Goal: Task Accomplishment & Management: Complete application form

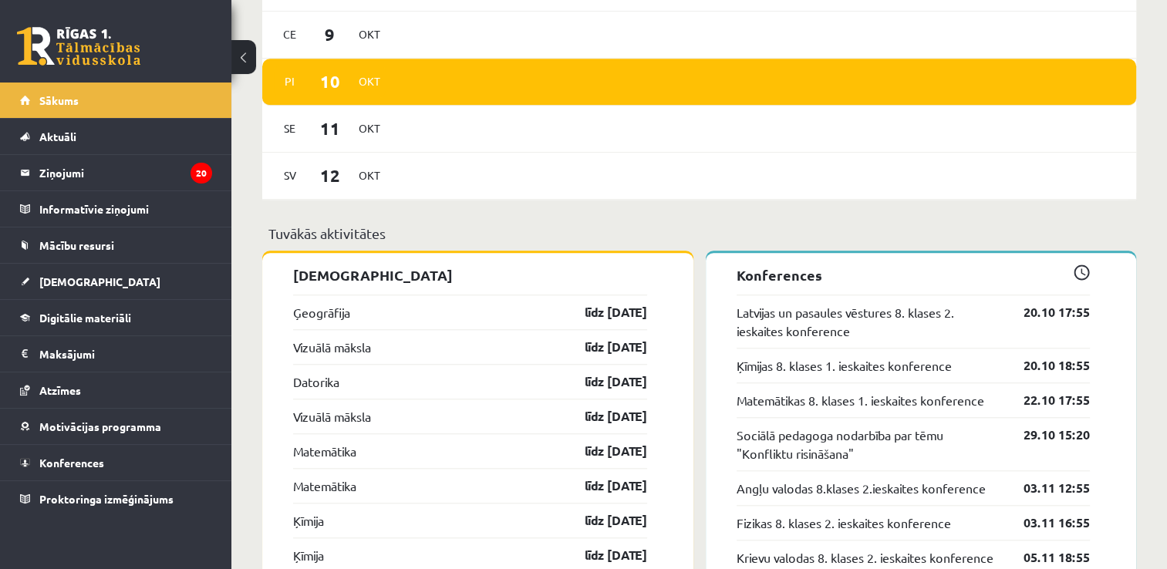
scroll to position [1389, 0]
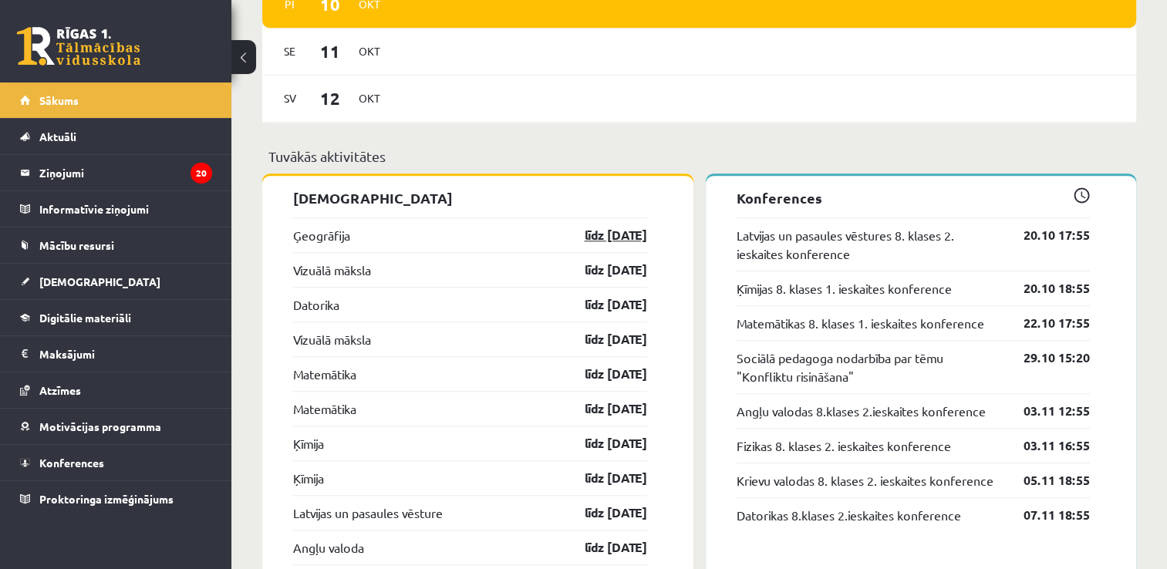
click at [621, 241] on link "līdz 15.10.25" at bounding box center [602, 235] width 89 height 19
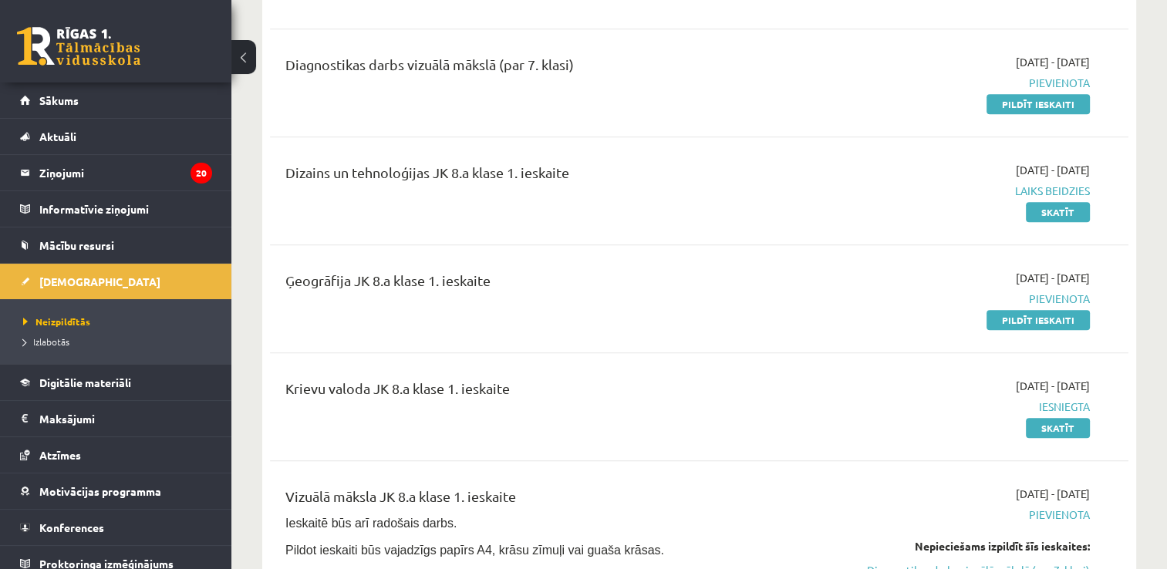
scroll to position [1466, 0]
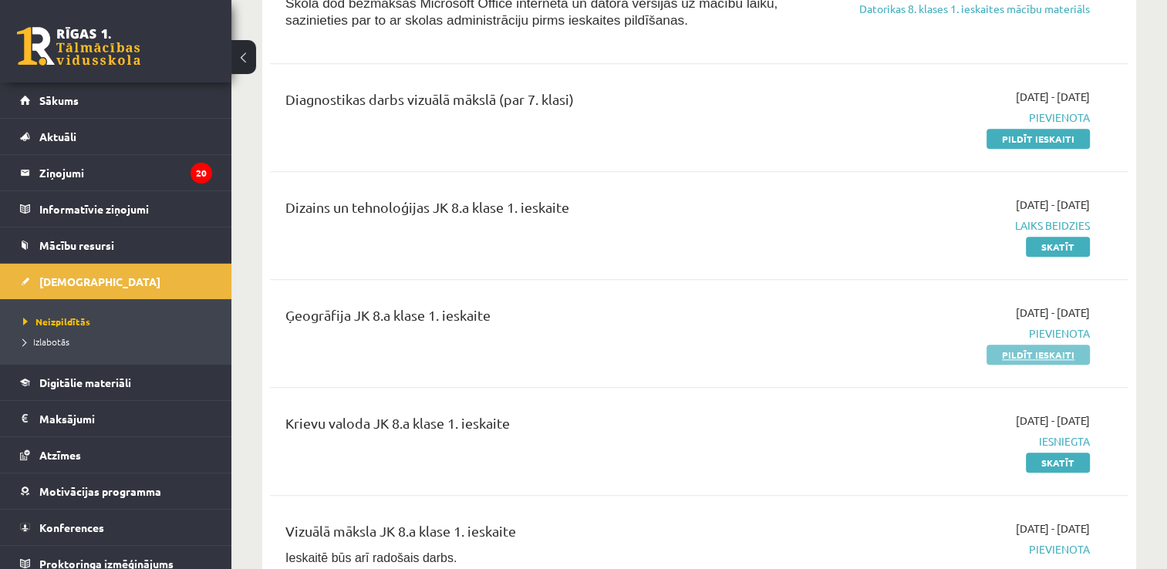
click at [1028, 365] on link "Pildīt ieskaiti" at bounding box center [1038, 355] width 103 height 20
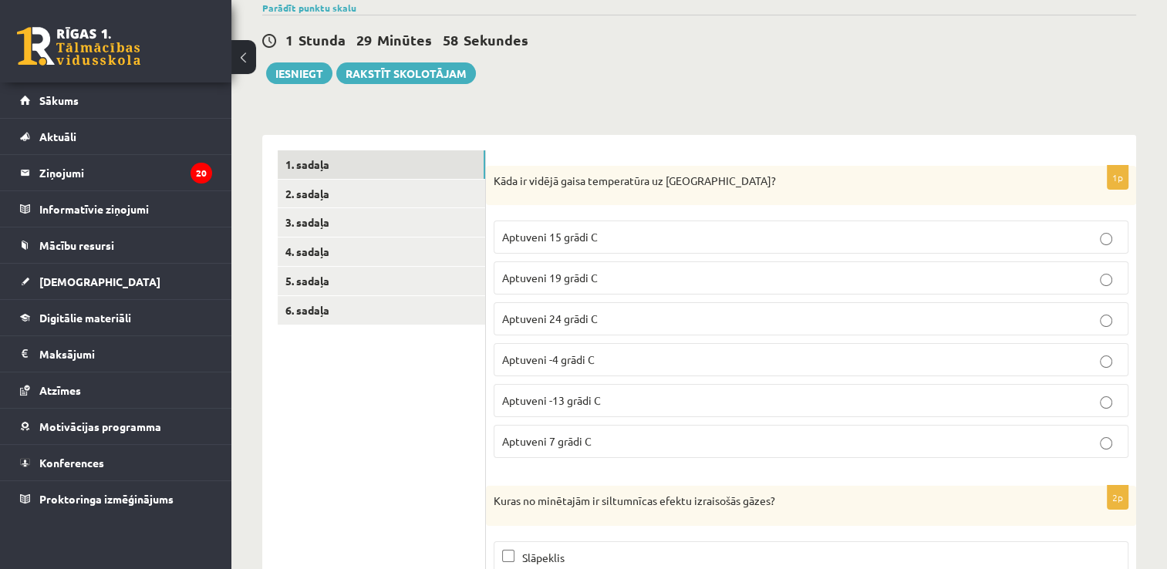
scroll to position [154, 0]
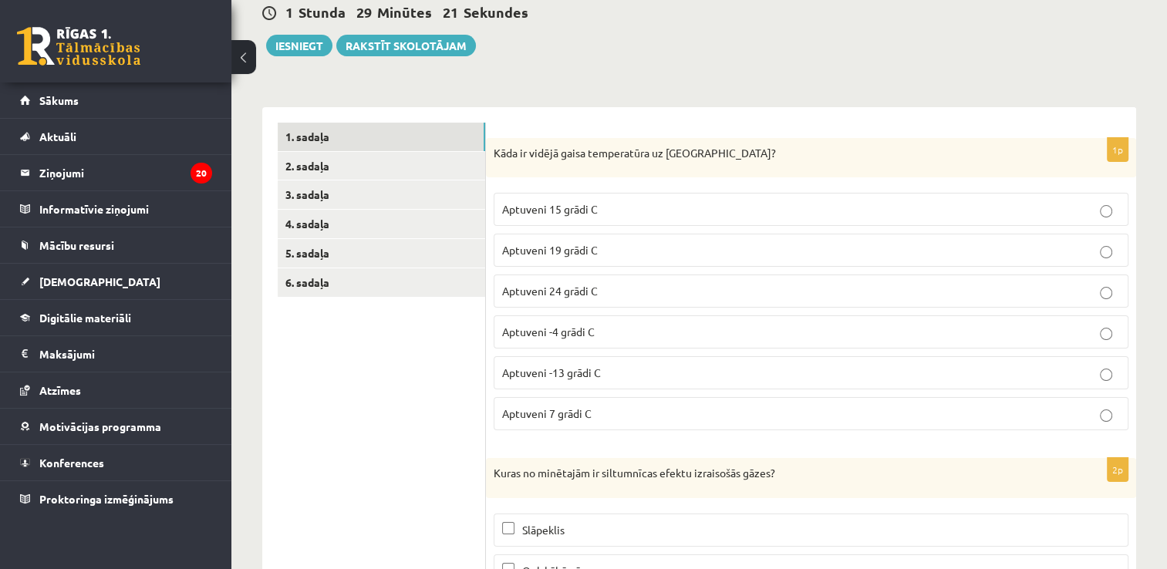
click at [638, 196] on label "Aptuveni 15 grādi C" at bounding box center [811, 209] width 635 height 33
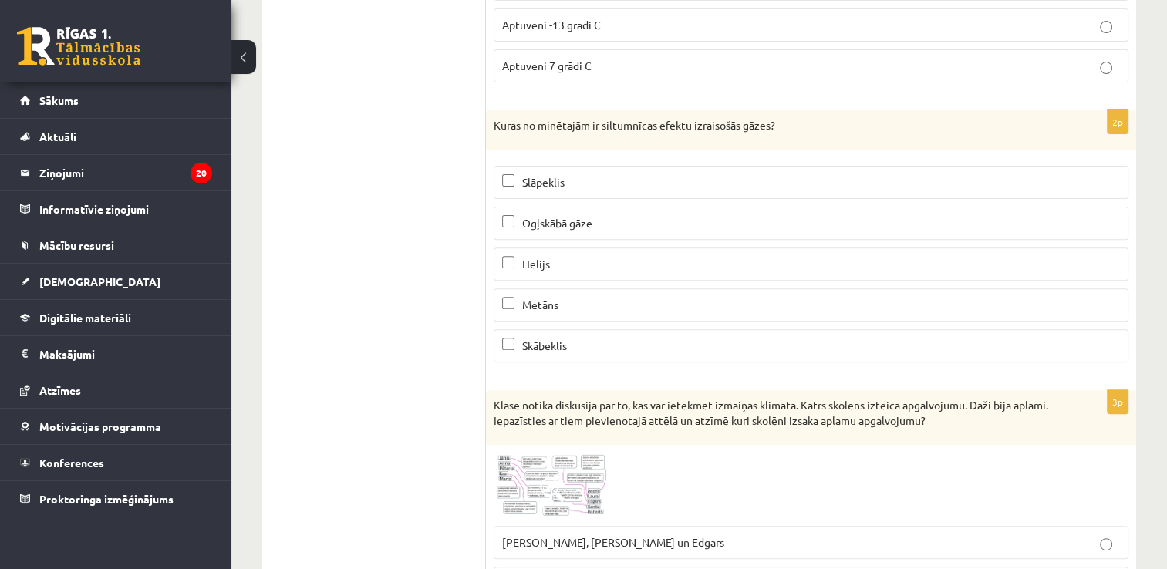
scroll to position [540, 0]
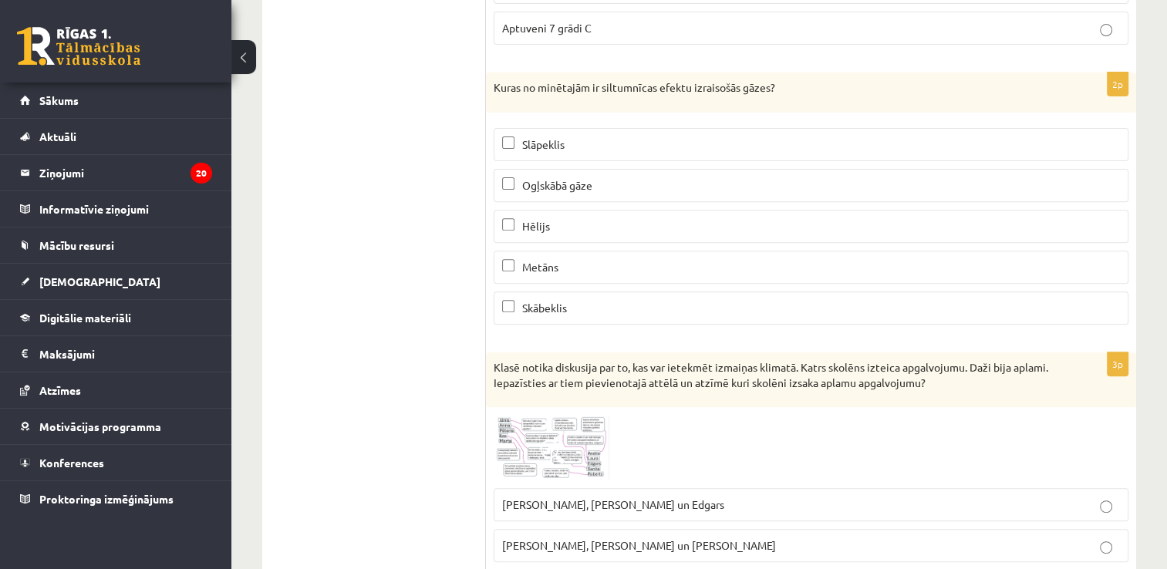
click at [660, 259] on p "Metāns" at bounding box center [811, 267] width 618 height 16
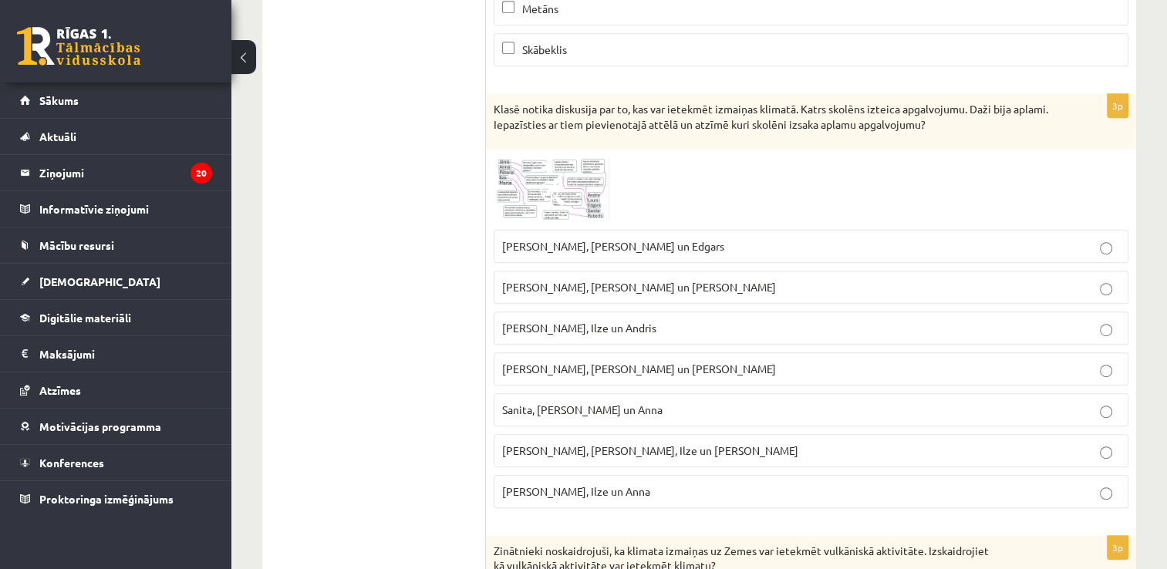
scroll to position [771, 0]
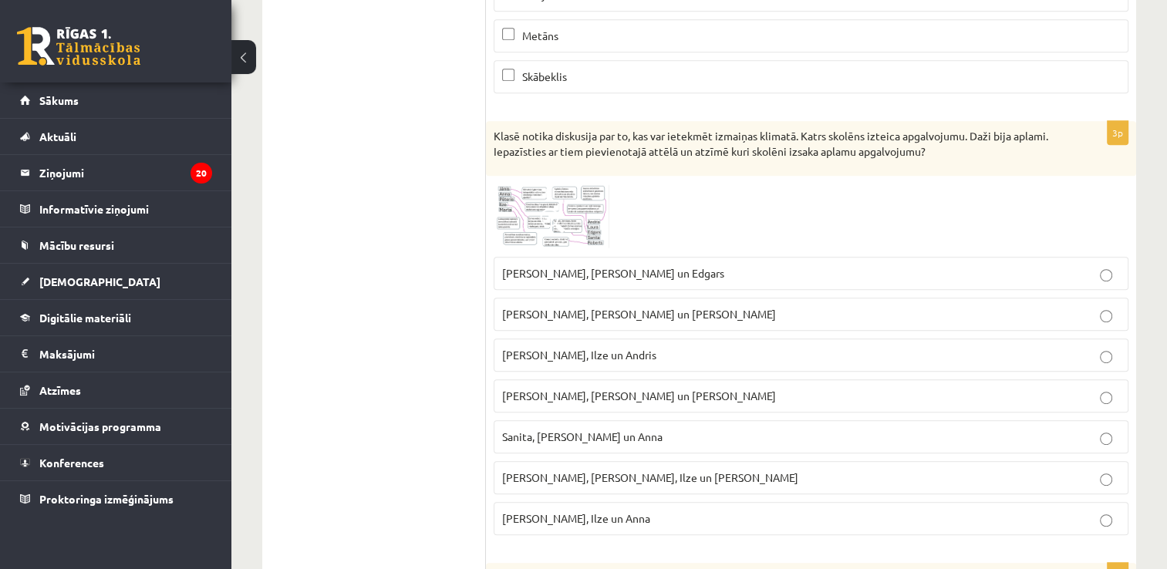
click at [576, 198] on img at bounding box center [552, 216] width 116 height 65
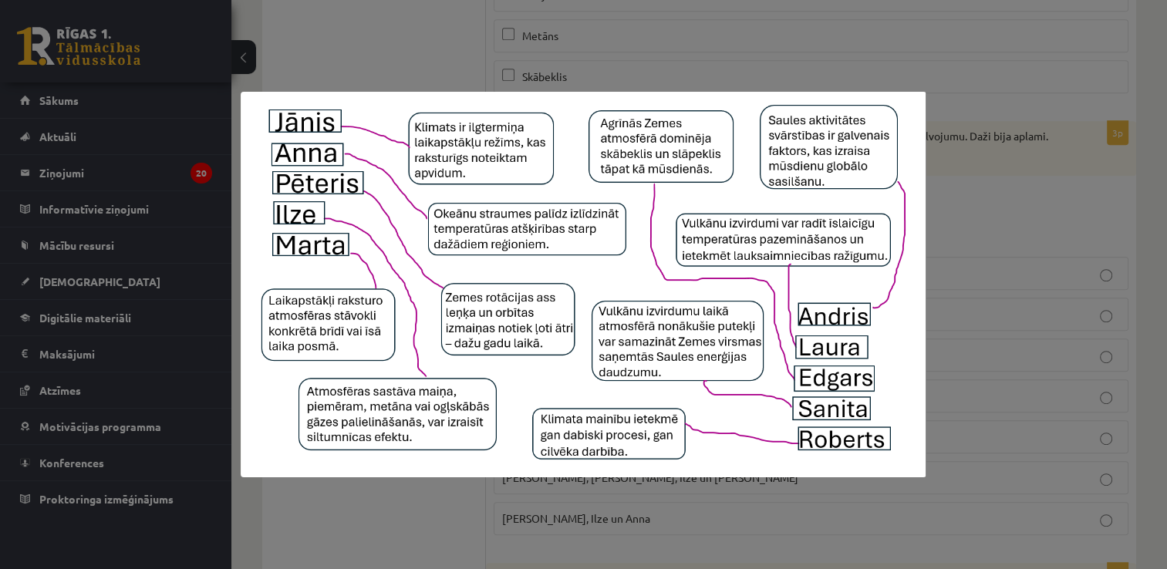
click at [1005, 201] on div at bounding box center [583, 284] width 1167 height 569
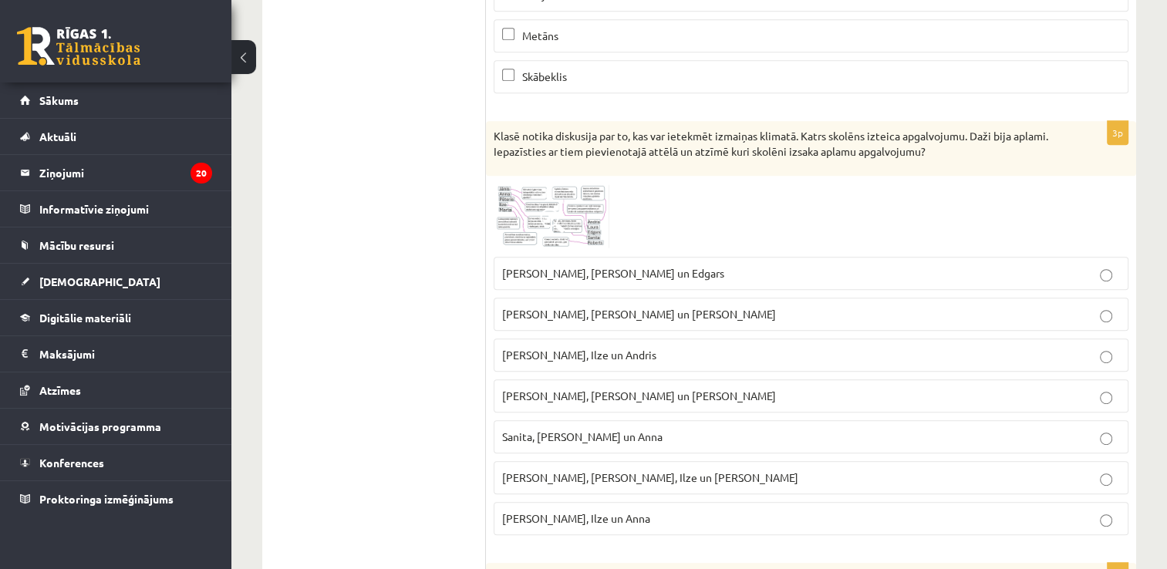
click at [582, 223] on img at bounding box center [552, 216] width 116 height 65
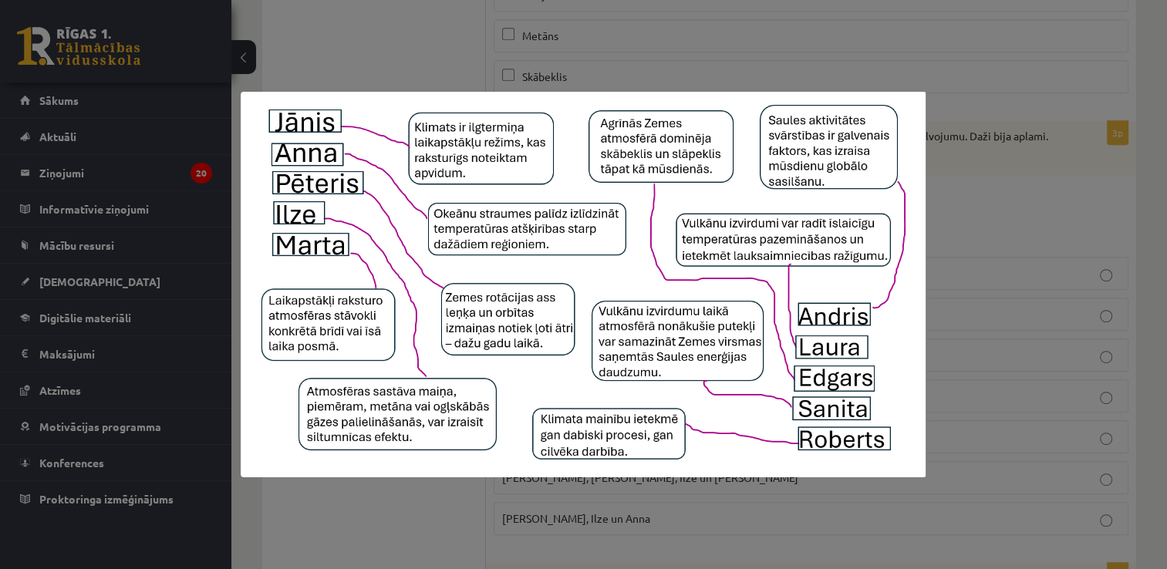
click at [941, 276] on div at bounding box center [583, 284] width 1167 height 569
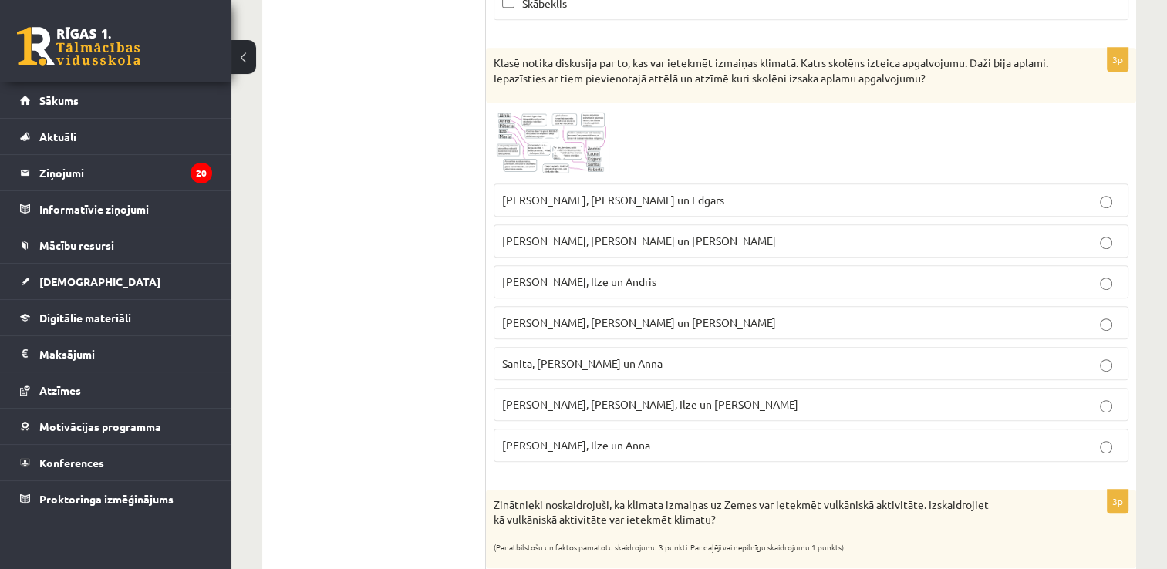
scroll to position [849, 0]
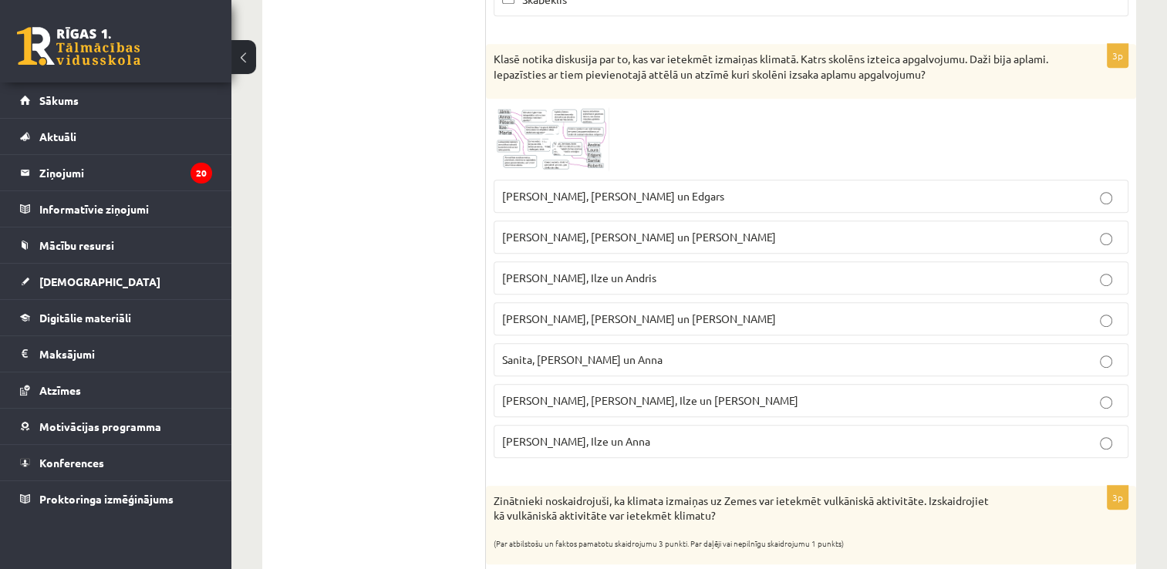
click at [605, 343] on label "Sanita, Marta un Anna" at bounding box center [811, 359] width 635 height 33
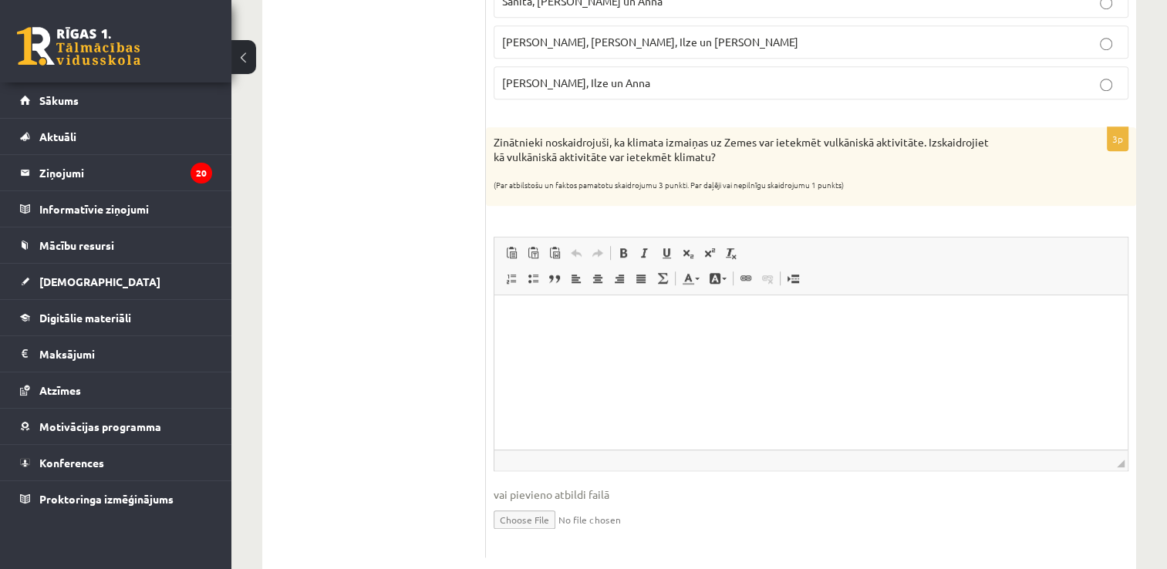
scroll to position [1234, 0]
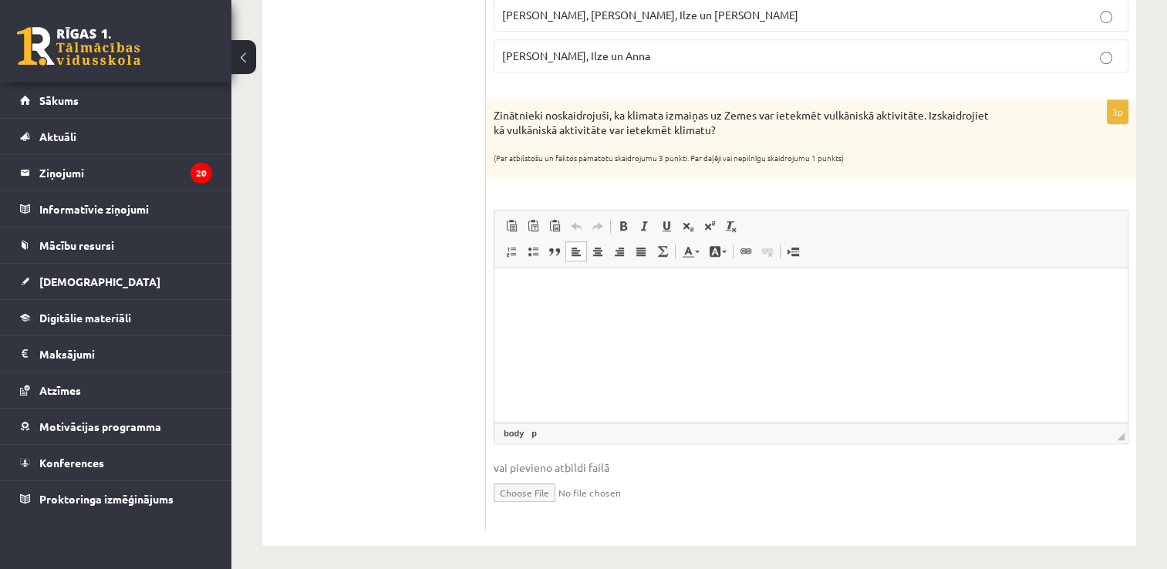
click at [604, 289] on p "Bagātinātā teksta redaktors, wiswyg-editor-user-answer-47433910102700" at bounding box center [811, 292] width 603 height 16
click at [615, 289] on p "**********" at bounding box center [811, 292] width 603 height 16
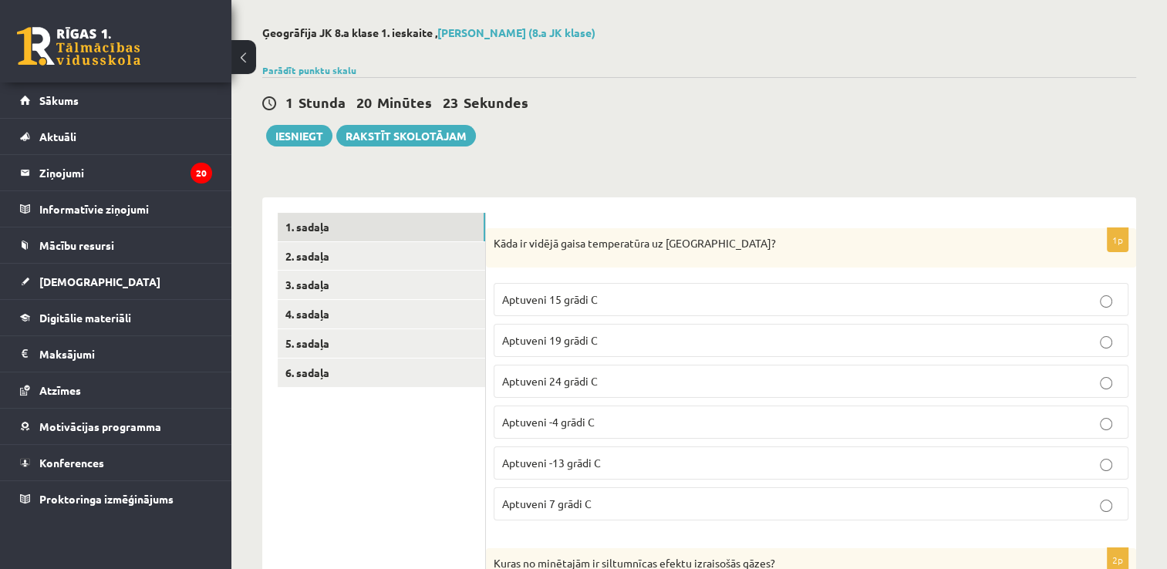
scroll to position [154, 0]
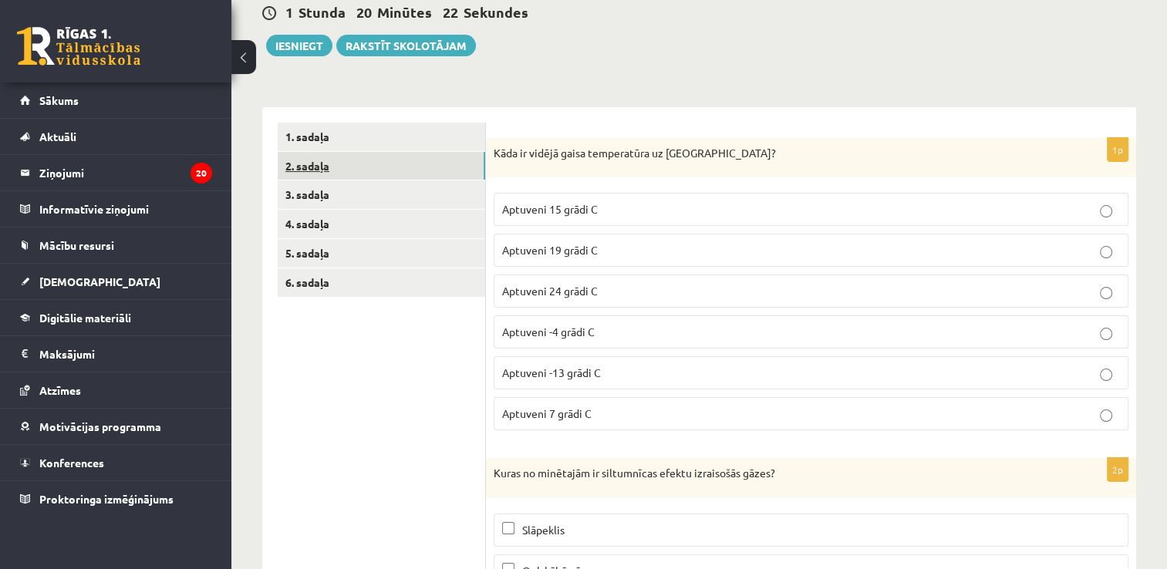
click at [386, 160] on link "2. sadaļa" at bounding box center [382, 166] width 208 height 29
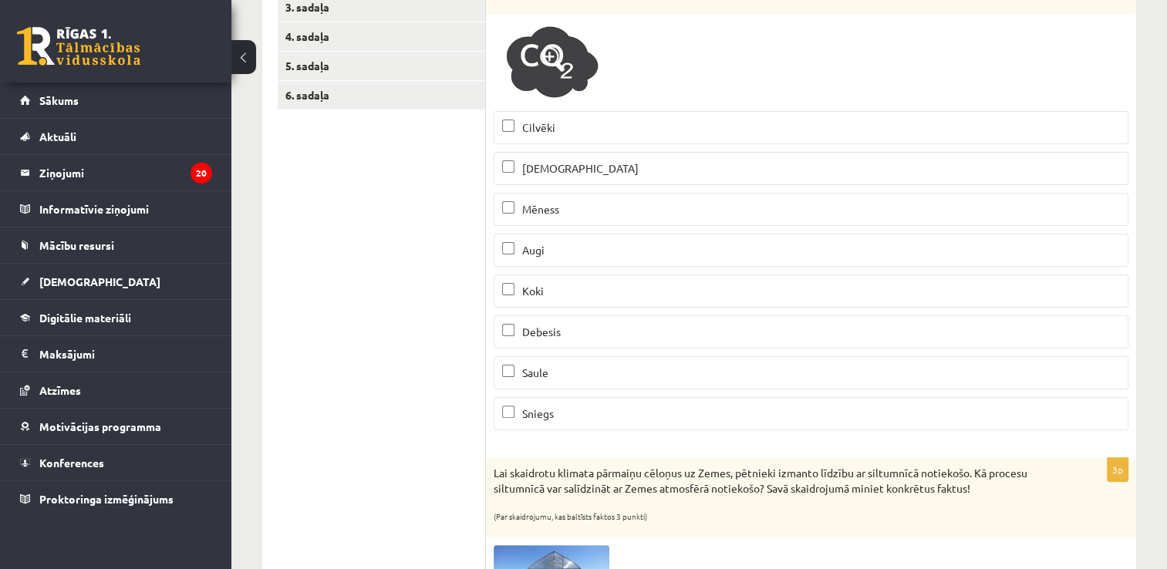
scroll to position [309, 0]
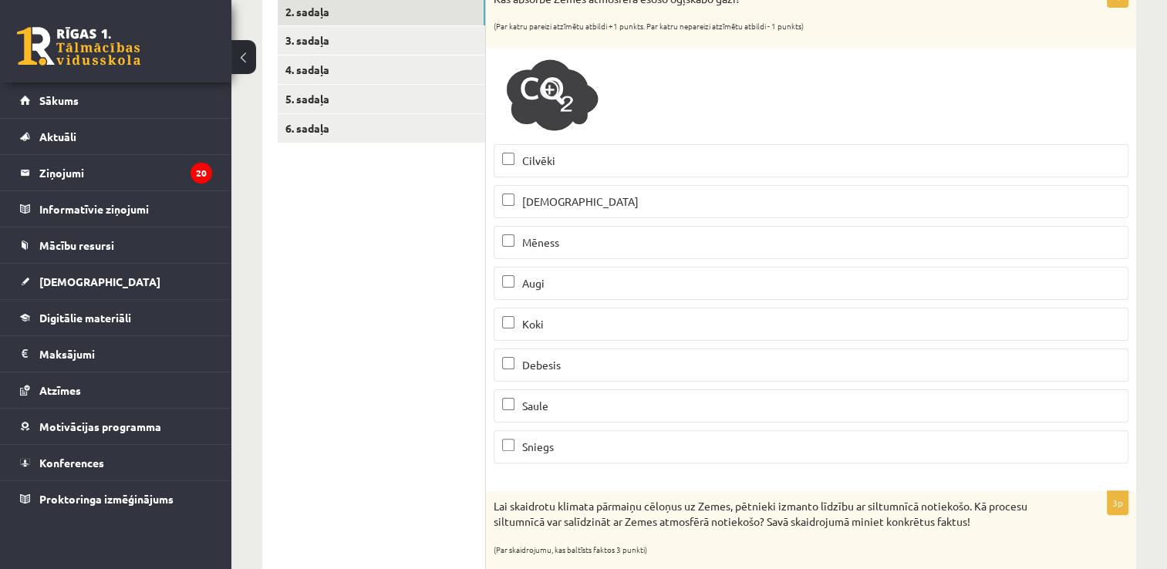
click at [577, 208] on p "Jūra" at bounding box center [811, 202] width 618 height 16
click at [510, 288] on p "Augi" at bounding box center [811, 283] width 618 height 16
click at [545, 368] on span "Debesis" at bounding box center [541, 365] width 39 height 14
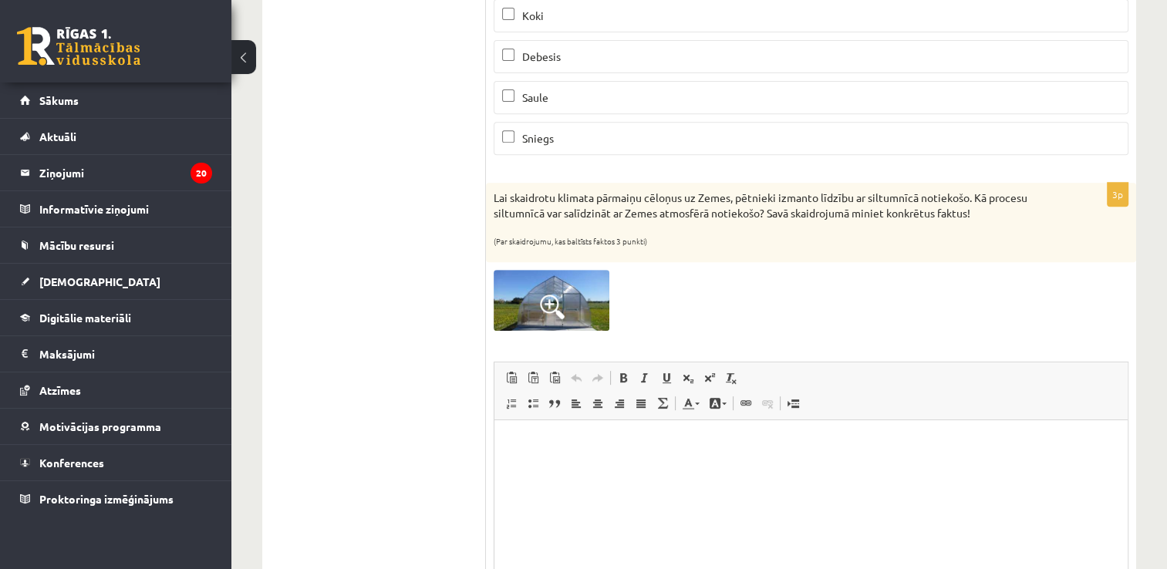
scroll to position [694, 0]
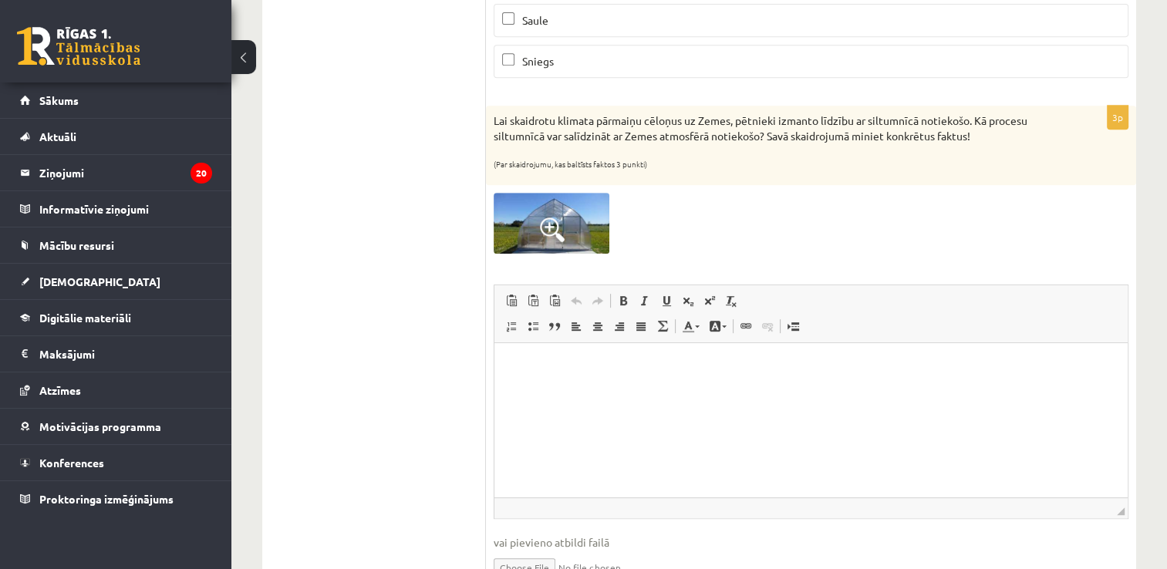
click at [549, 218] on span at bounding box center [552, 230] width 25 height 25
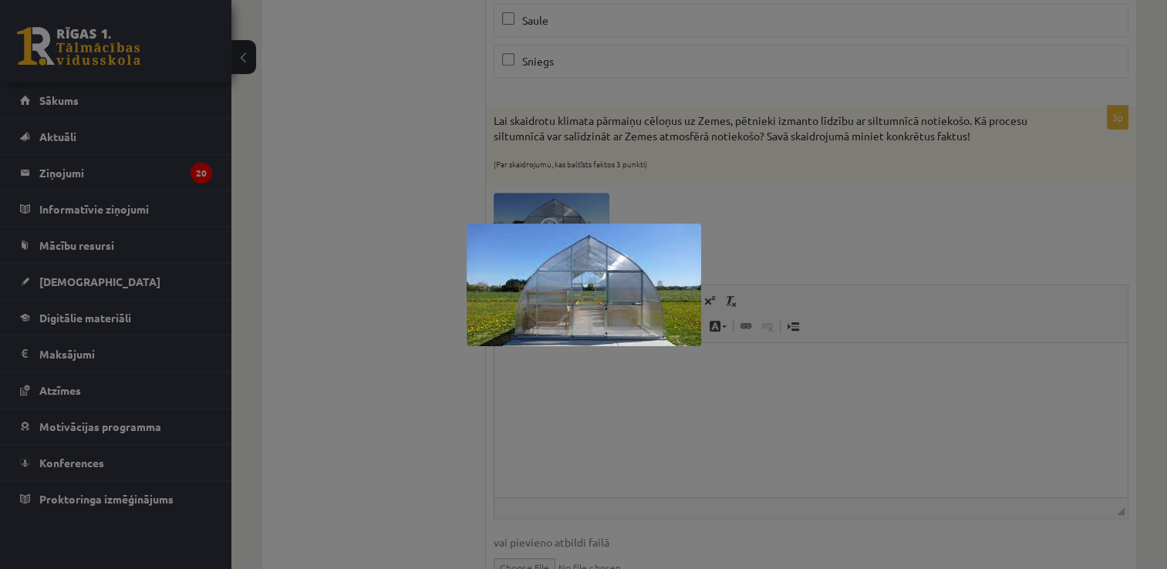
click at [674, 208] on div at bounding box center [583, 284] width 1167 height 569
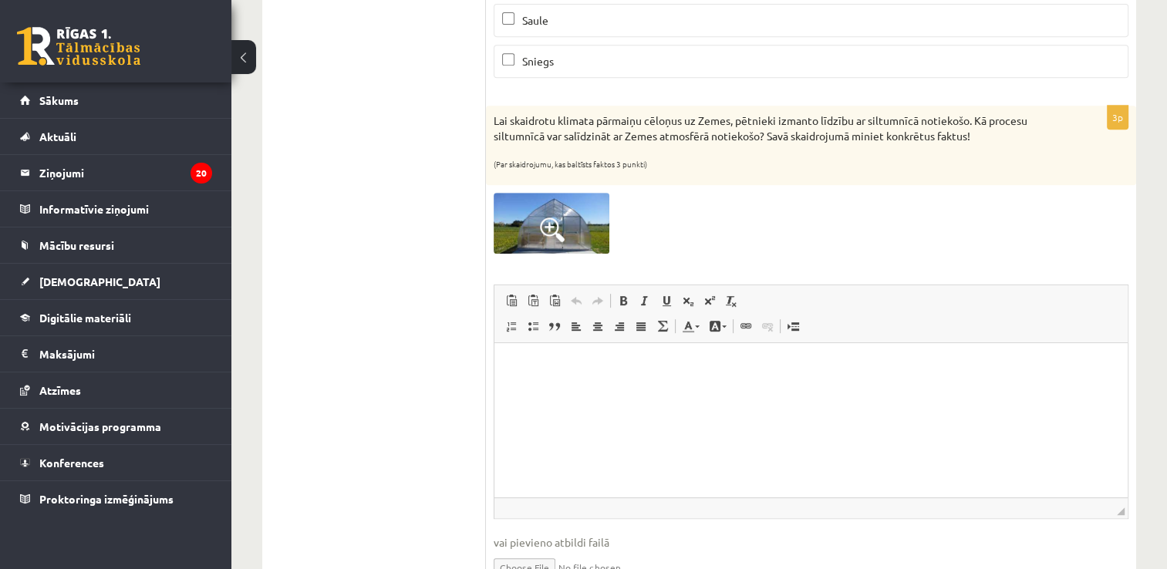
click at [560, 224] on span at bounding box center [552, 230] width 25 height 25
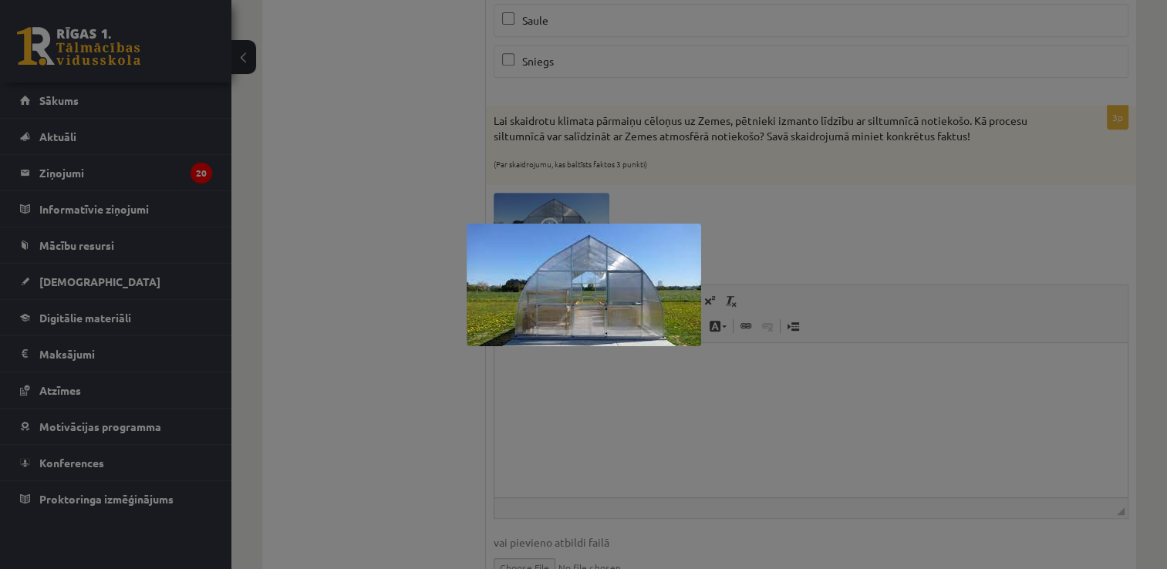
click at [792, 86] on div at bounding box center [583, 284] width 1167 height 569
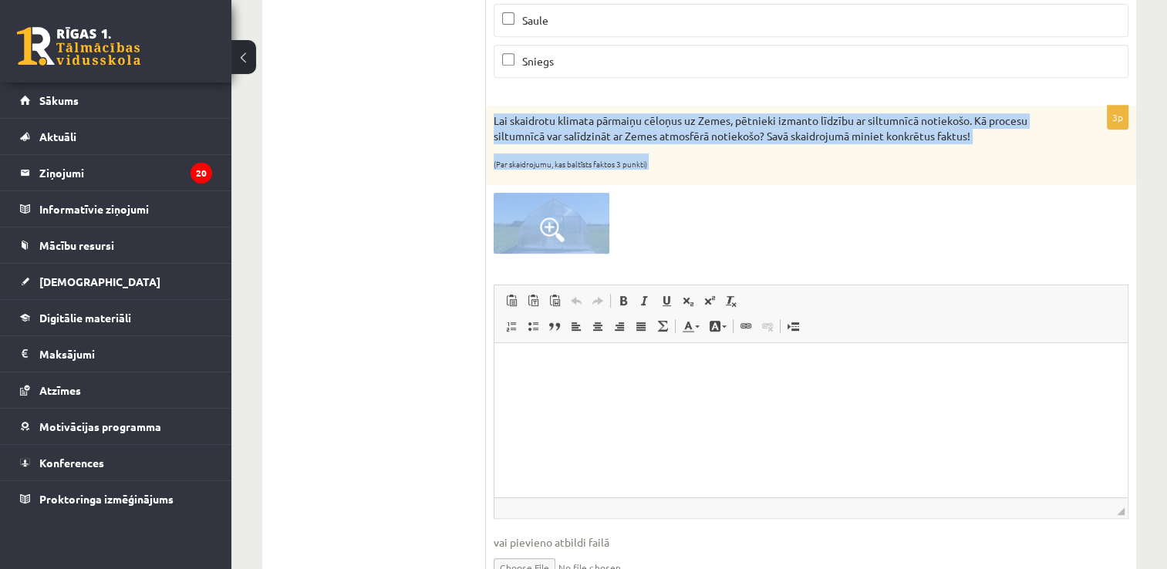
drag, startPoint x: 493, startPoint y: 113, endPoint x: 670, endPoint y: 184, distance: 190.1
click at [670, 184] on div "3p Lai skaidrotu klimata pārmaiņu cēloņus uz Zemes, pētnieki izmanto līdzību ar…" at bounding box center [811, 355] width 650 height 499
copy div "Lai skaidrotu klimata pārmaiņu cēloņus uz Zemes, pētnieki izmanto līdzību ar si…"
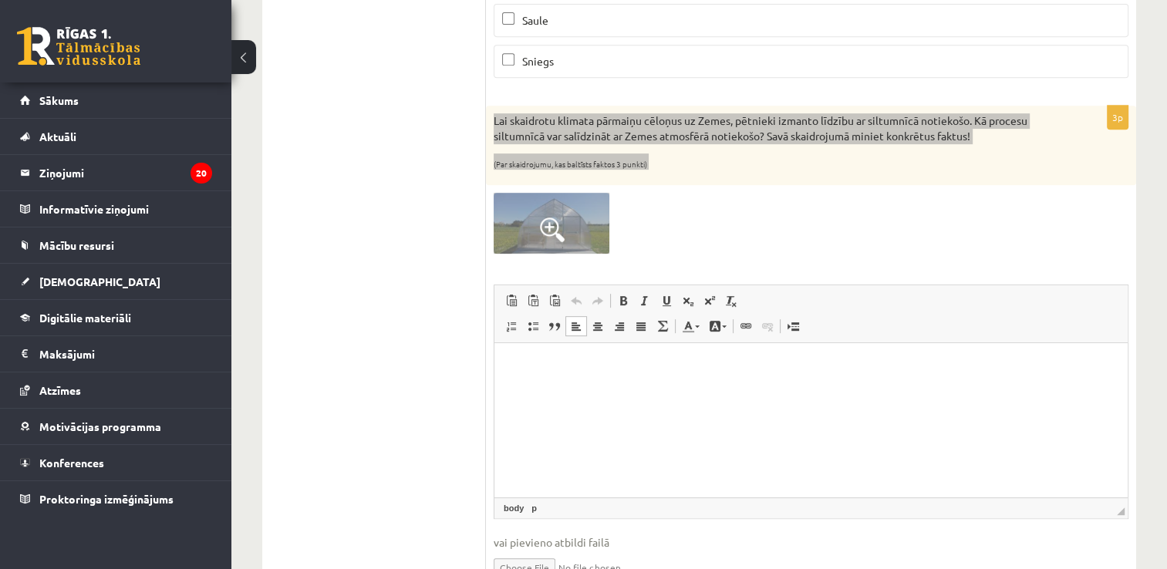
click at [577, 383] on html at bounding box center [811, 366] width 633 height 47
click at [561, 358] on p "Bagātinātā teksta redaktors, wiswyg-editor-user-answer-47433917653140" at bounding box center [811, 366] width 603 height 16
click at [565, 376] on span "Ielīmēt" at bounding box center [563, 374] width 43 height 22
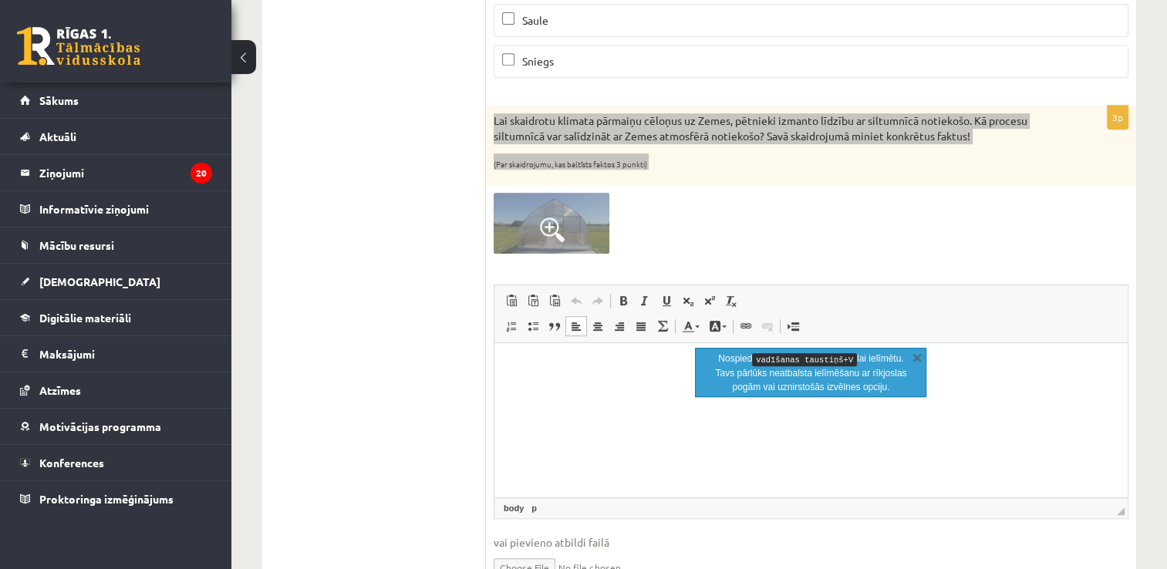
click at [572, 320] on span at bounding box center [576, 326] width 12 height 12
click at [574, 326] on span at bounding box center [576, 326] width 12 height 12
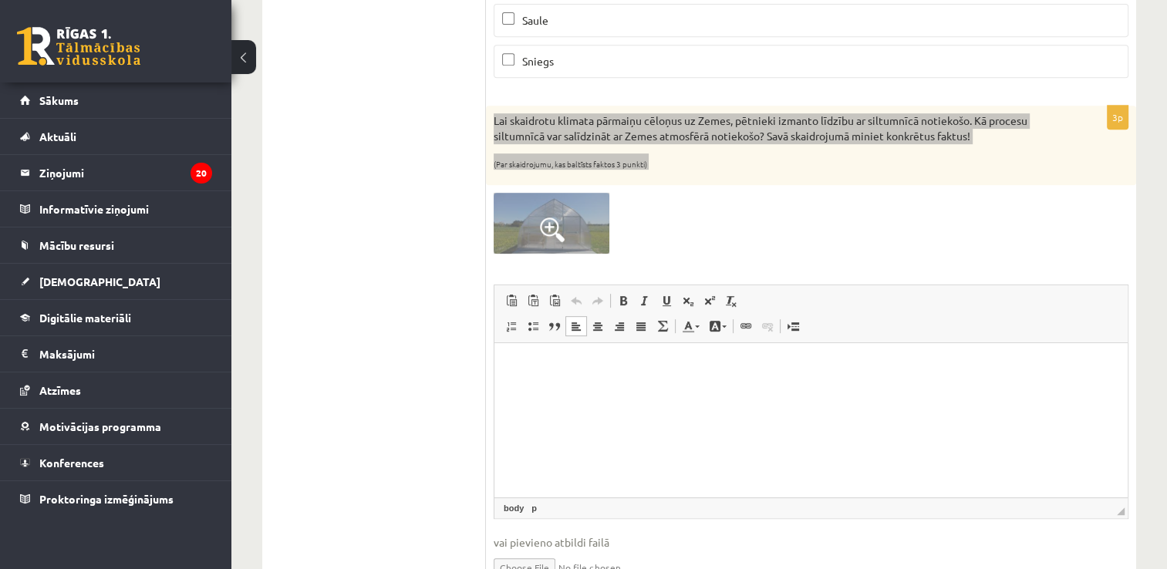
drag, startPoint x: 522, startPoint y: 355, endPoint x: 518, endPoint y: 362, distance: 8.3
drag, startPoint x: 525, startPoint y: 423, endPoint x: 876, endPoint y: 387, distance: 352.0
click at [876, 387] on html at bounding box center [811, 366] width 633 height 47
drag, startPoint x: 513, startPoint y: 348, endPoint x: 527, endPoint y: 382, distance: 36.7
click at [527, 382] on html at bounding box center [811, 366] width 633 height 47
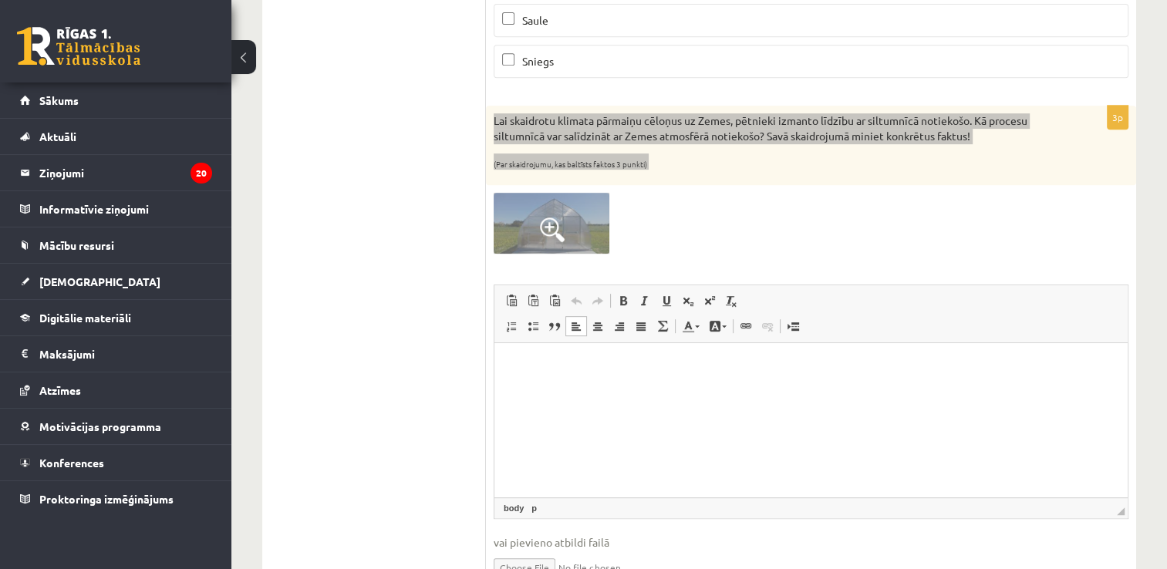
drag, startPoint x: 537, startPoint y: 326, endPoint x: 539, endPoint y: 336, distance: 11.0
click at [539, 336] on span "Ievietot/noņemt numurētu sarakstu Ievietot/noņemt sarakstu ar aizzīmēm Bloka ci…" at bounding box center [589, 328] width 177 height 25
click at [531, 370] on p "Bagātinātā teksta redaktors, wiswyg-editor-user-answer-47433917653140" at bounding box center [811, 366] width 603 height 16
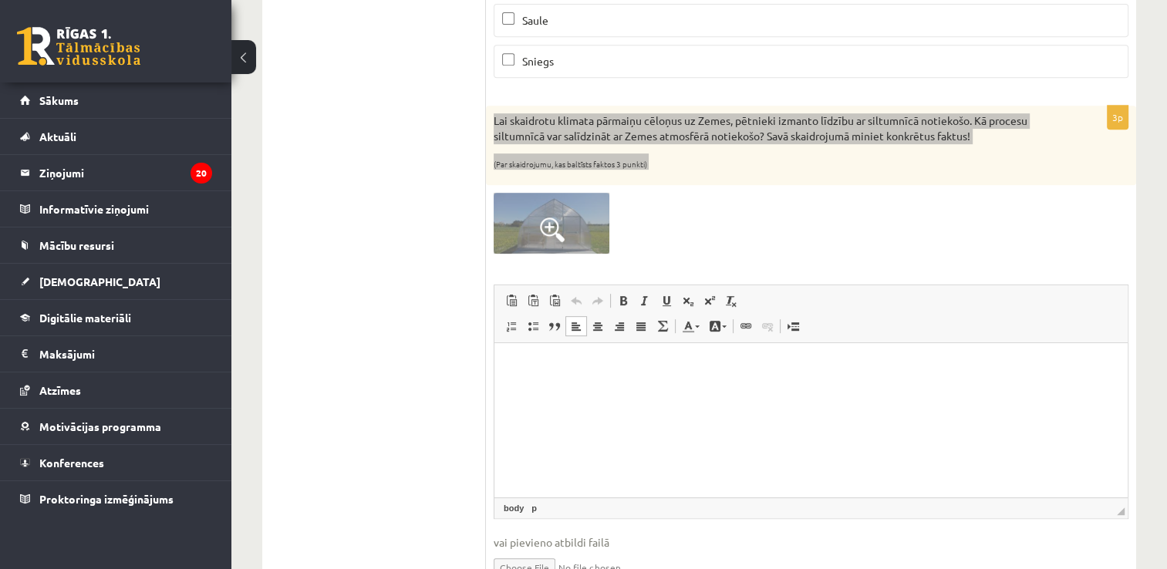
click at [531, 370] on p "Bagātinātā teksta redaktors, wiswyg-editor-user-answer-47433917653140" at bounding box center [811, 366] width 603 height 16
click at [551, 378] on span "Ielīmēt" at bounding box center [570, 380] width 43 height 22
click at [707, 384] on p "Bagātinātā teksta redaktors, wiswyg-editor-user-answer-47433917653140" at bounding box center [811, 392] width 603 height 16
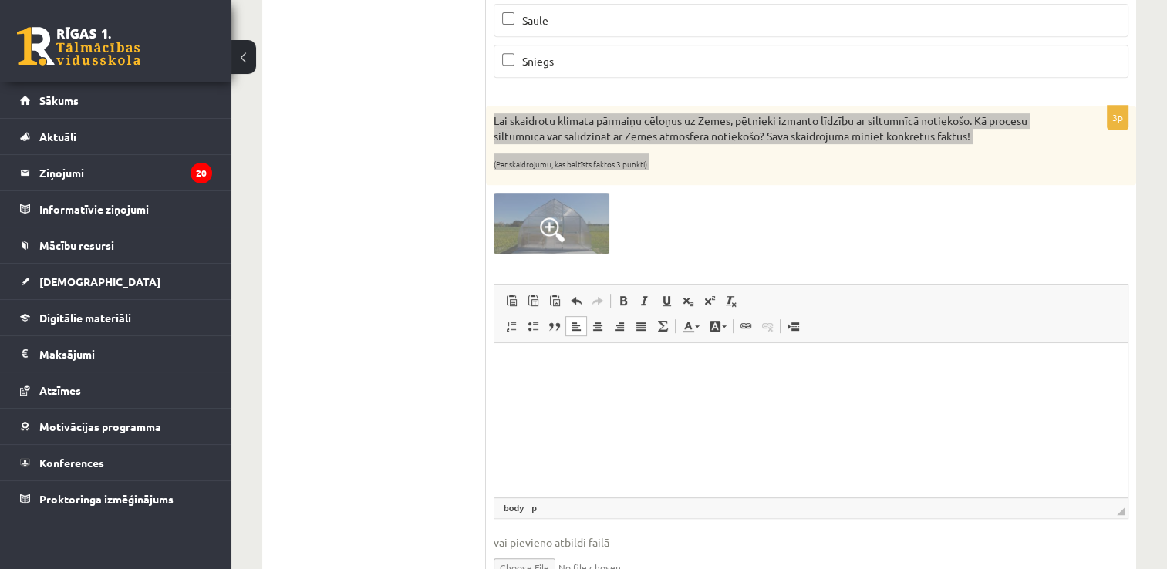
click at [673, 367] on p "Bagātinātā teksta redaktors, wiswyg-editor-user-answer-47433917653140" at bounding box center [811, 366] width 603 height 16
drag, startPoint x: 508, startPoint y: 373, endPoint x: 525, endPoint y: 380, distance: 18.3
click at [545, 387] on span "Ielīmēt" at bounding box center [561, 387] width 43 height 22
click at [572, 390] on span "Ielīmēt" at bounding box center [570, 386] width 43 height 22
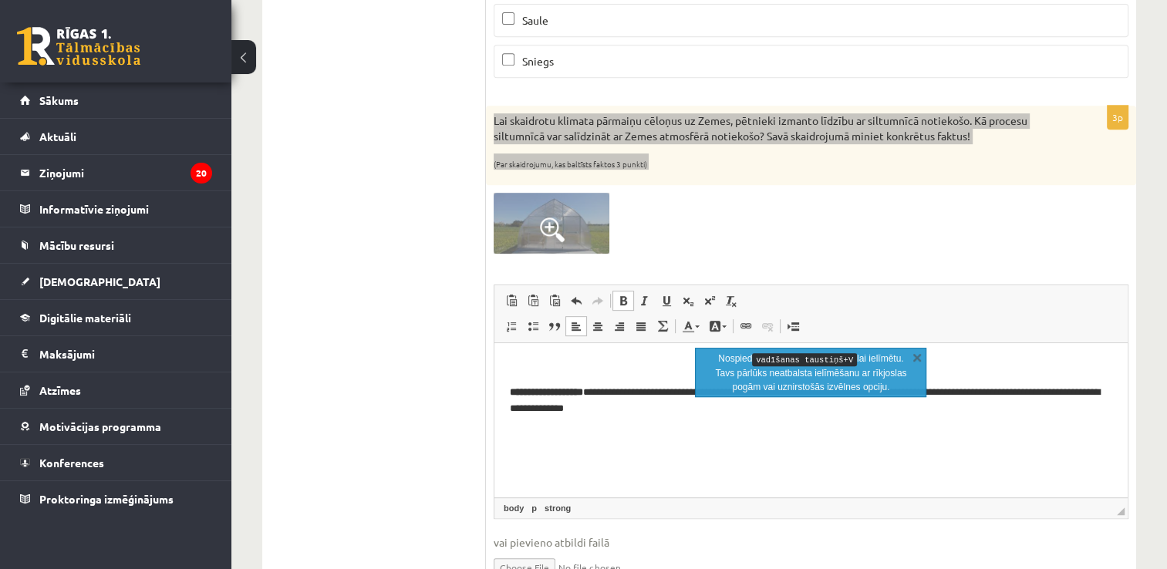
click at [501, 381] on html "**********" at bounding box center [811, 387] width 633 height 89
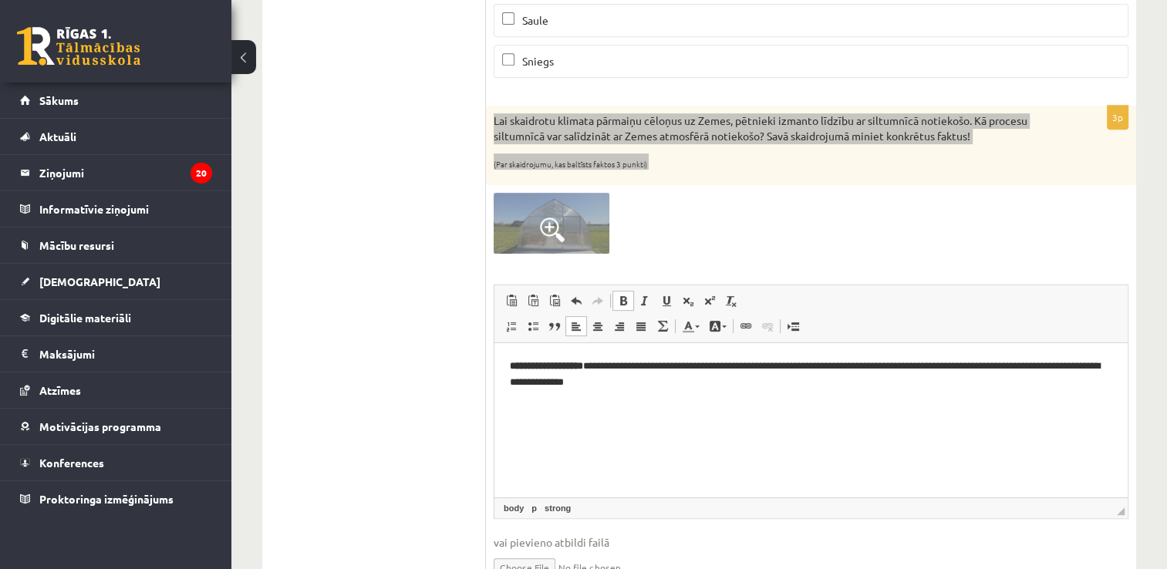
click at [511, 360] on strong "**********" at bounding box center [546, 365] width 73 height 10
click at [519, 365] on strong "**********" at bounding box center [546, 365] width 73 height 10
click at [594, 366] on p "**********" at bounding box center [811, 374] width 603 height 32
click at [831, 369] on p "**********" at bounding box center [811, 374] width 603 height 32
click at [930, 370] on p "**********" at bounding box center [811, 374] width 603 height 32
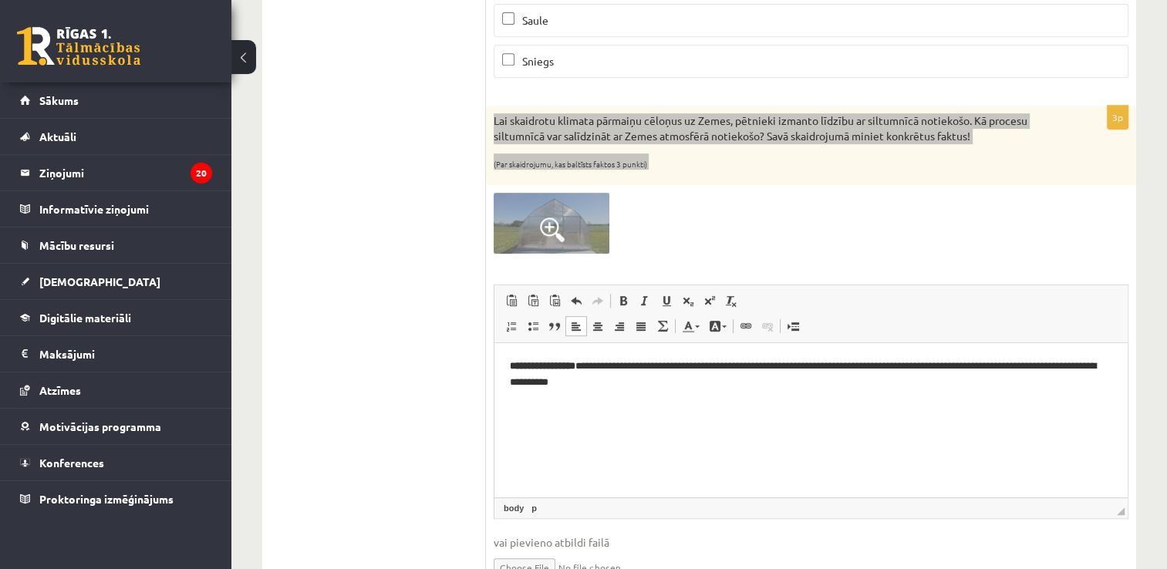
click at [978, 367] on p "**********" at bounding box center [811, 374] width 603 height 32
click at [923, 369] on p "**********" at bounding box center [811, 374] width 603 height 32
click at [1060, 365] on p "**********" at bounding box center [811, 374] width 603 height 32
click at [1013, 365] on p "**********" at bounding box center [811, 374] width 603 height 32
click at [550, 383] on p "**********" at bounding box center [811, 374] width 603 height 32
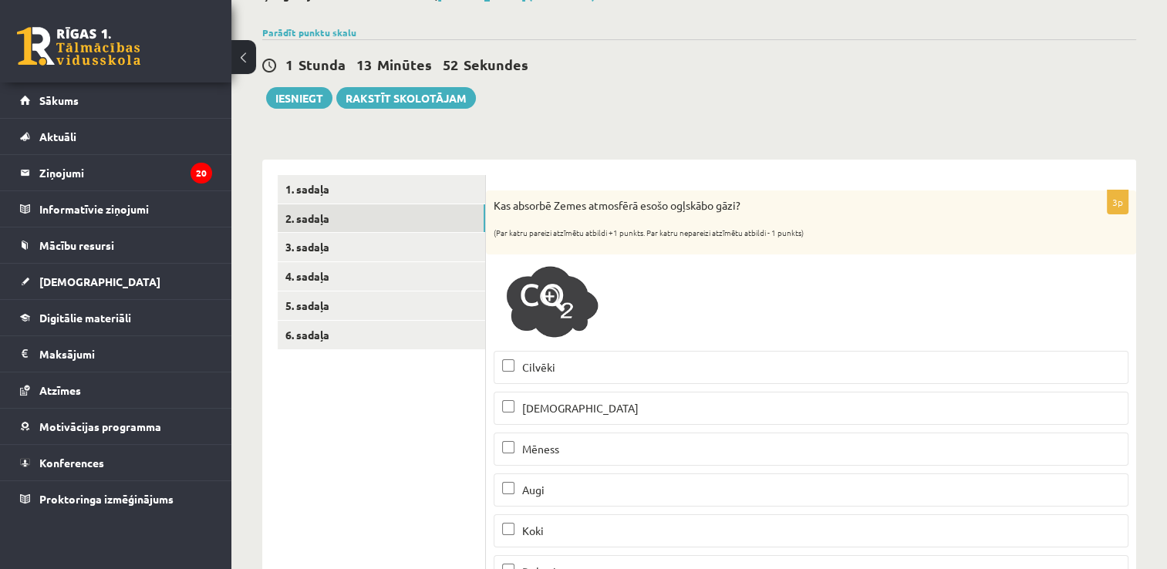
scroll to position [79, 0]
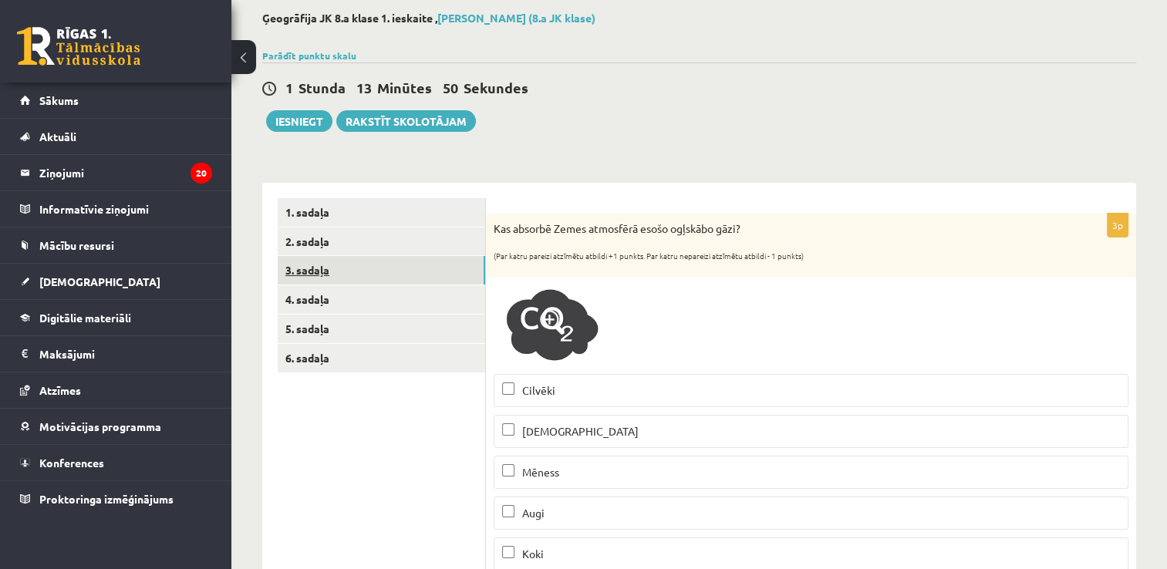
click at [343, 263] on link "3. sadaļa" at bounding box center [382, 270] width 208 height 29
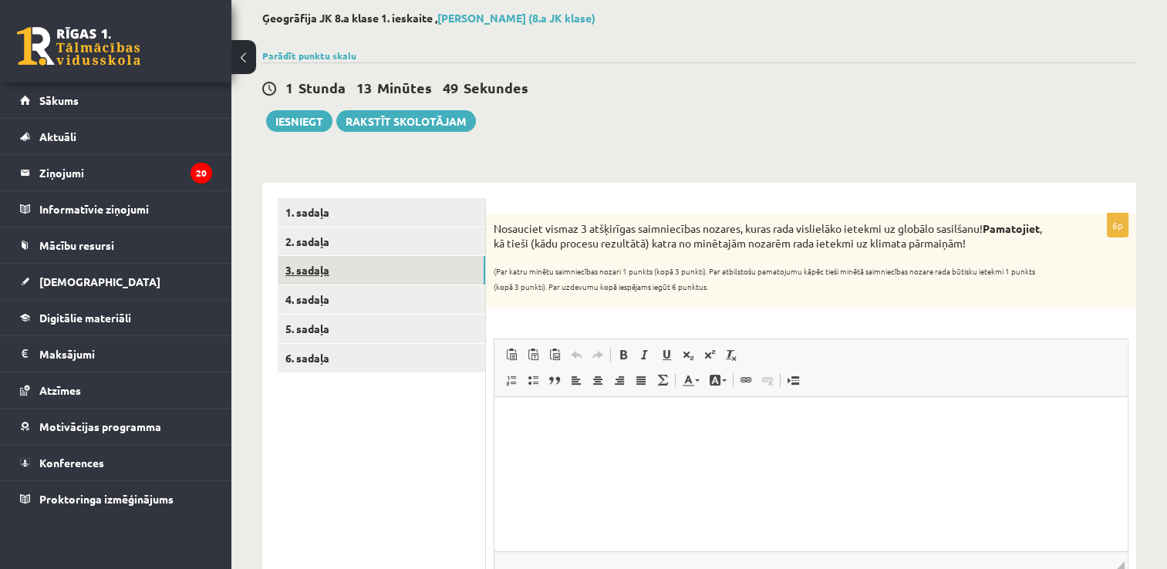
scroll to position [0, 0]
drag, startPoint x: 496, startPoint y: 230, endPoint x: 823, endPoint y: 302, distance: 335.1
click at [823, 302] on div "Nosauciet vismaz 3 atšķirīgas saimniecības nozares, kuras rada vislielāko ietek…" at bounding box center [811, 261] width 650 height 94
copy div "Nosauciet vismaz 3 atšķirīgas saimniecības nozares, kuras rada vislielāko ietek…"
click at [549, 438] on html at bounding box center [811, 420] width 633 height 47
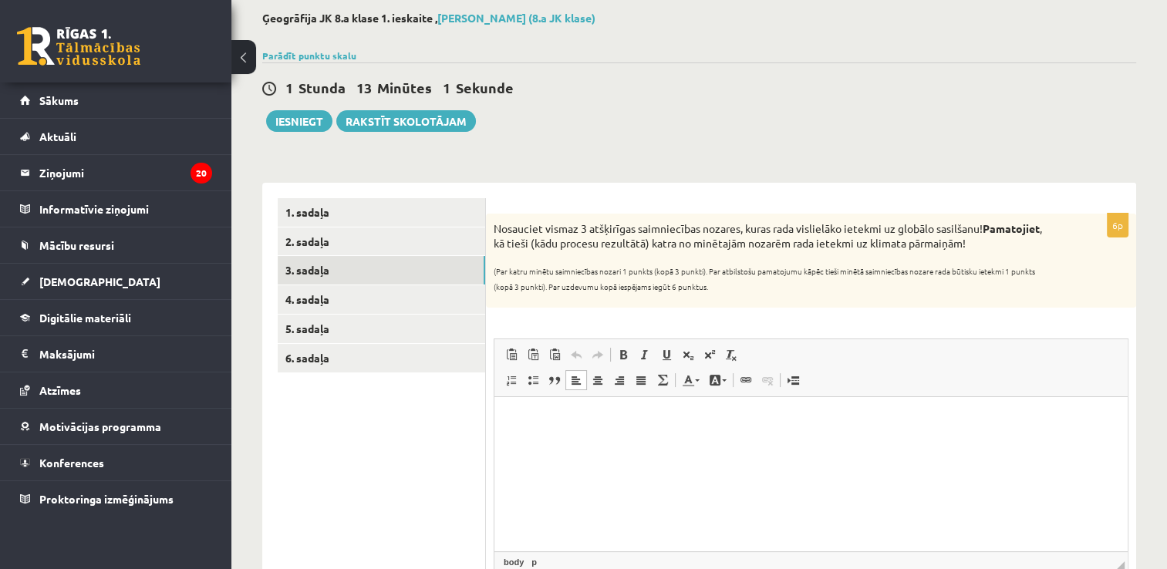
click at [619, 414] on p "Bagātinātā teksta redaktors, wiswyg-editor-user-answer-47433878690560" at bounding box center [811, 421] width 603 height 16
click at [718, 207] on form "6p Nosauciet vismaz 3 atšķirīgas saimniecības nozares, kuras rada vislielāko ie…" at bounding box center [810, 428] width 619 height 461
click at [530, 417] on p "Bagātinātā teksta redaktors, wiswyg-editor-user-answer-47433878690560" at bounding box center [811, 421] width 603 height 16
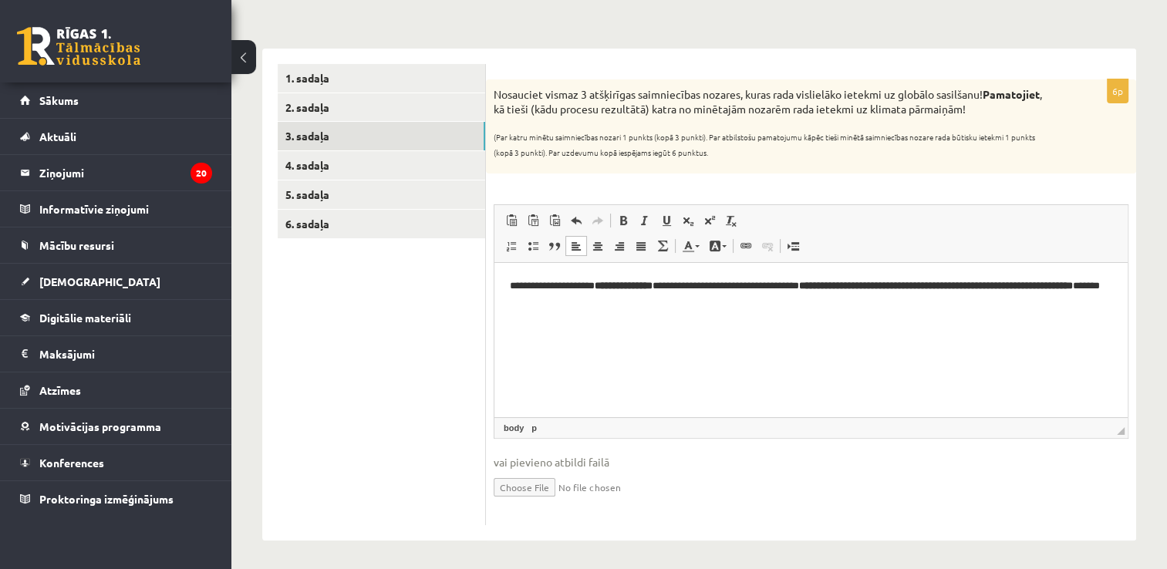
scroll to position [214, 0]
click at [846, 287] on p "**********" at bounding box center [811, 293] width 603 height 32
click at [847, 285] on p "**********" at bounding box center [811, 293] width 603 height 32
click at [686, 284] on p "**********" at bounding box center [811, 293] width 603 height 32
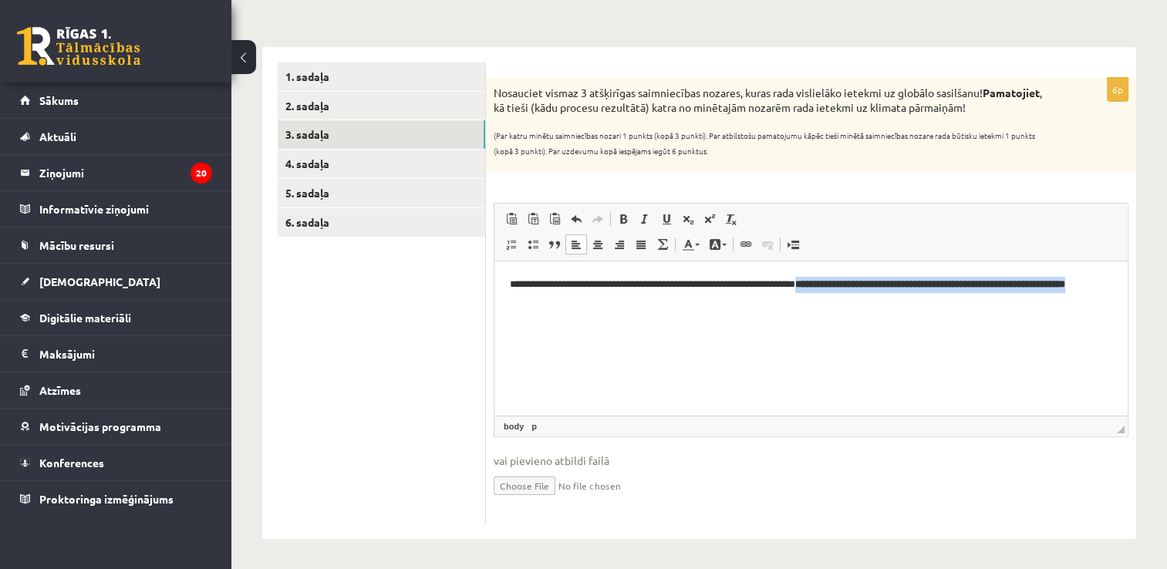
drag, startPoint x: 847, startPoint y: 284, endPoint x: 1040, endPoint y: 303, distance: 193.8
click at [1040, 303] on p "**********" at bounding box center [811, 293] width 603 height 32
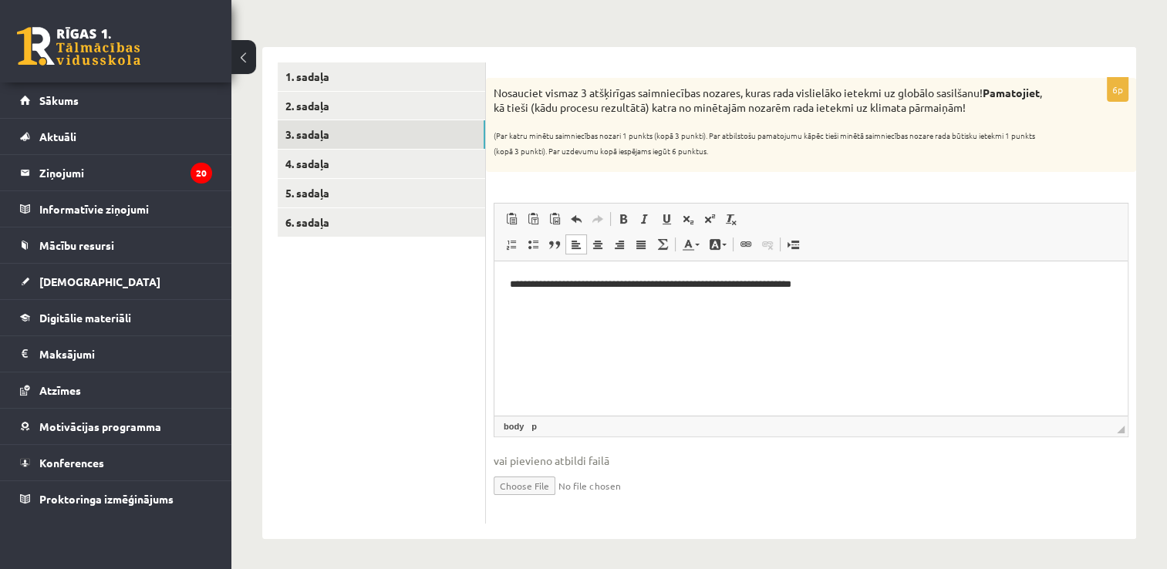
click at [864, 290] on p "**********" at bounding box center [811, 285] width 603 height 16
click at [852, 287] on p "**********" at bounding box center [811, 293] width 603 height 32
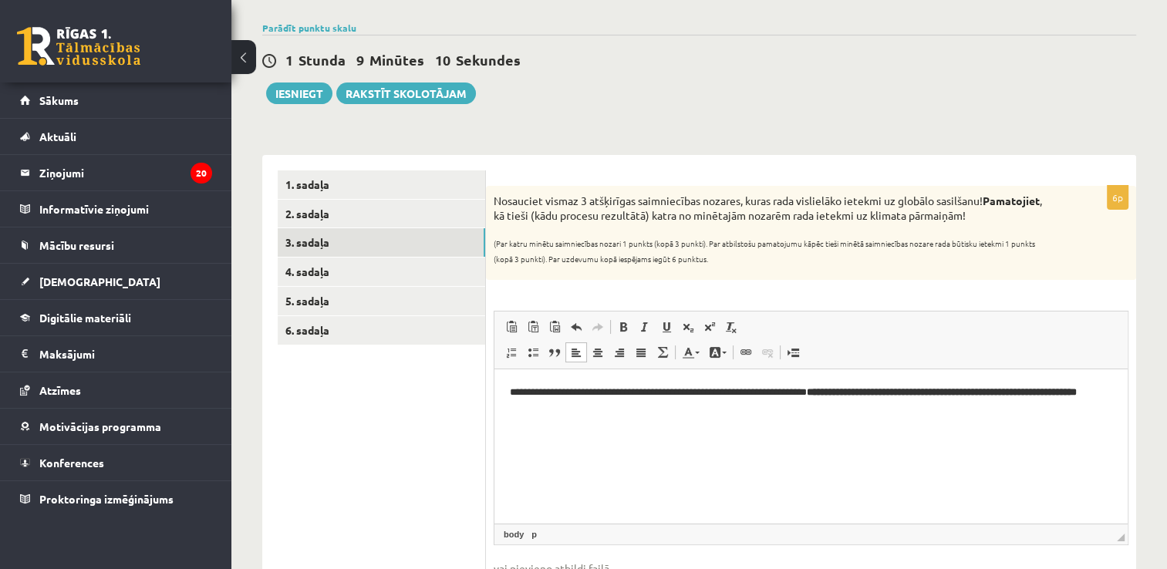
scroll to position [60, 0]
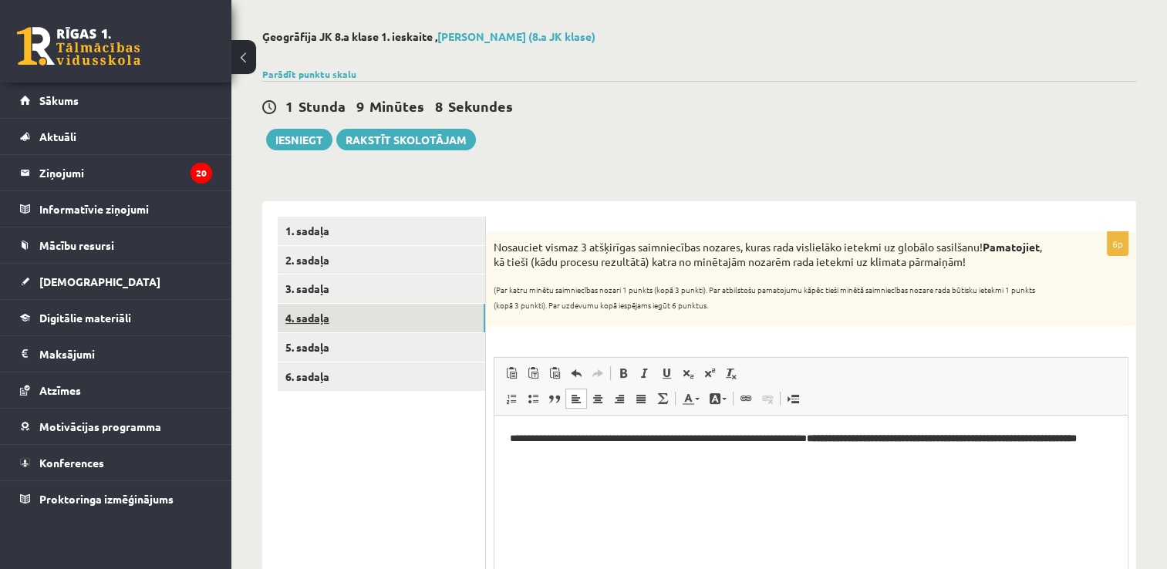
click at [321, 315] on link "4. sadaļa" at bounding box center [382, 318] width 208 height 29
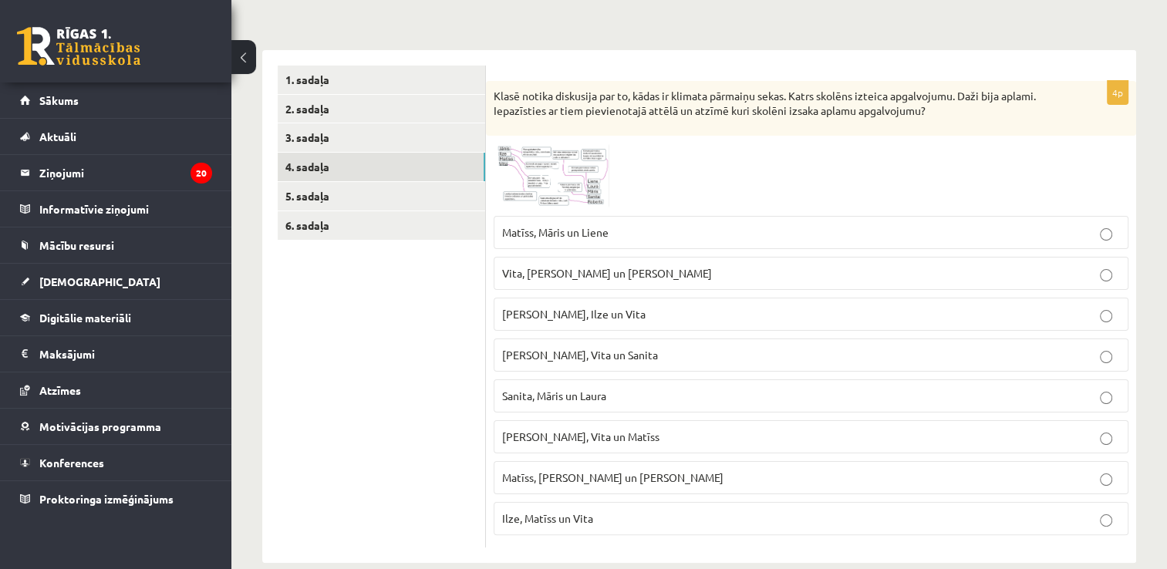
scroll to position [214, 0]
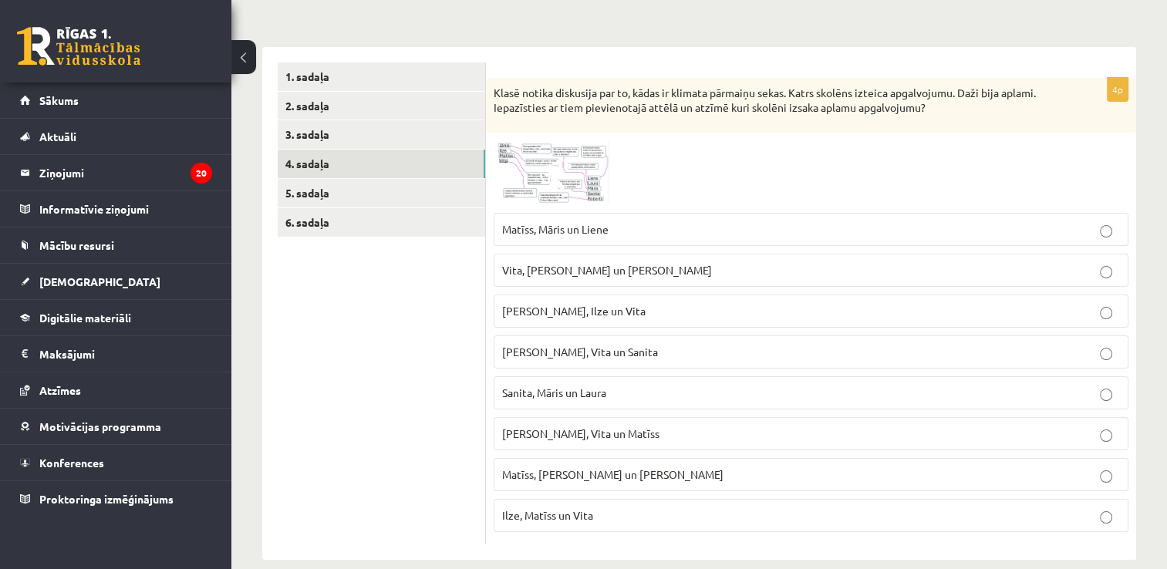
click at [599, 434] on span "Roberts, Vita un Matīss" at bounding box center [580, 434] width 157 height 14
click at [657, 283] on label "Vita, Liene un Roberts" at bounding box center [811, 270] width 635 height 33
click at [633, 450] on fieldset "Matīss, Māris un Liene Vita, Liene un Roberts Jānis, Ilze un Vita Laura, Vita u…" at bounding box center [811, 371] width 635 height 332
drag, startPoint x: 623, startPoint y: 467, endPoint x: 623, endPoint y: 457, distance: 10.0
click at [623, 458] on label "Matīss, Roberts un Jānis" at bounding box center [811, 474] width 635 height 33
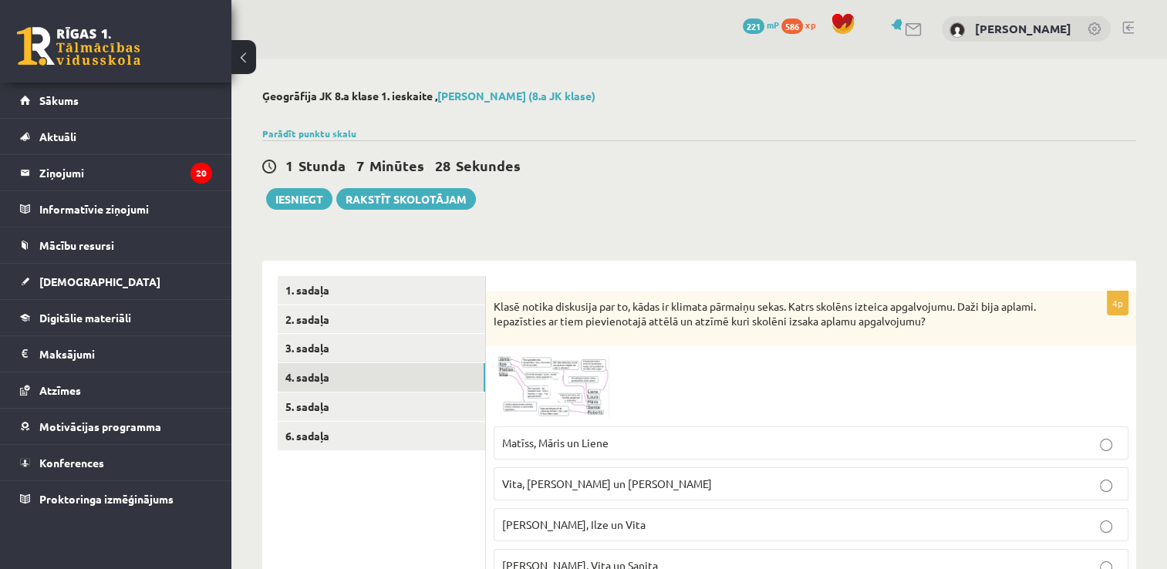
scroll to position [0, 0]
click at [404, 390] on link "4. sadaļa" at bounding box center [382, 378] width 208 height 29
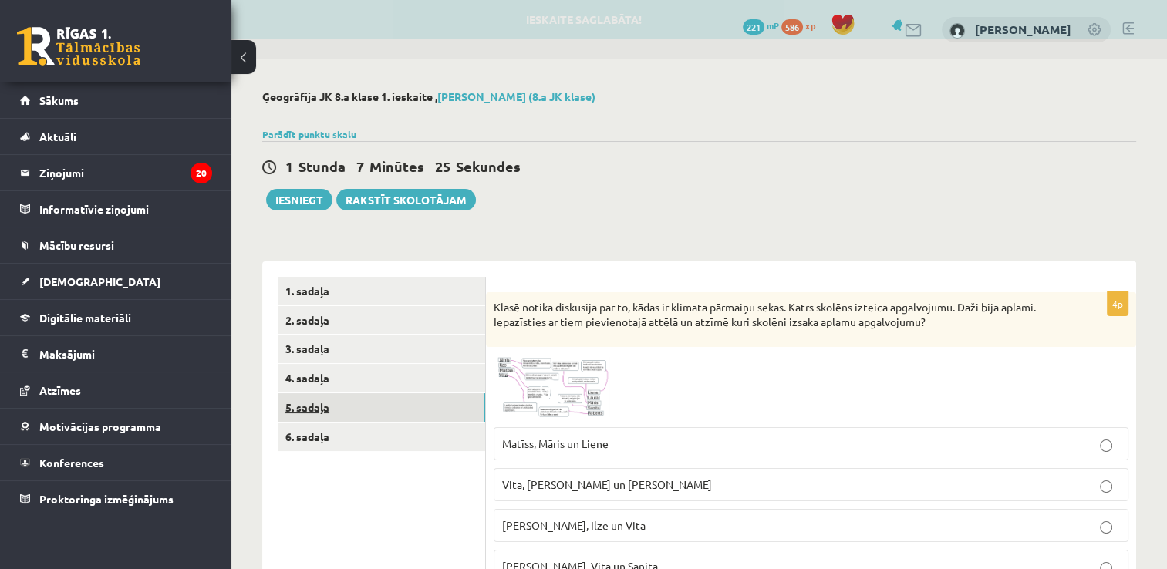
click at [306, 402] on link "5. sadaļa" at bounding box center [382, 407] width 208 height 29
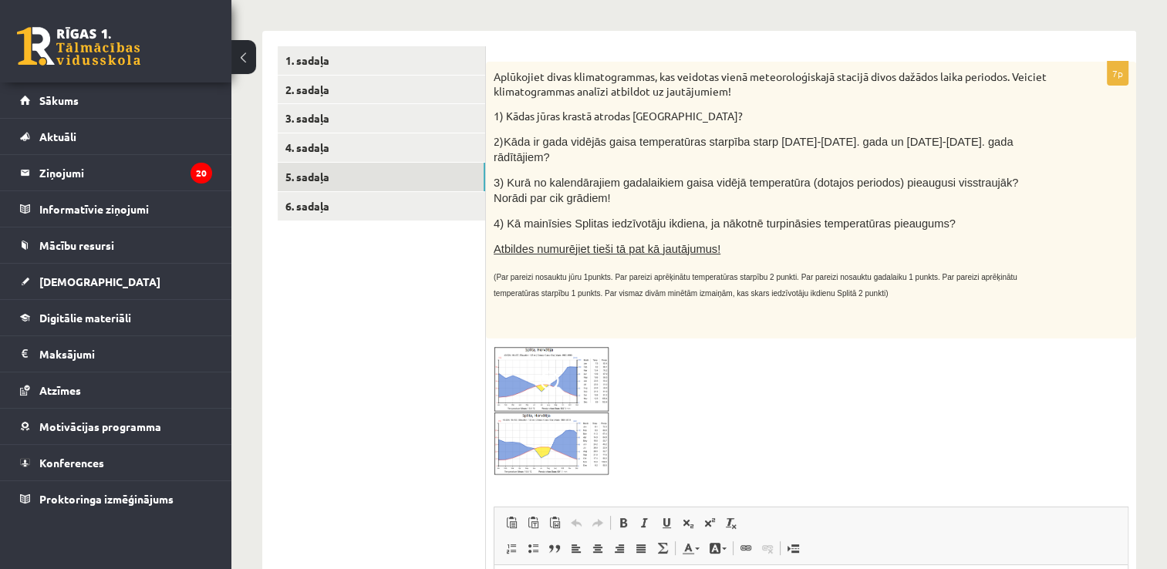
scroll to position [231, 0]
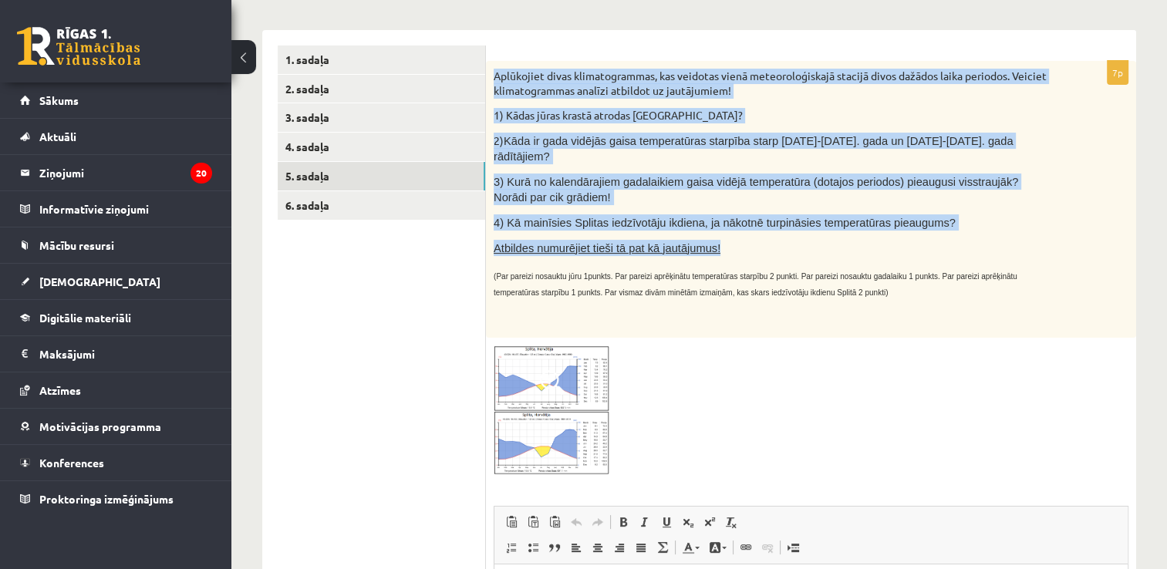
drag, startPoint x: 494, startPoint y: 76, endPoint x: 976, endPoint y: 231, distance: 506.5
click at [976, 231] on div "Aplūkojiet divas klimatogrammas, kas veidotas vienā meteoroloģiskajā stacijā di…" at bounding box center [811, 199] width 650 height 277
click at [784, 240] on p "Atbildes numurējiet tieši tā pat kā jautājumus!" at bounding box center [773, 248] width 558 height 16
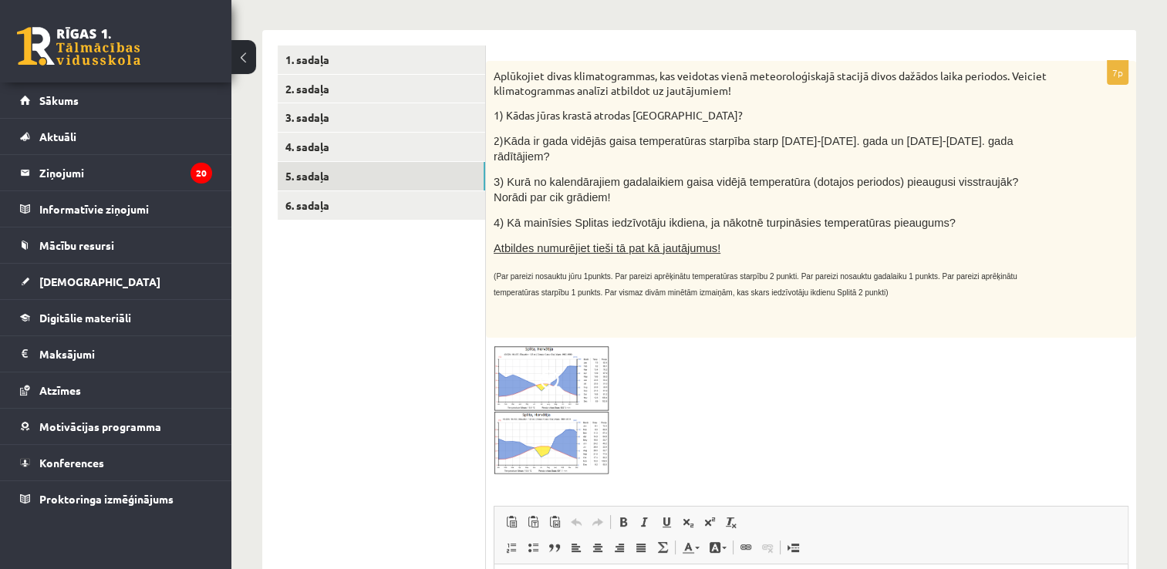
click at [540, 376] on span at bounding box center [552, 382] width 25 height 25
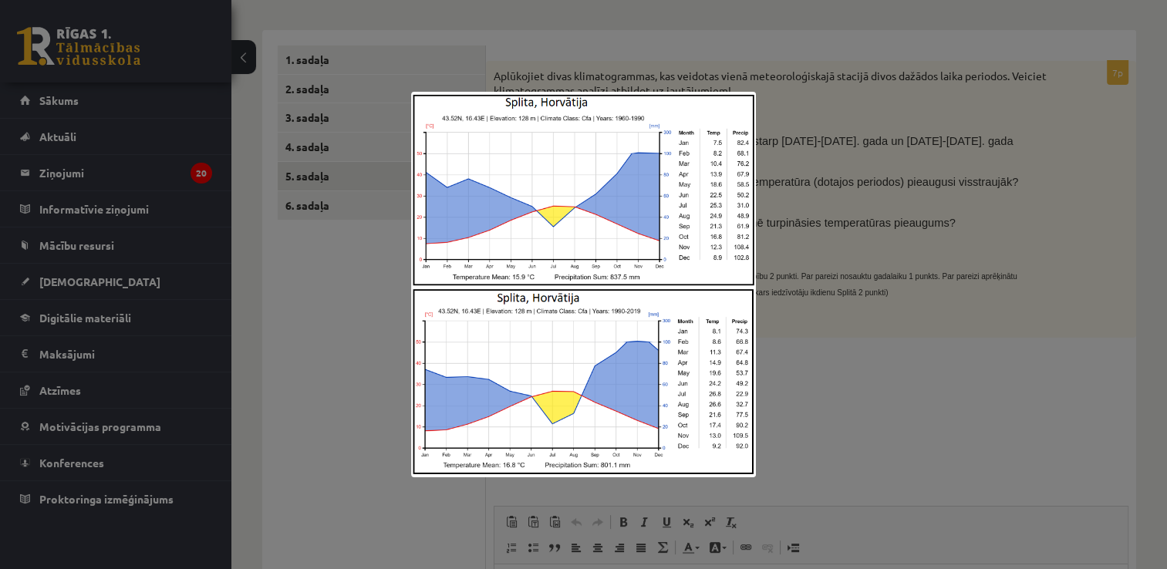
click at [832, 183] on div at bounding box center [583, 284] width 1167 height 569
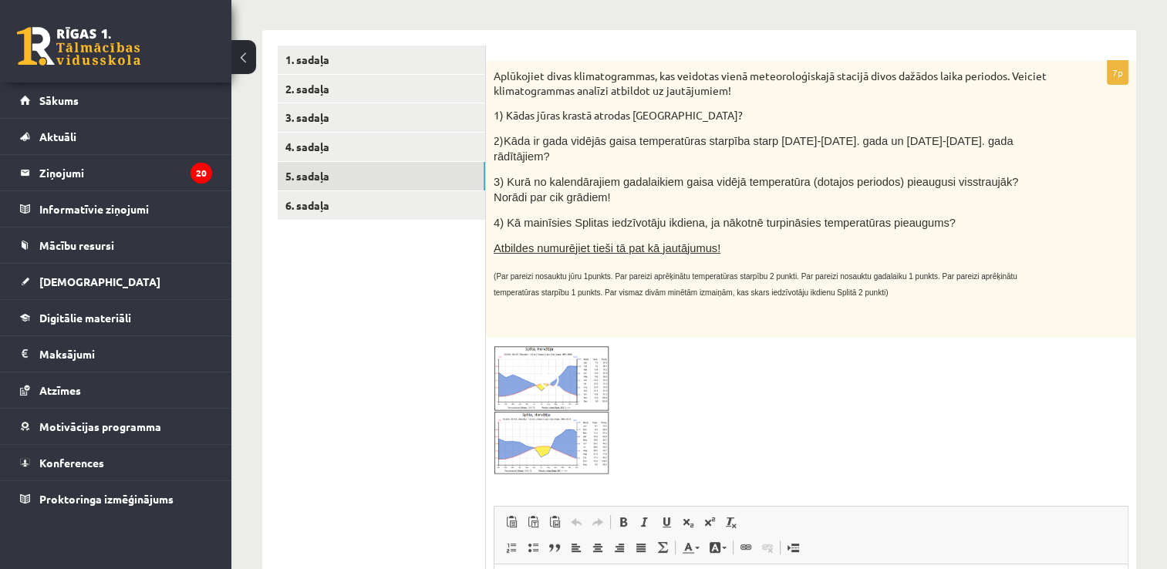
click at [536, 385] on img at bounding box center [552, 411] width 116 height 130
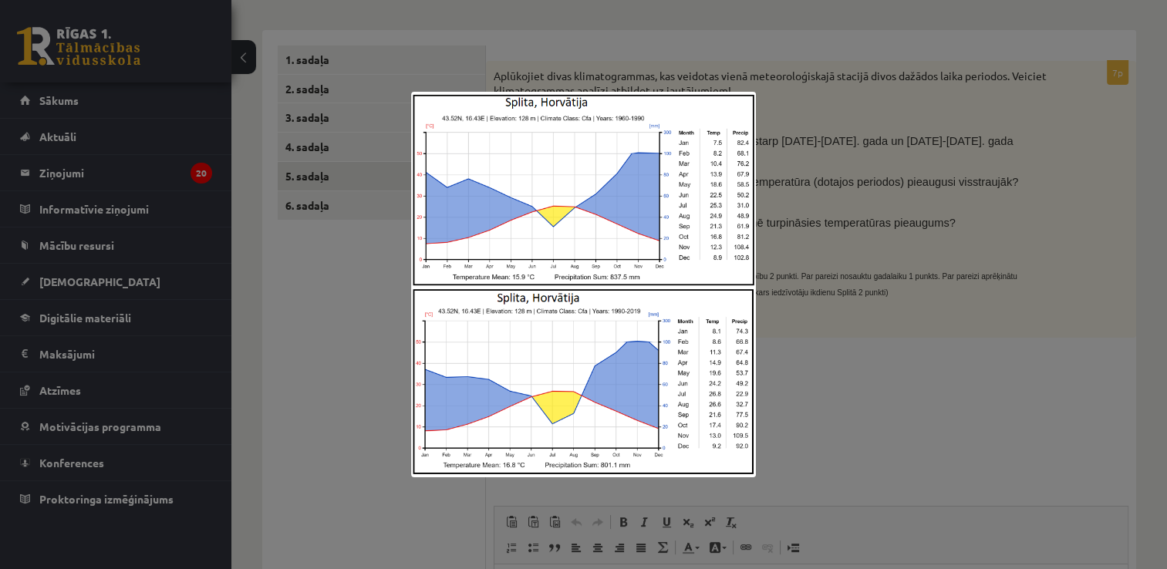
click at [802, 210] on div at bounding box center [583, 284] width 1167 height 569
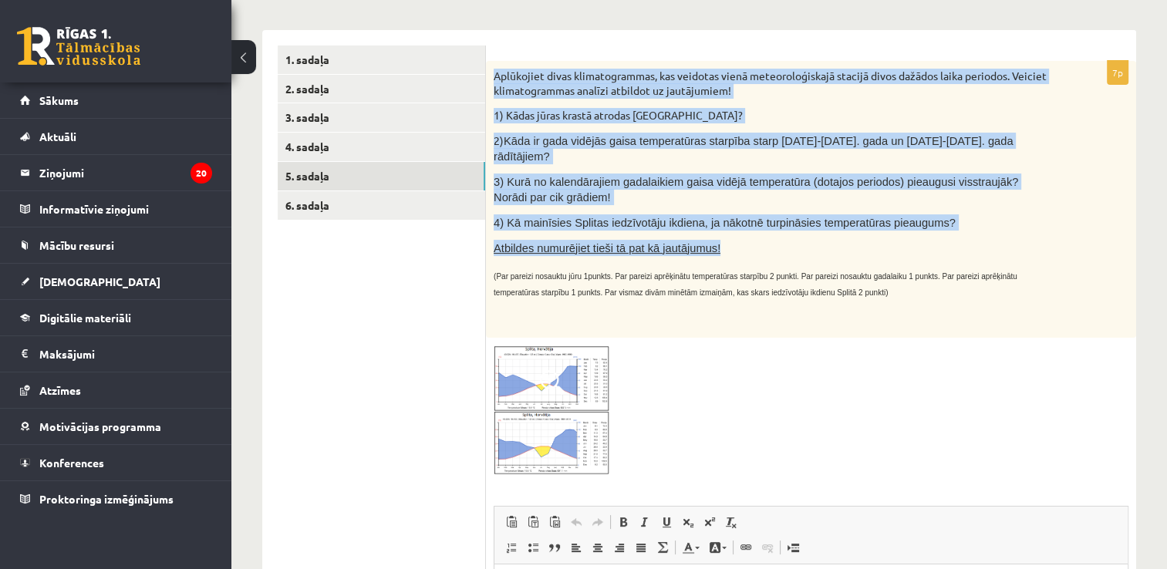
drag, startPoint x: 494, startPoint y: 77, endPoint x: 852, endPoint y: 221, distance: 385.7
click at [852, 221] on div "Aplūkojiet divas klimatogrammas, kas veidotas vienā meteoroloģiskajā stacijā di…" at bounding box center [811, 199] width 650 height 277
copy div "Aplūkojiet divas klimatogrammas, kas veidotas vienā meteoroloģiskajā stacijā di…"
click at [506, 362] on img at bounding box center [552, 411] width 116 height 130
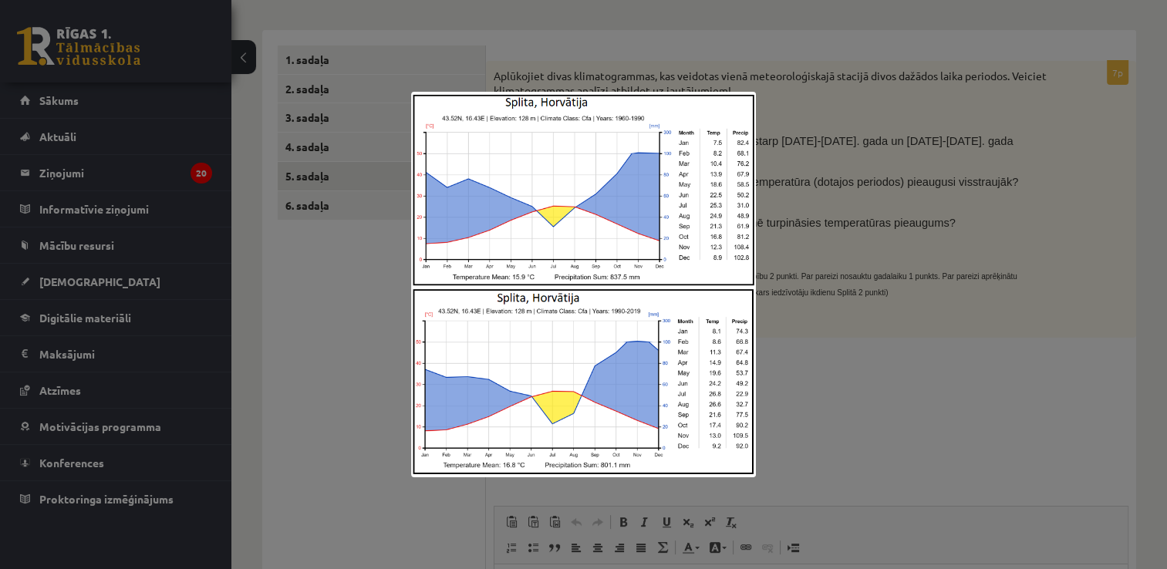
click at [878, 361] on div at bounding box center [583, 284] width 1167 height 569
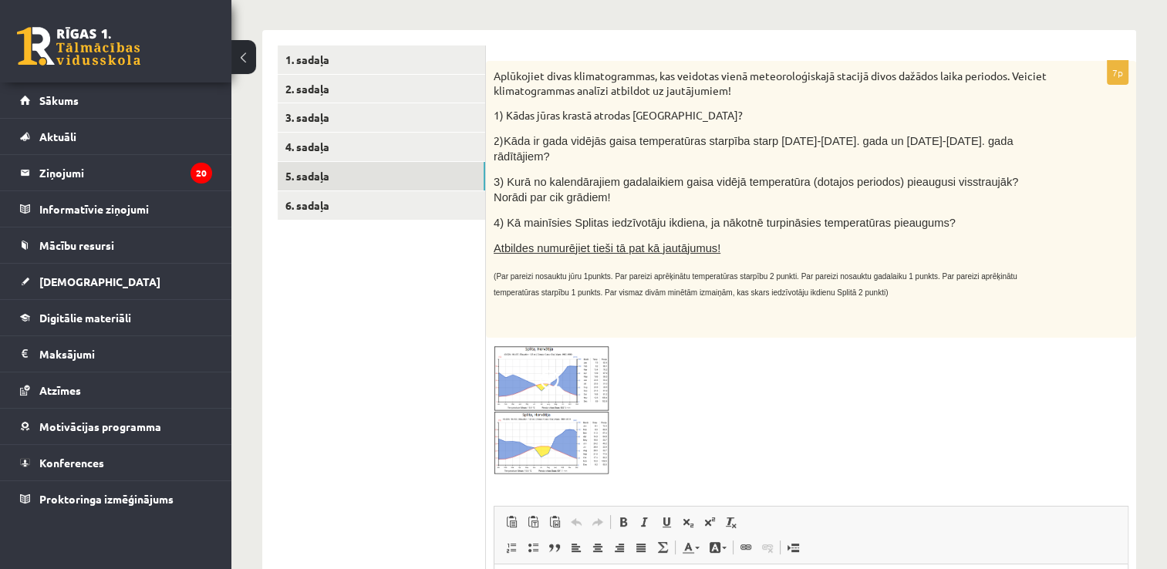
click at [648, 401] on div at bounding box center [811, 411] width 635 height 130
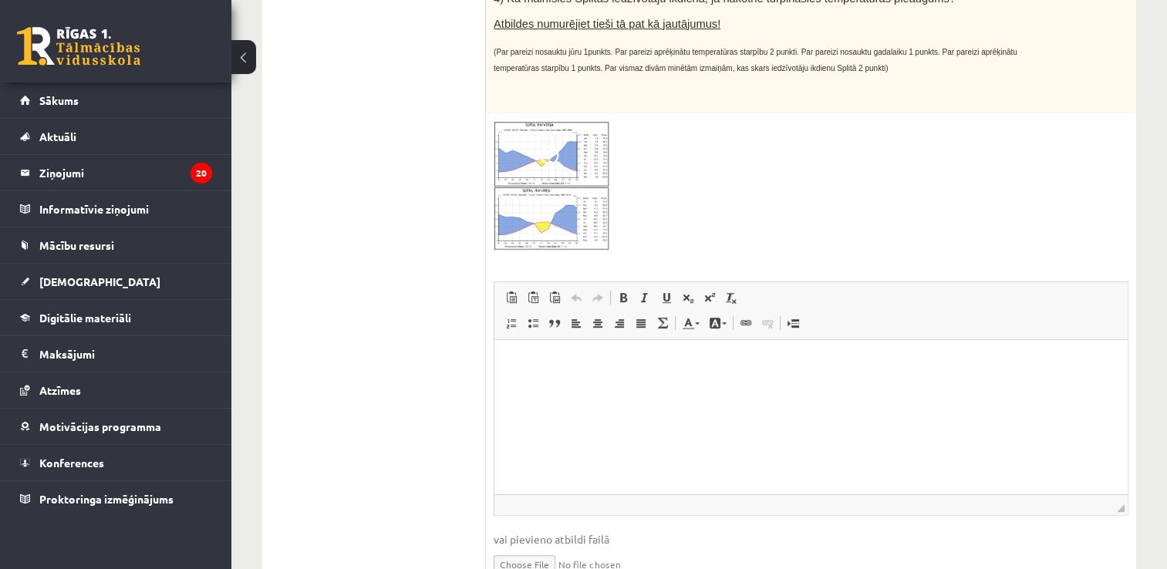
scroll to position [463, 0]
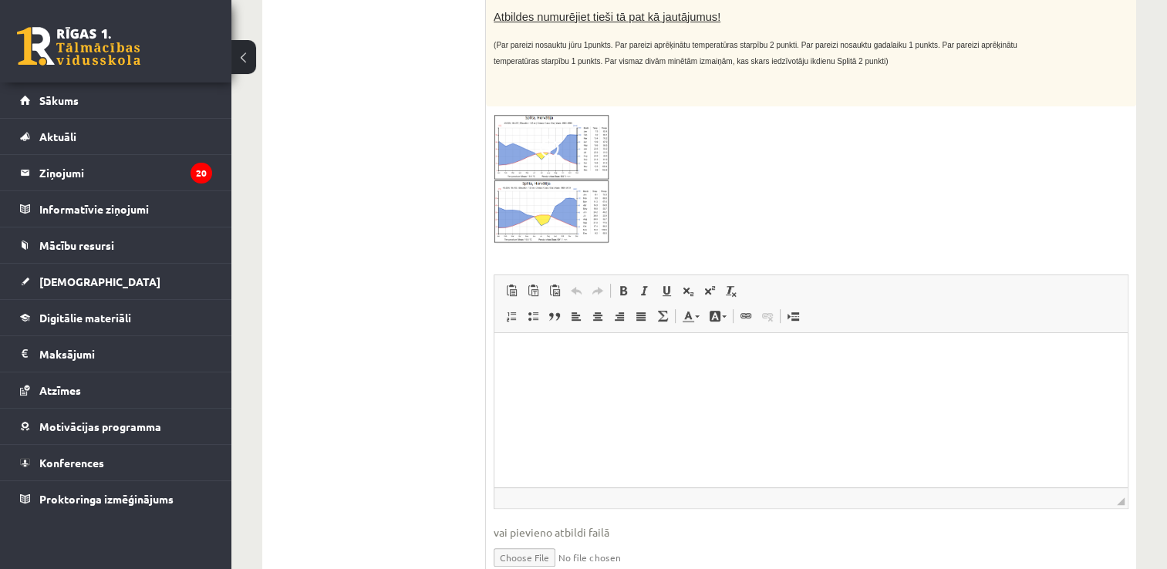
click at [520, 351] on p "Bagātinātā teksta redaktors, wiswyg-editor-user-answer-47434013451400" at bounding box center [811, 356] width 603 height 16
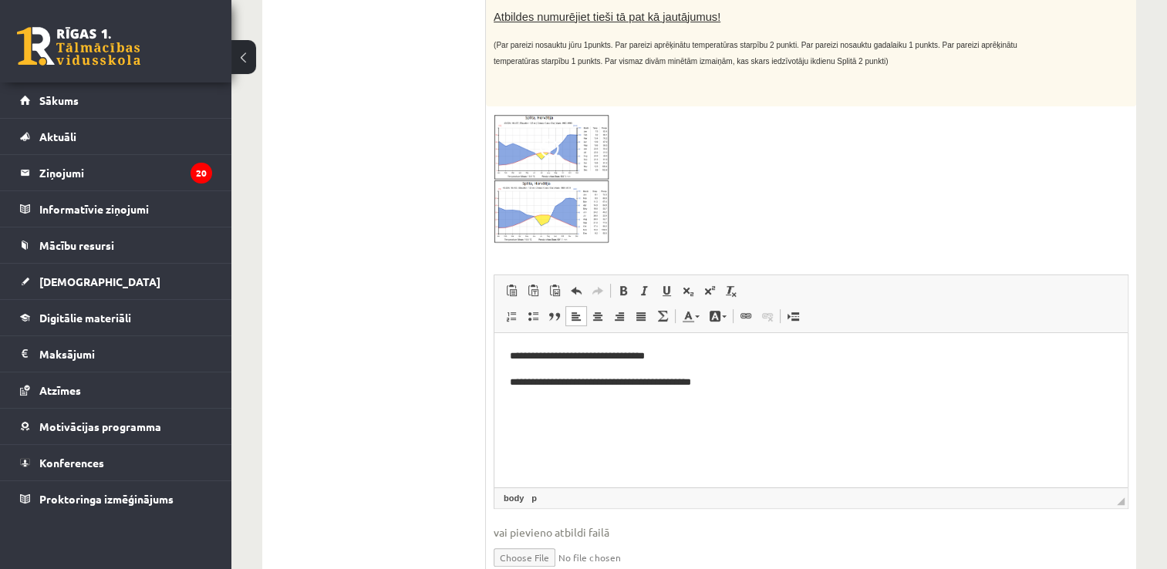
click at [509, 403] on html "**********" at bounding box center [811, 369] width 633 height 73
click at [505, 403] on html "**********" at bounding box center [811, 369] width 633 height 73
click at [743, 386] on p "**********" at bounding box center [811, 382] width 603 height 16
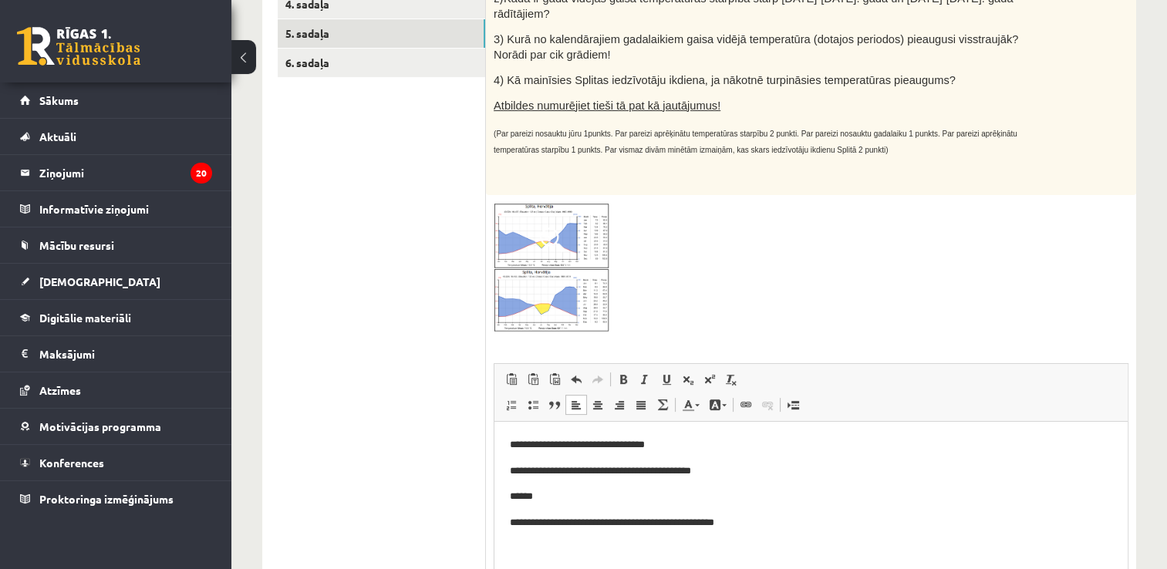
scroll to position [0, 0]
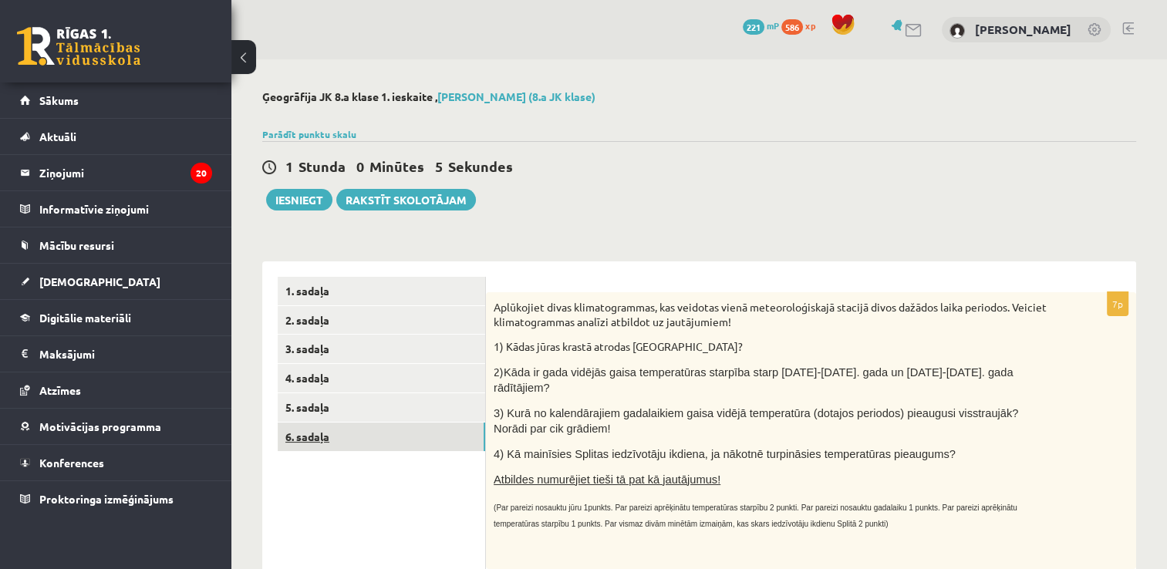
click at [303, 435] on link "6. sadaļa" at bounding box center [382, 437] width 208 height 29
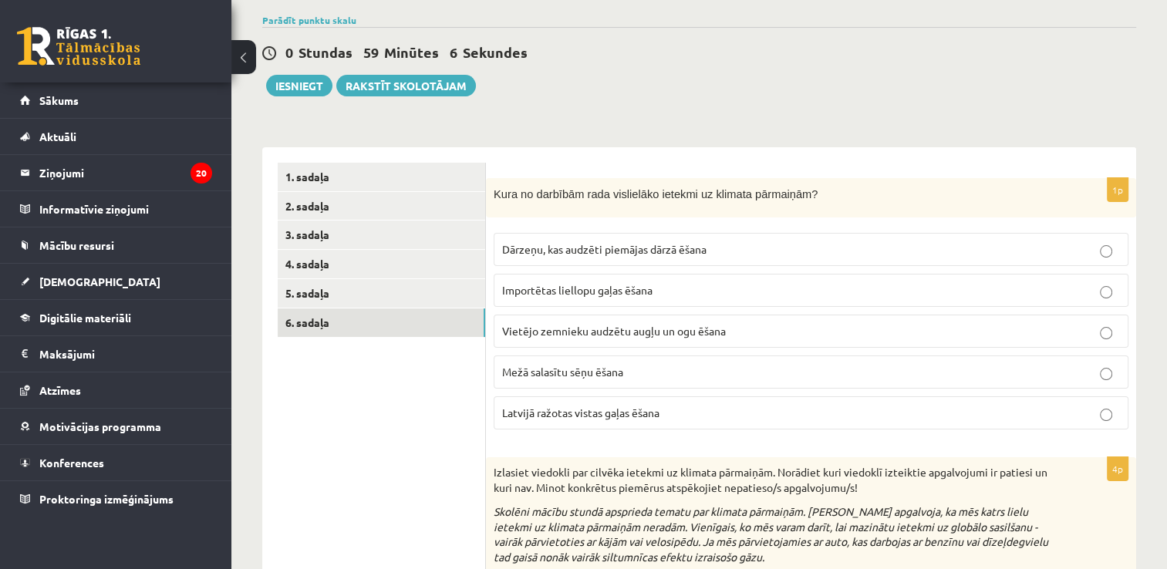
scroll to position [77, 0]
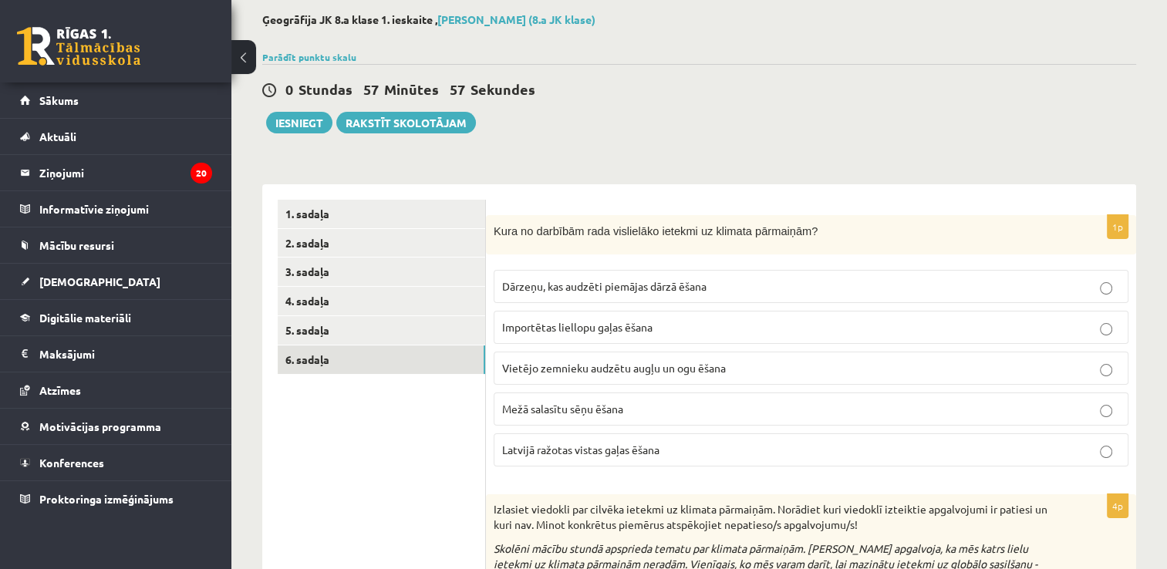
click at [525, 332] on span "Importētas liellopu gaļas ēšana" at bounding box center [577, 327] width 150 height 14
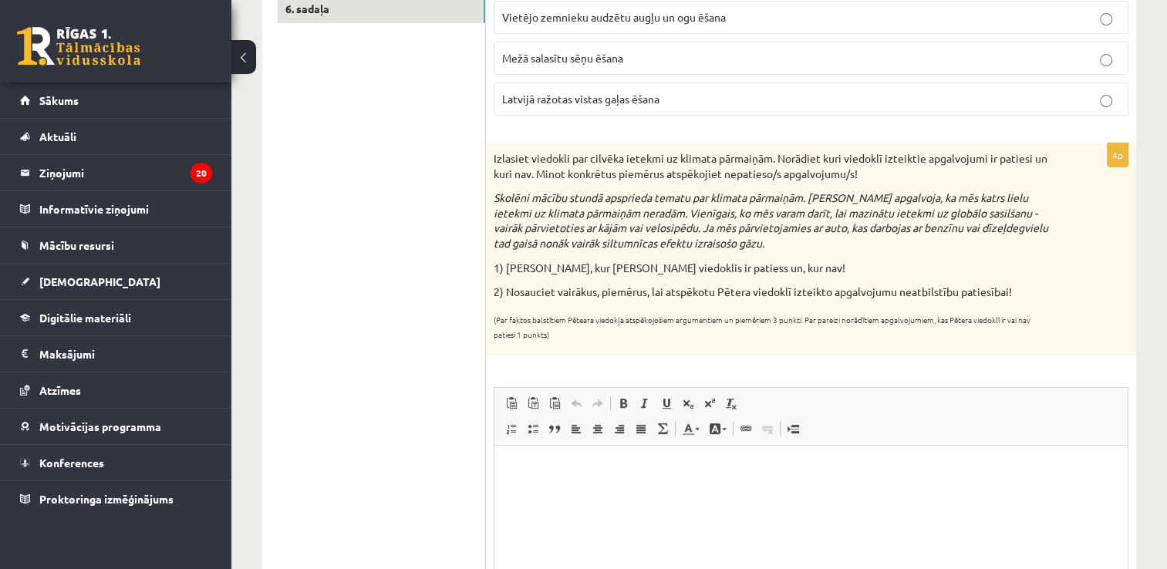
scroll to position [463, 0]
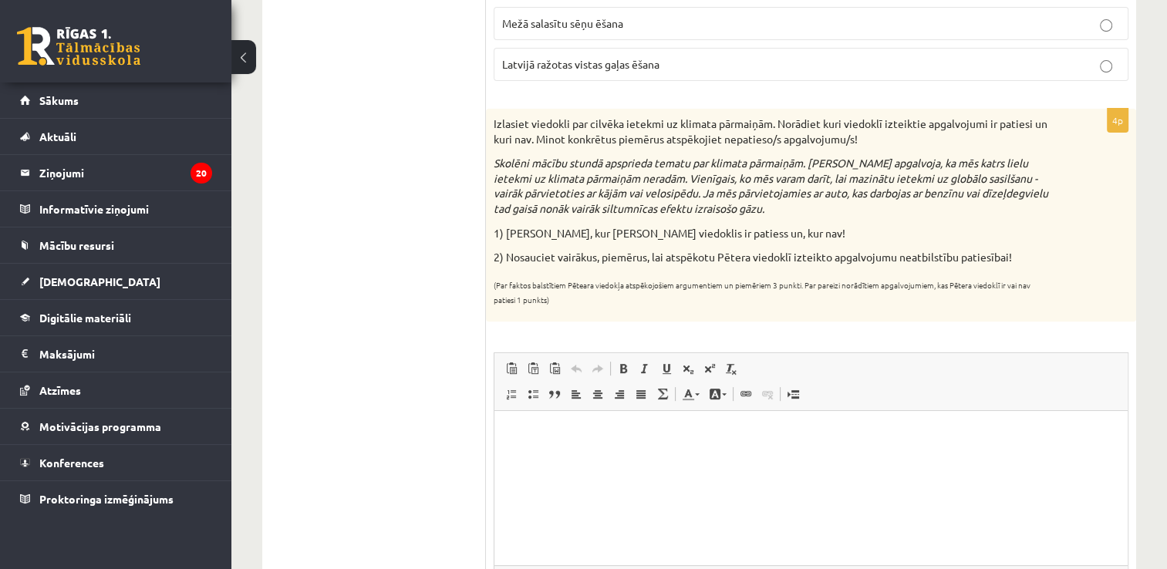
drag, startPoint x: 495, startPoint y: 118, endPoint x: 304, endPoint y: 97, distance: 191.7
click at [309, 97] on div "********* ********* ********* ********* ********* ********* 1. sadaļa 2. sadaļa…" at bounding box center [699, 244] width 874 height 890
drag, startPoint x: 410, startPoint y: 145, endPoint x: 419, endPoint y: 143, distance: 8.6
click at [410, 145] on ul "1. sadaļa 2. sadaļa 3. sadaļa 4. sadaļa 5. sadaļa 6. sadaļa" at bounding box center [382, 243] width 208 height 859
click at [414, 134] on ul "1. sadaļa 2. sadaļa 3. sadaļa 4. sadaļa 5. sadaļa 6. sadaļa" at bounding box center [382, 243] width 208 height 859
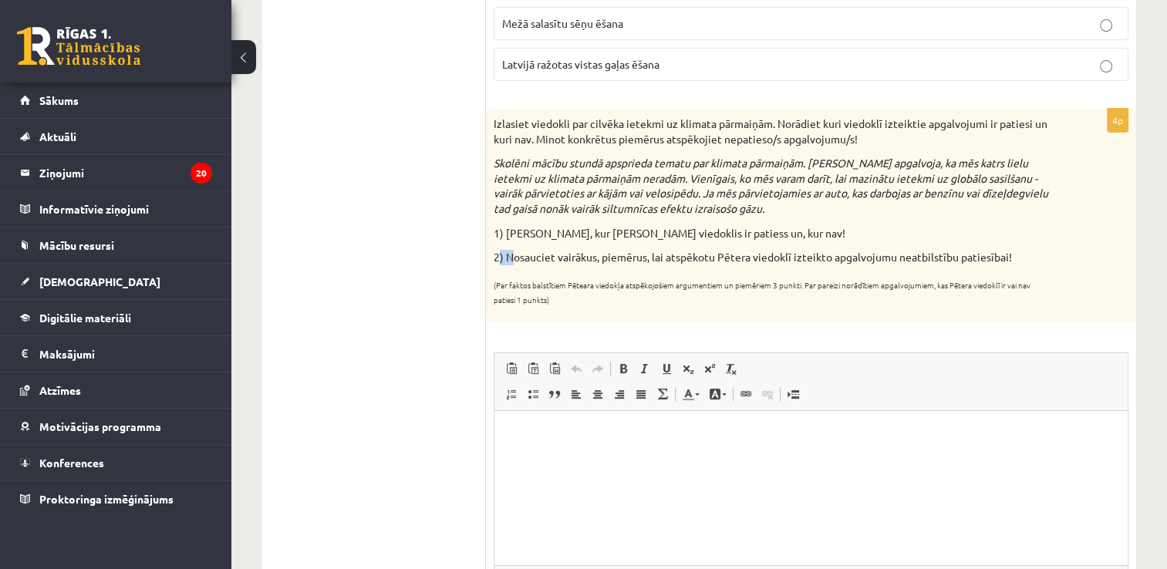
drag, startPoint x: 501, startPoint y: 241, endPoint x: 518, endPoint y: 232, distance: 19.3
click at [517, 233] on div "Izlasiet viedokli par cilvēka ietekmi uz klimata pārmaiņām. Norādiet kuri viedo…" at bounding box center [811, 215] width 650 height 213
drag, startPoint x: 518, startPoint y: 232, endPoint x: 396, endPoint y: 175, distance: 135.3
click at [396, 175] on ul "1. sadaļa 2. sadaļa 3. sadaļa 4. sadaļa 5. sadaļa 6. sadaļa" at bounding box center [382, 243] width 208 height 859
click at [498, 116] on p "Izlasiet viedokli par cilvēka ietekmi uz klimata pārmaiņām. Norādiet kuri viedo…" at bounding box center [773, 131] width 558 height 30
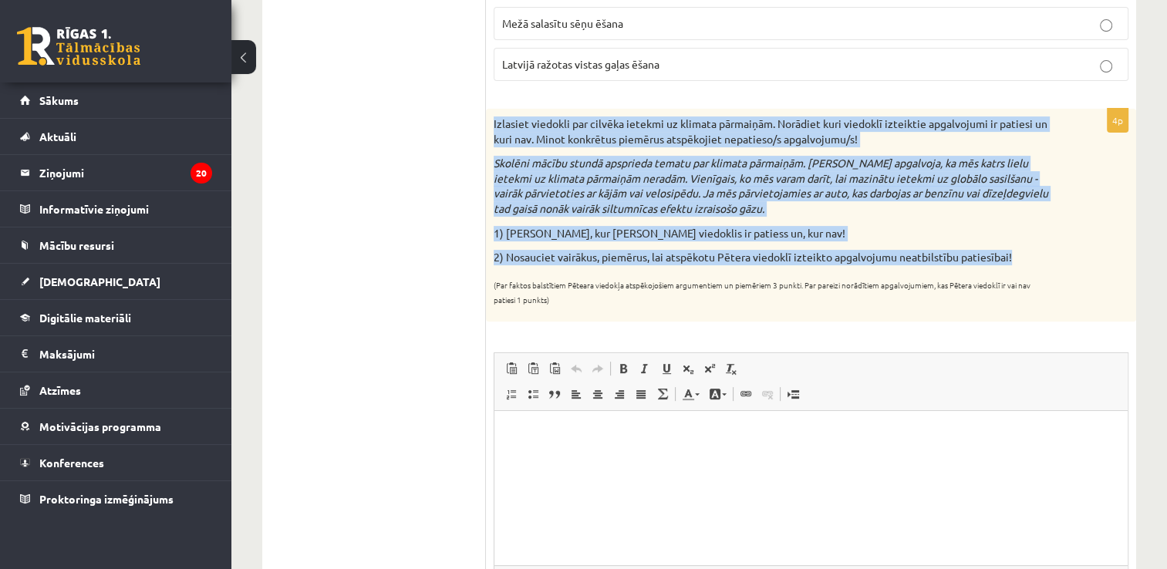
drag, startPoint x: 493, startPoint y: 120, endPoint x: 1035, endPoint y: 248, distance: 557.3
click at [1035, 248] on div "Izlasiet viedokli par cilvēka ietekmi uz klimata pārmaiņām. Norādiet kuri viedo…" at bounding box center [811, 215] width 650 height 213
copy div "Izlasiet viedokli par cilvēka ietekmi uz klimata pārmaiņām. Norādiet kuri viedo…"
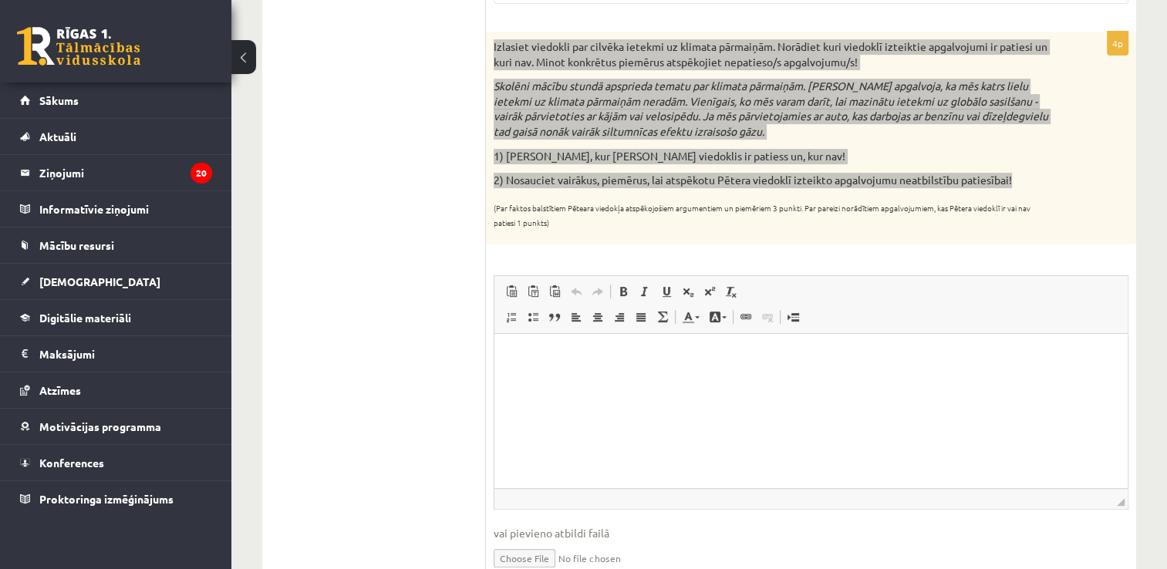
click at [510, 353] on p "Bagātinātā teksta redaktors, wiswyg-editor-user-answer-47433865274700" at bounding box center [811, 357] width 603 height 16
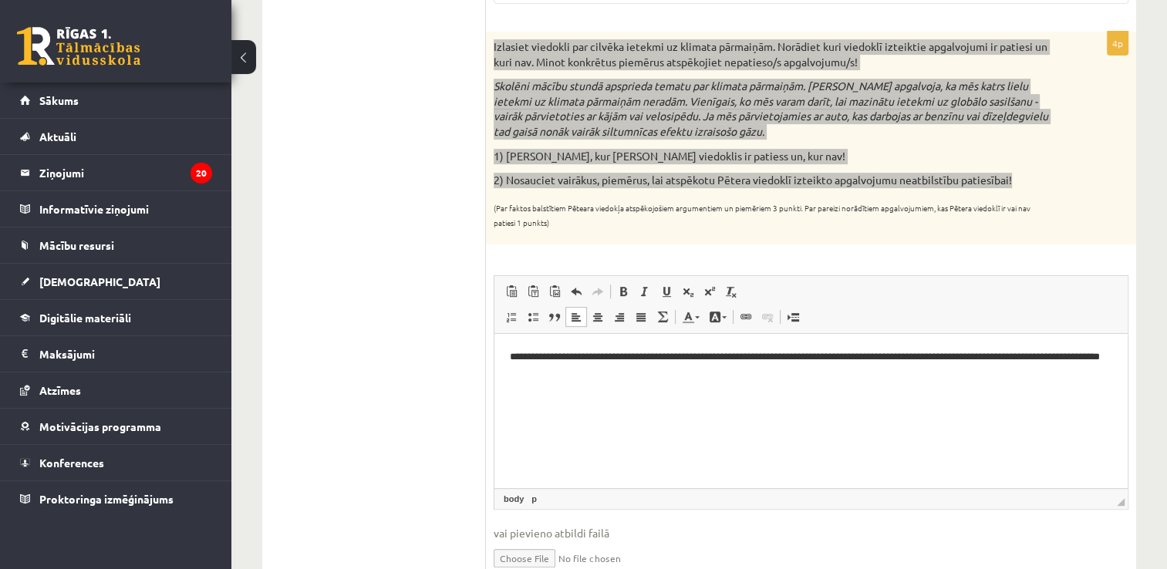
click at [606, 356] on p "**********" at bounding box center [811, 365] width 603 height 32
click at [615, 368] on p "**********" at bounding box center [811, 365] width 603 height 32
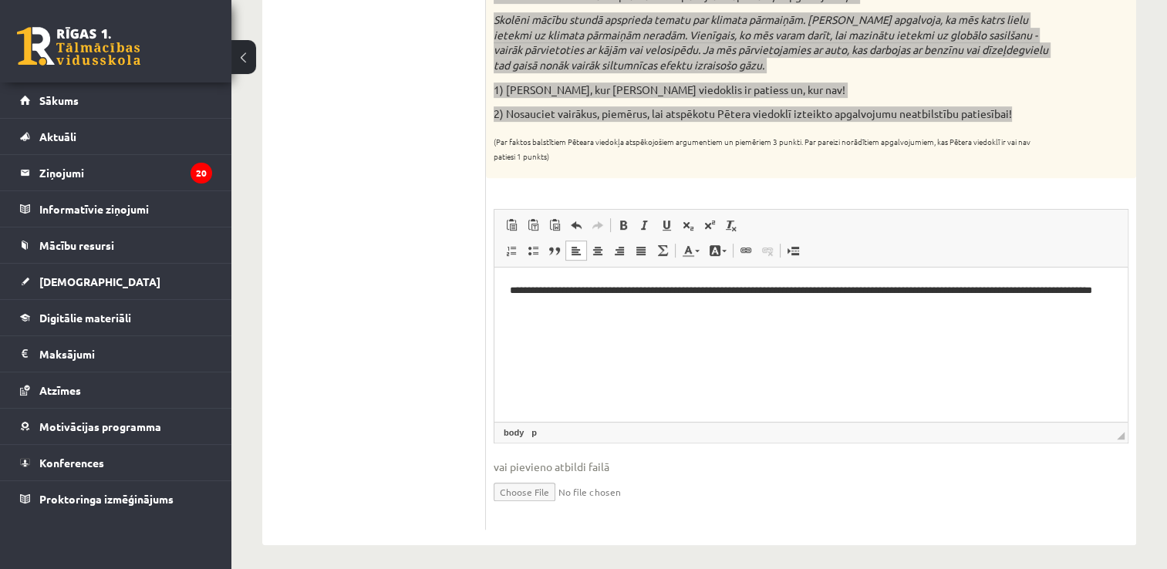
scroll to position [611, 0]
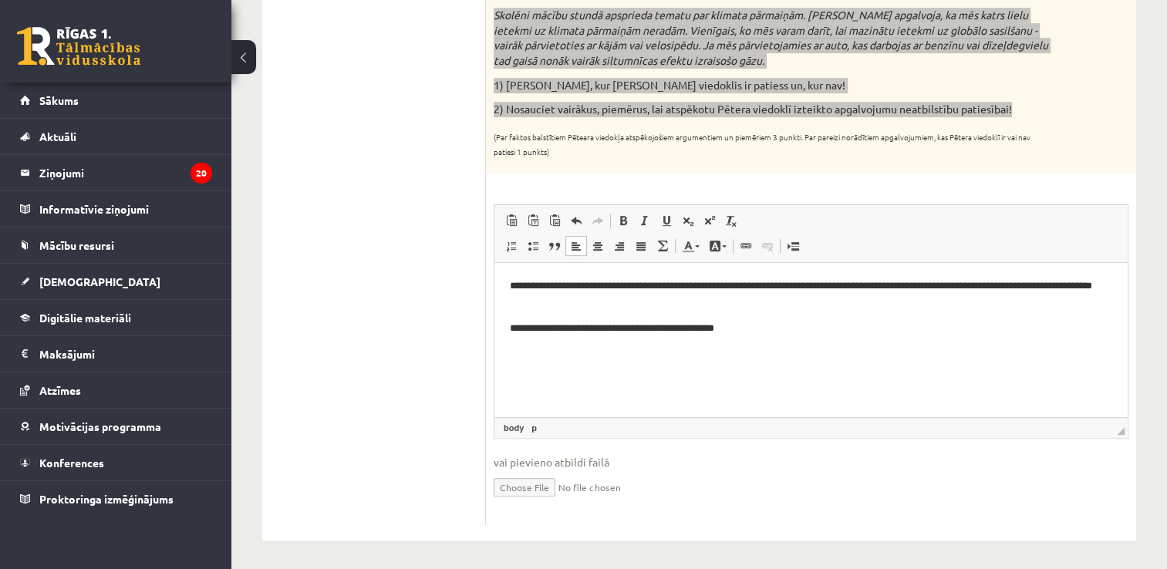
click at [511, 322] on p "**********" at bounding box center [811, 329] width 603 height 16
click at [752, 332] on p "**********" at bounding box center [811, 329] width 603 height 16
click at [501, 329] on html "**********" at bounding box center [811, 307] width 633 height 89
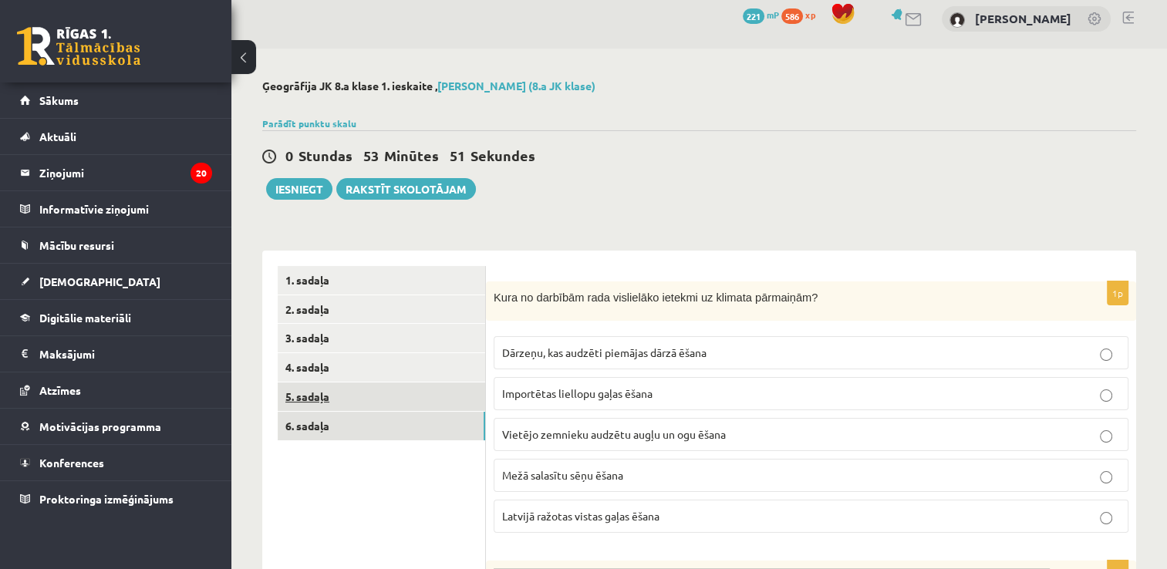
scroll to position [0, 0]
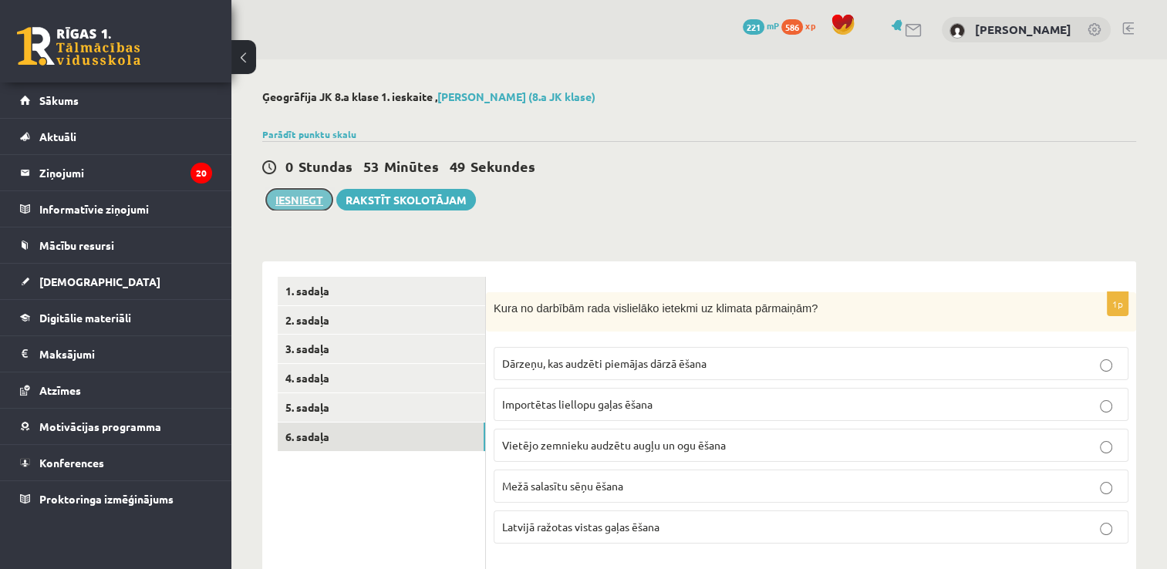
click at [299, 194] on button "Iesniegt" at bounding box center [299, 200] width 66 height 22
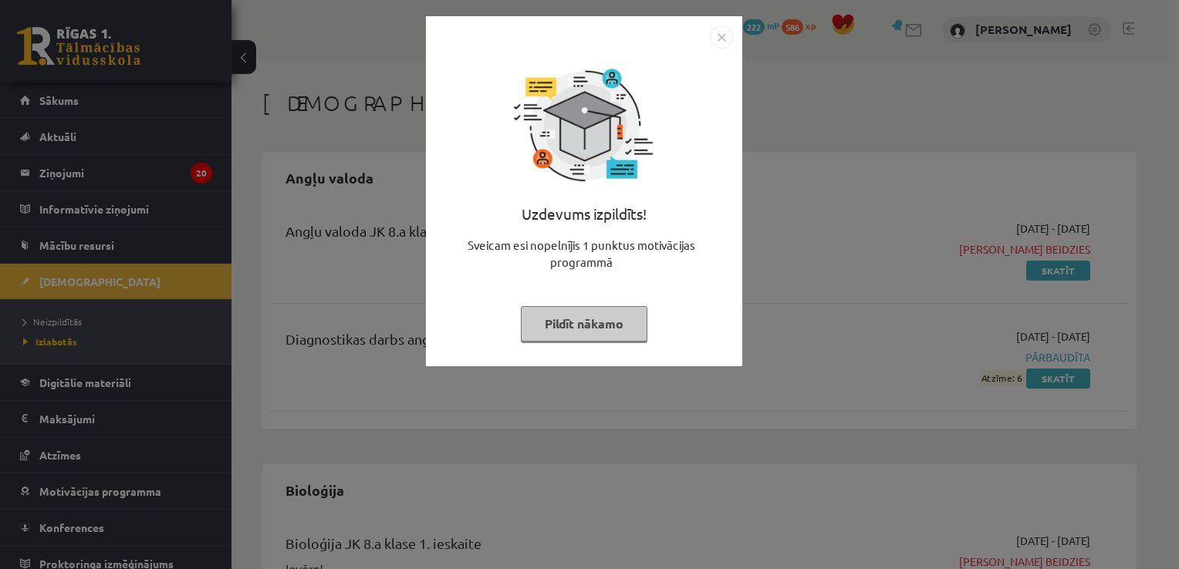
click at [721, 32] on img "Close" at bounding box center [721, 36] width 23 height 23
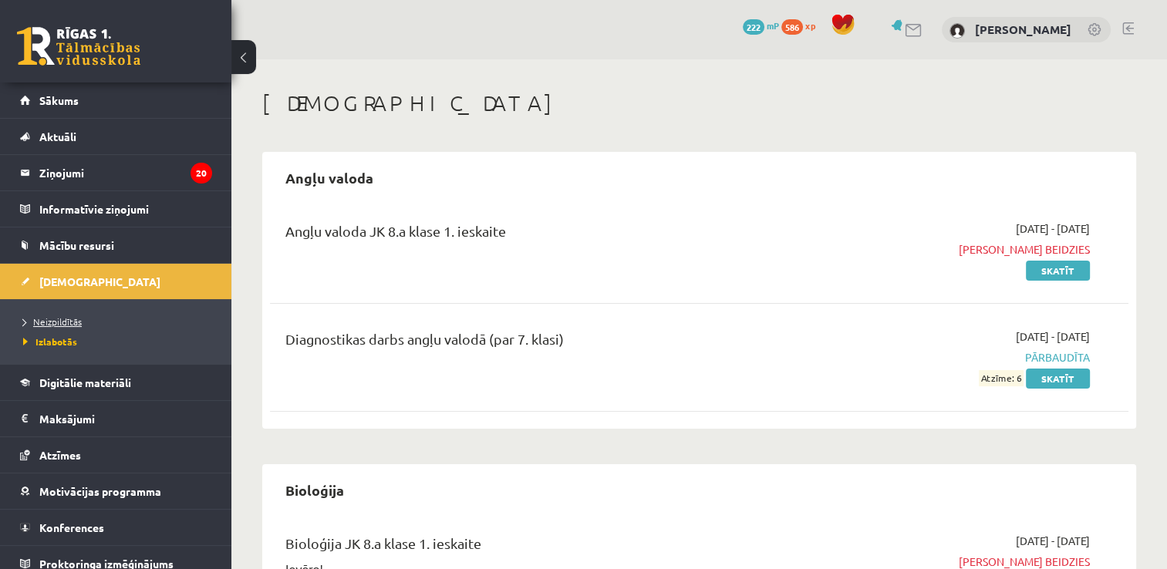
click at [66, 316] on span "Neizpildītās" at bounding box center [52, 322] width 59 height 12
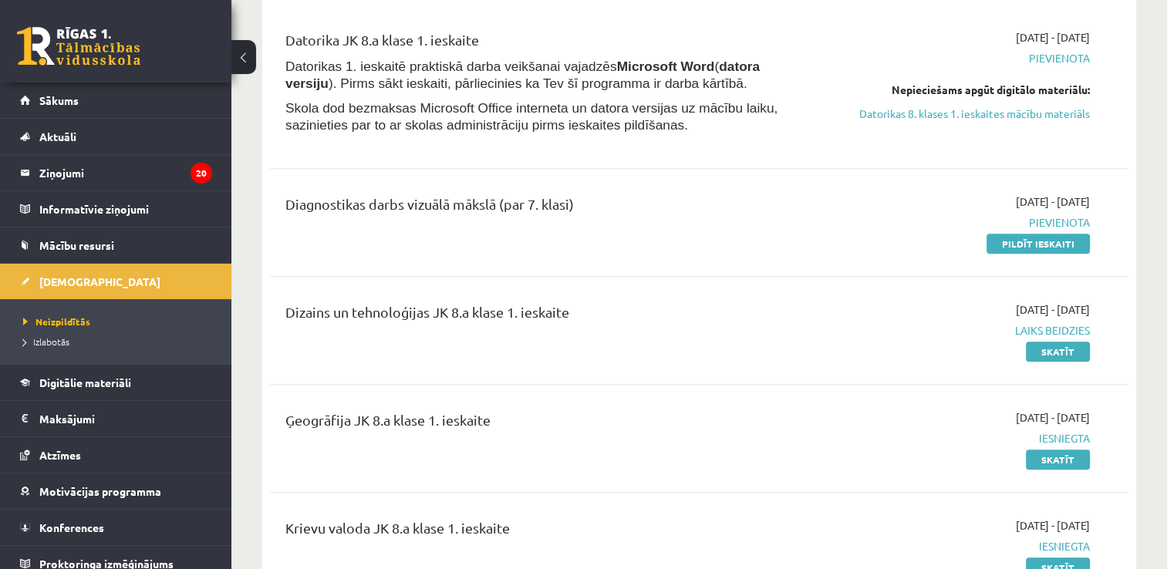
scroll to position [1389, 0]
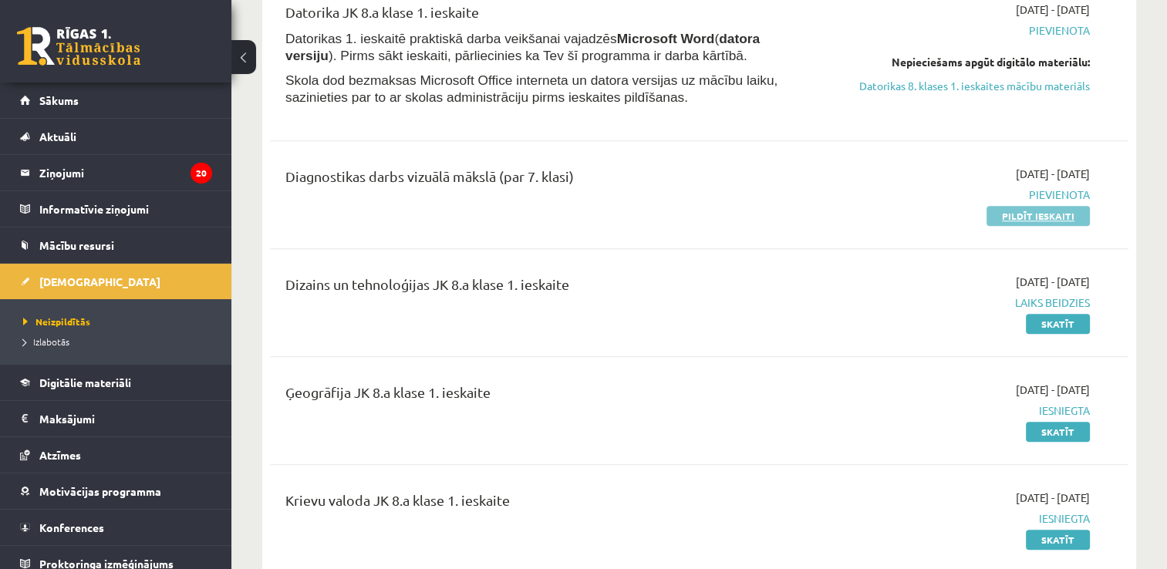
click at [997, 226] on link "Pildīt ieskaiti" at bounding box center [1038, 216] width 103 height 20
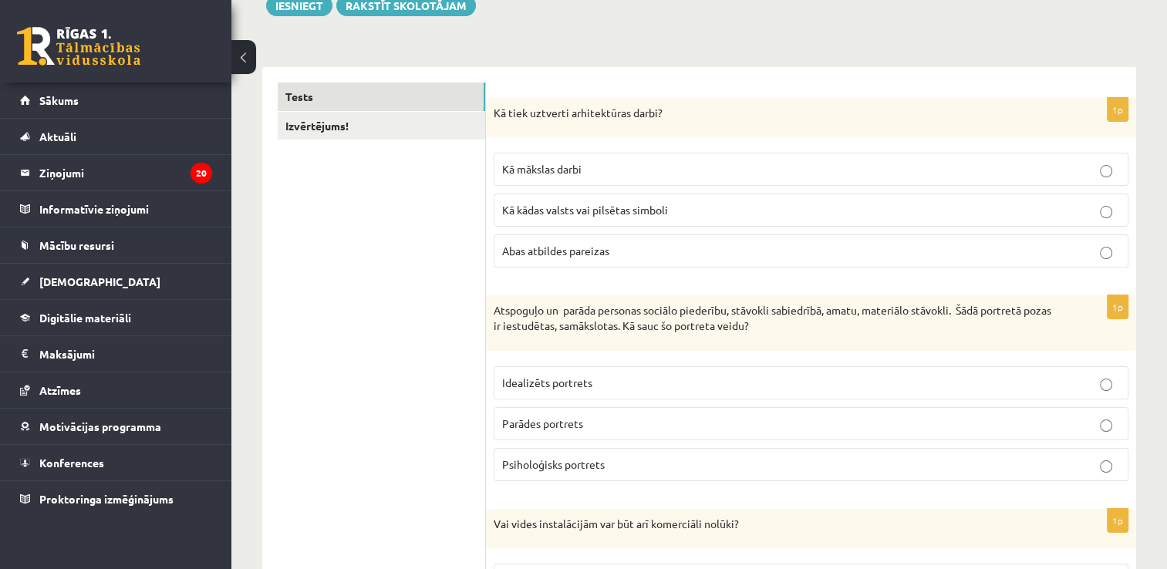
scroll to position [231, 0]
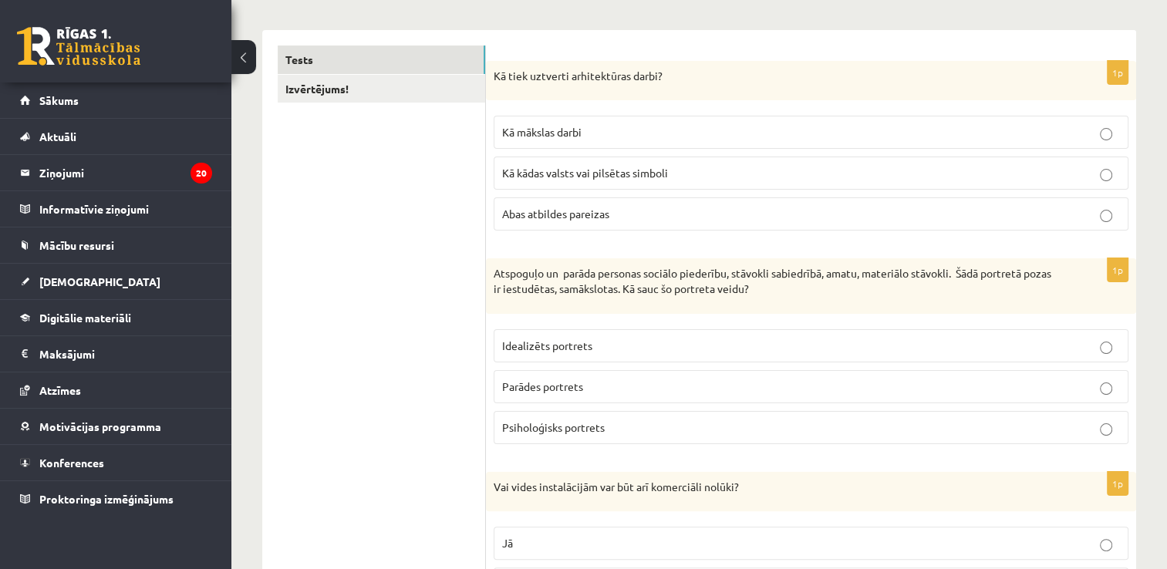
click at [589, 137] on p "Kā mākslas darbi" at bounding box center [811, 132] width 618 height 16
click at [565, 214] on span "Abas atbildes pareizas" at bounding box center [555, 214] width 107 height 14
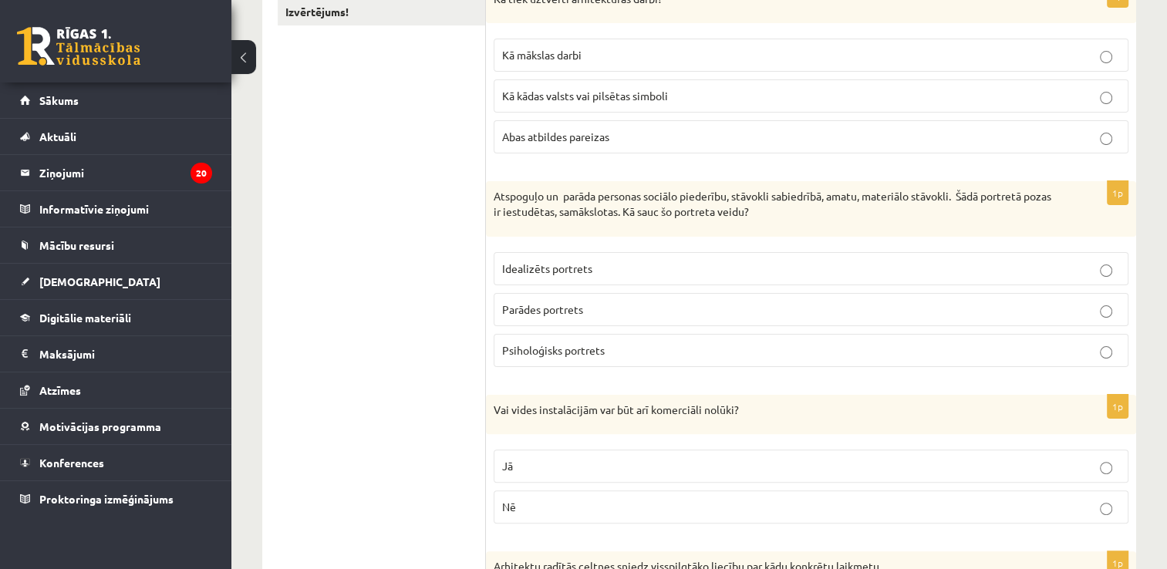
scroll to position [386, 0]
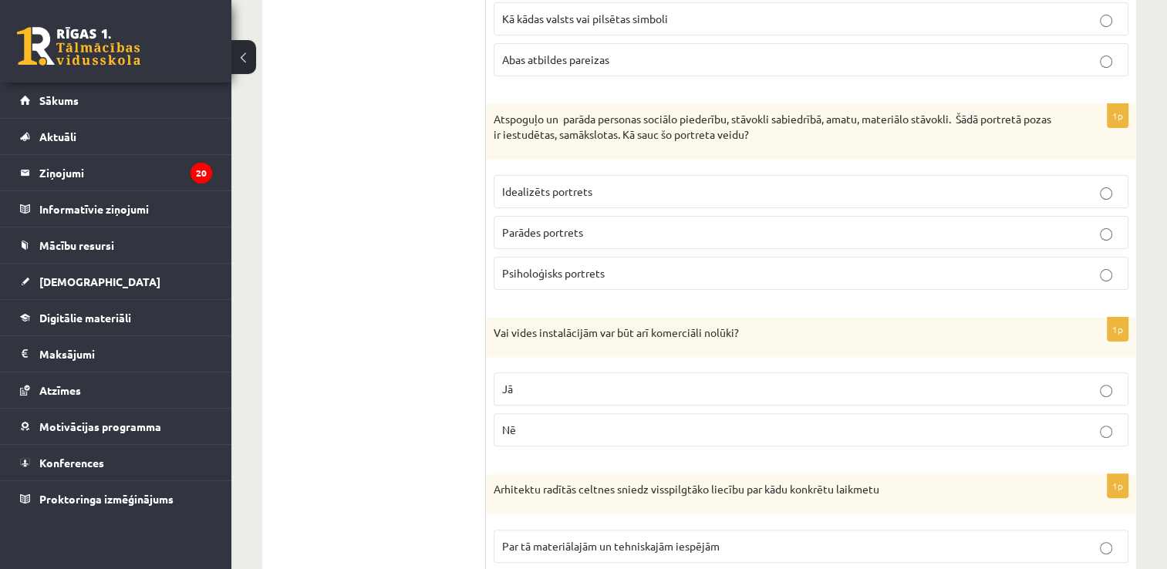
click at [589, 235] on p "Parādes portrets" at bounding box center [811, 233] width 618 height 16
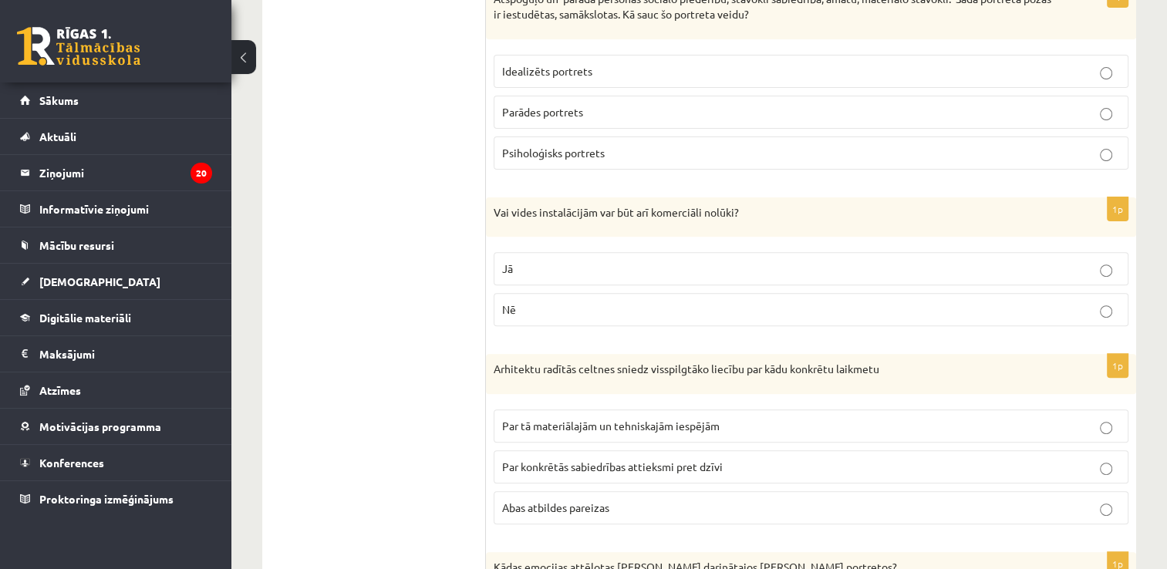
scroll to position [540, 0]
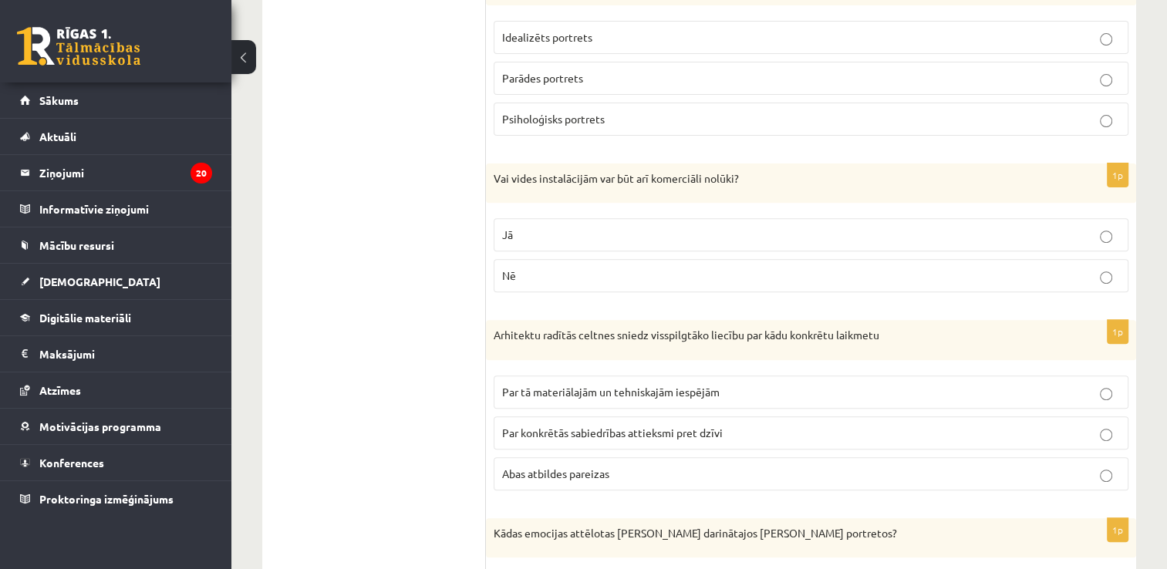
click at [610, 235] on p "Jā" at bounding box center [811, 235] width 618 height 16
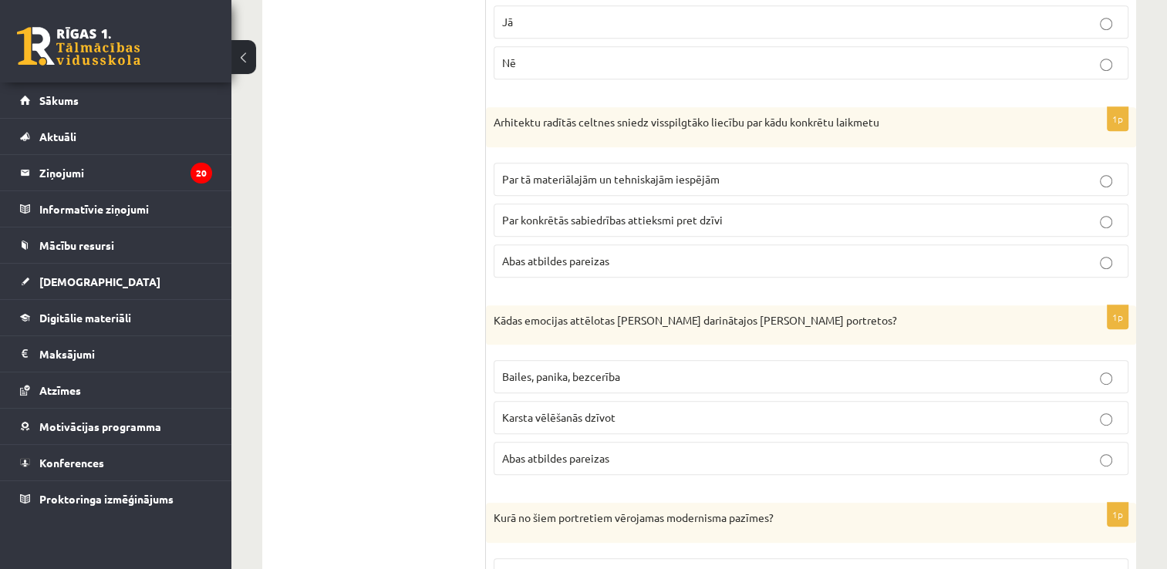
scroll to position [771, 0]
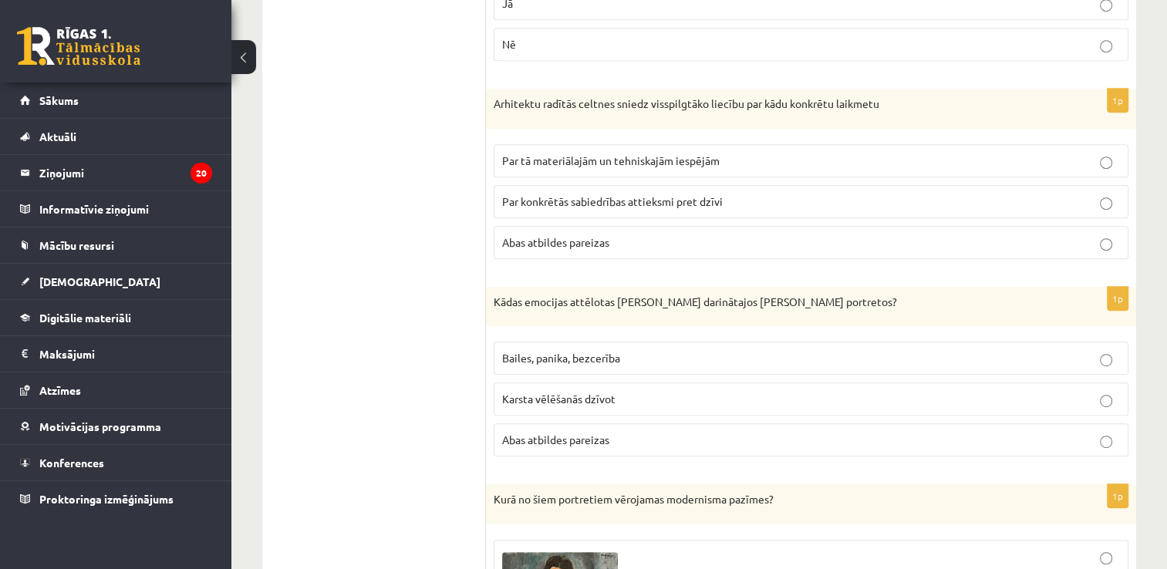
click at [576, 246] on p "Abas atbildes pareizas" at bounding box center [811, 243] width 618 height 16
click at [586, 155] on span "Par tā materiālajām un tehniskajām iespējām" at bounding box center [611, 161] width 218 height 14
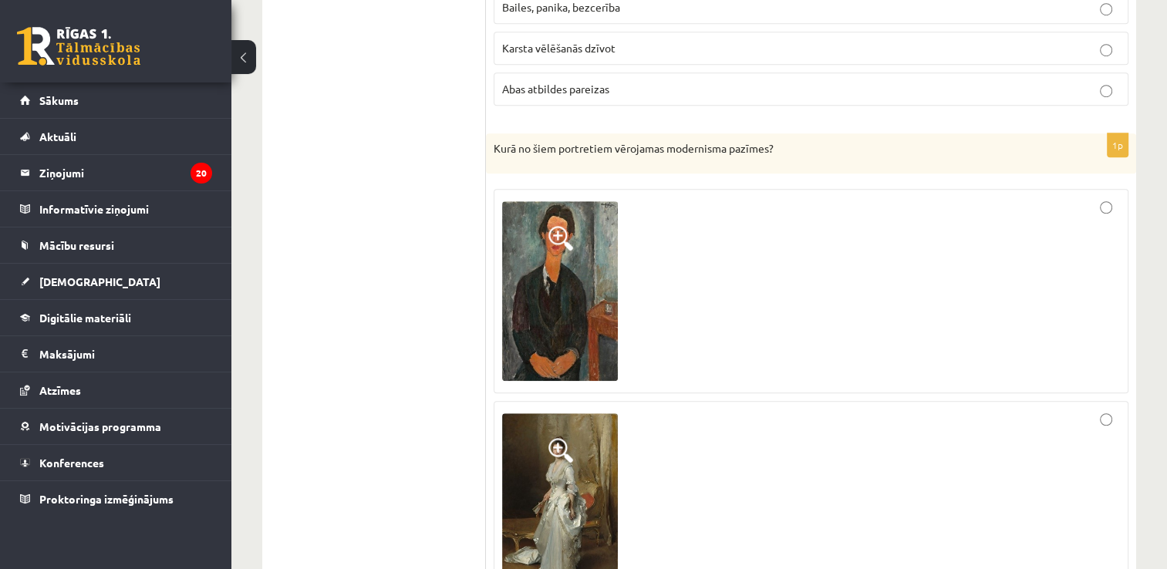
scroll to position [1157, 0]
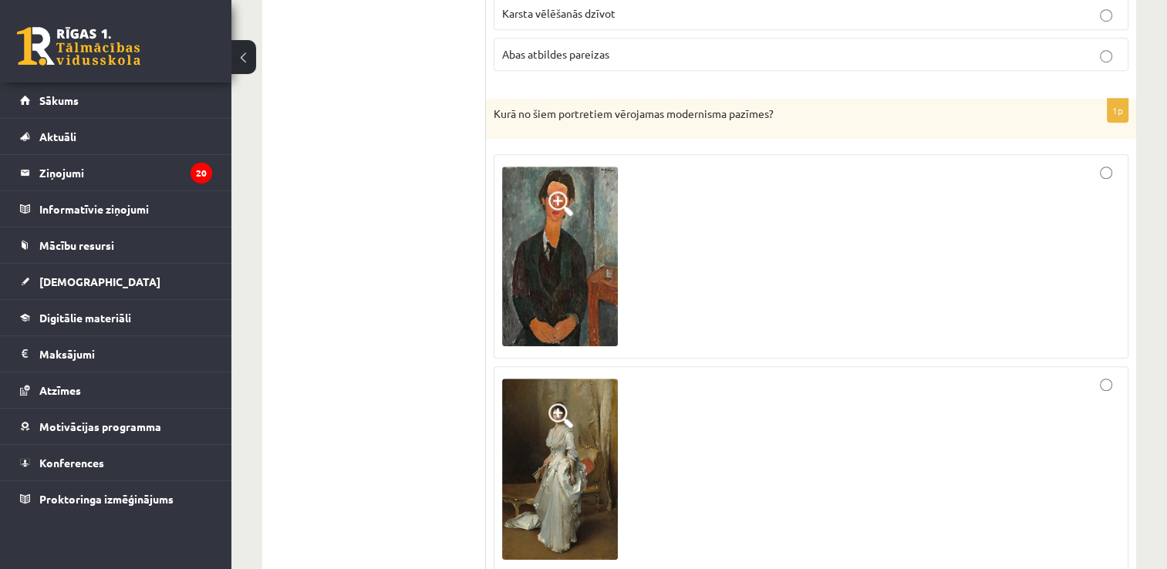
click at [528, 227] on img at bounding box center [560, 257] width 116 height 180
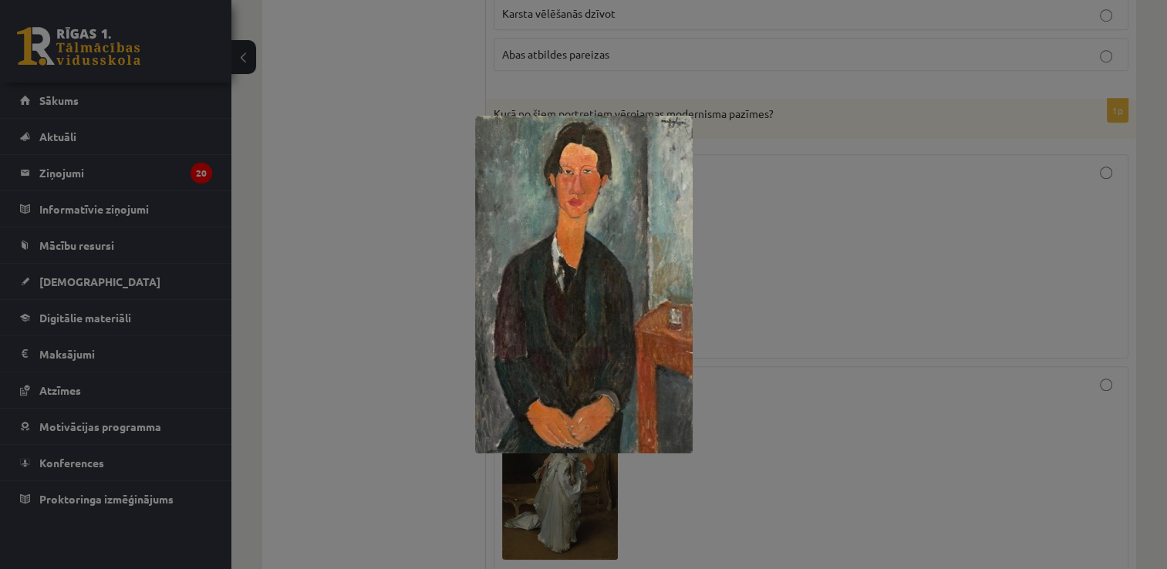
click at [747, 157] on div at bounding box center [583, 284] width 1167 height 569
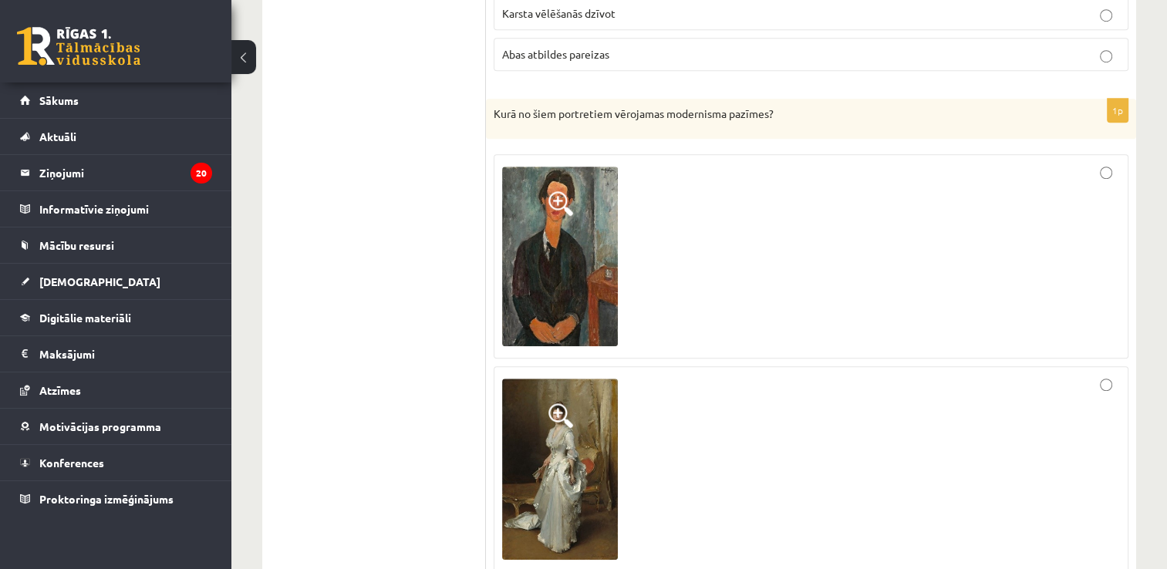
click at [525, 457] on img at bounding box center [560, 469] width 116 height 181
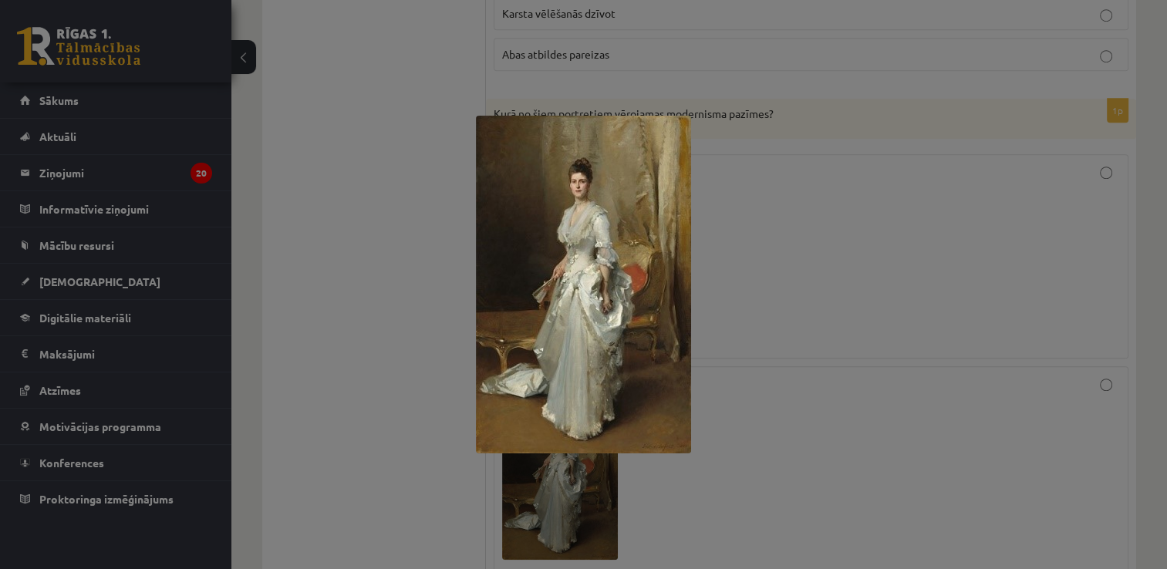
click at [769, 259] on div at bounding box center [583, 284] width 1167 height 569
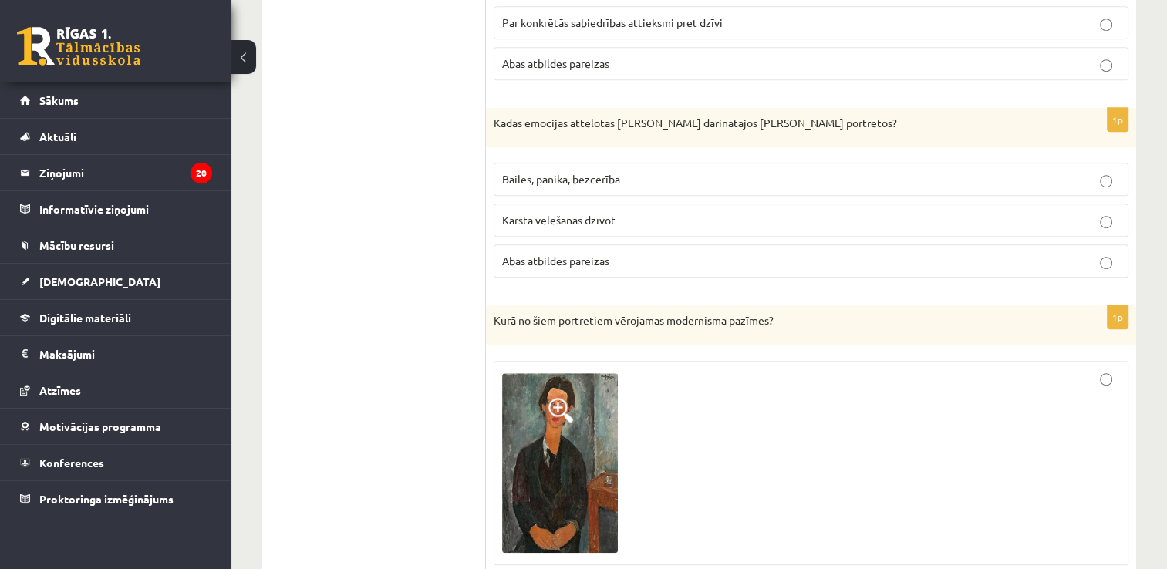
scroll to position [926, 0]
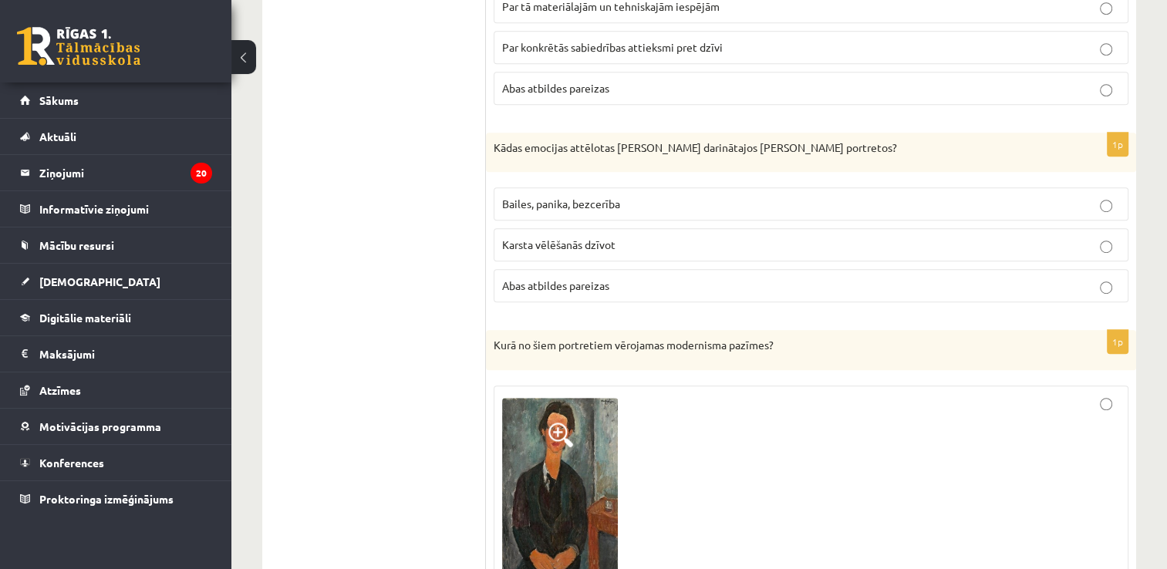
click at [636, 237] on p "Karsta vēlēšanās dzīvot" at bounding box center [811, 245] width 618 height 16
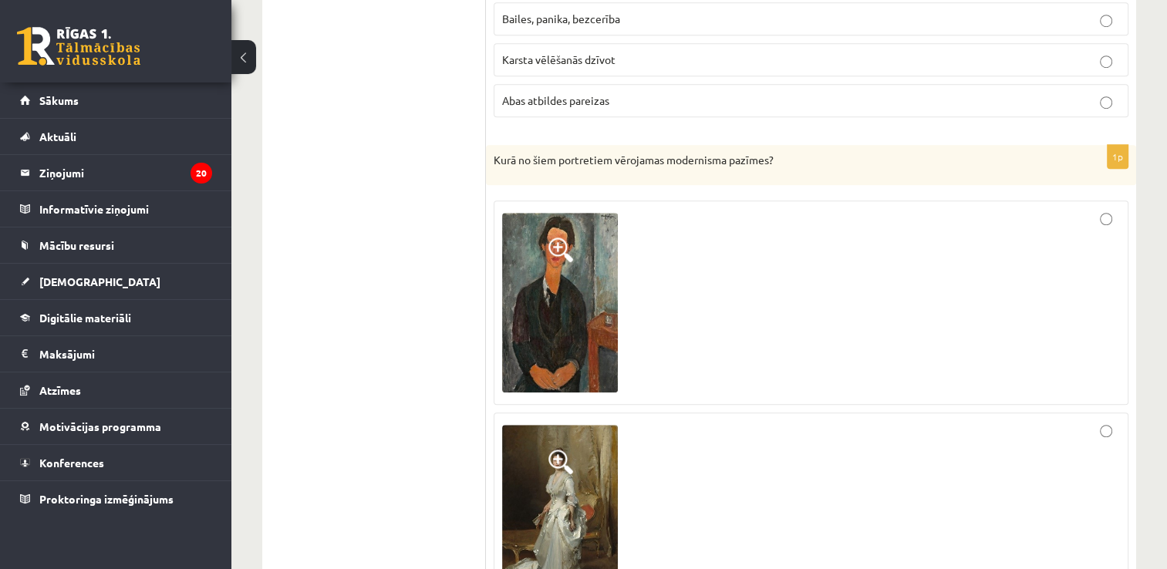
scroll to position [1157, 0]
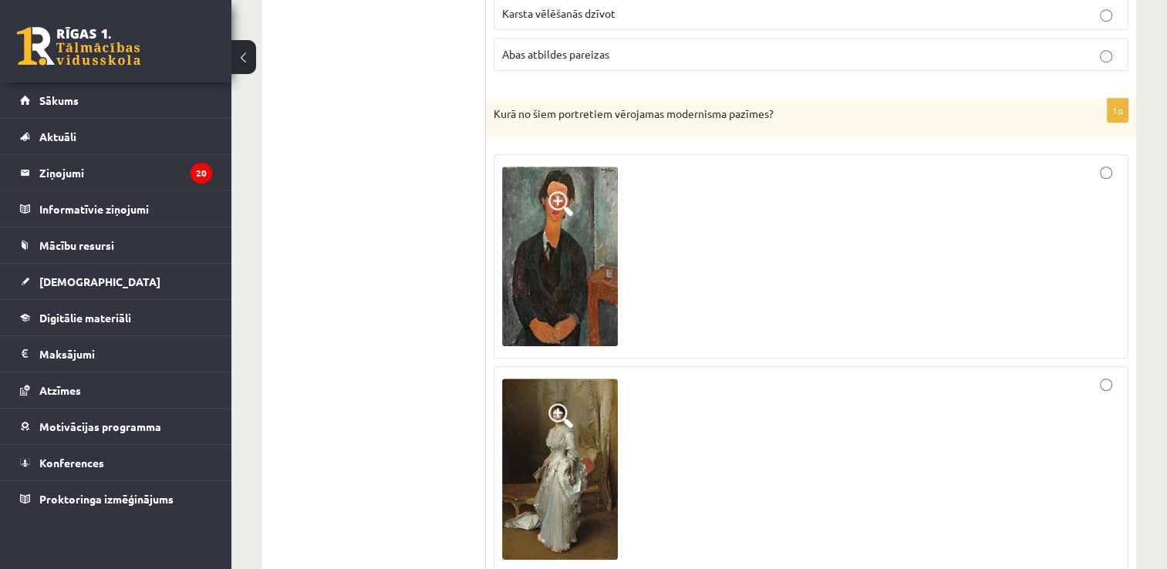
click at [583, 245] on img at bounding box center [560, 257] width 116 height 180
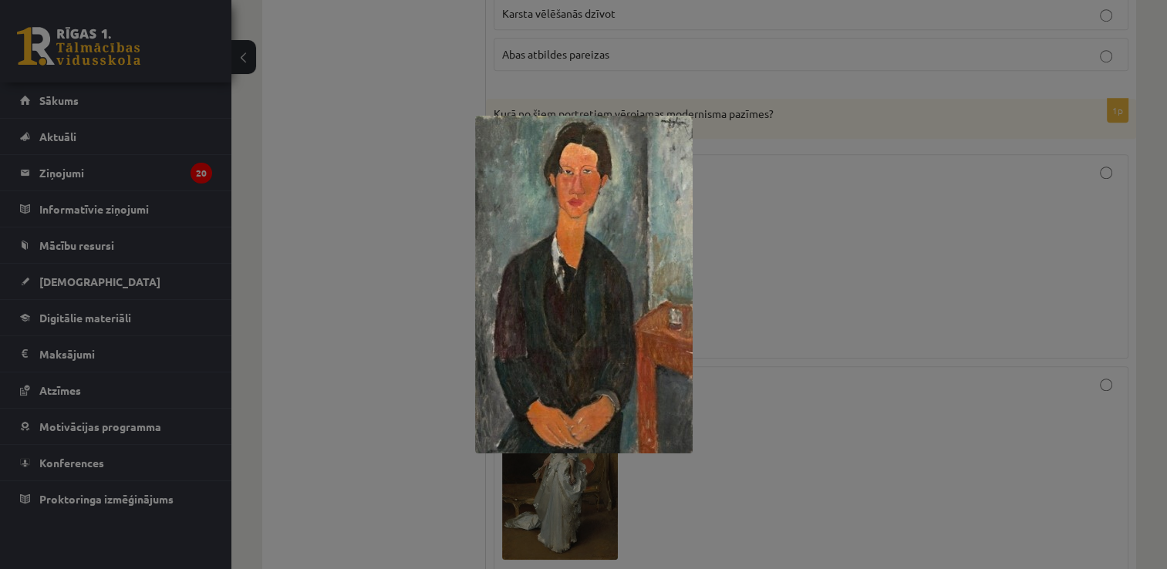
click at [725, 212] on div at bounding box center [583, 284] width 1167 height 569
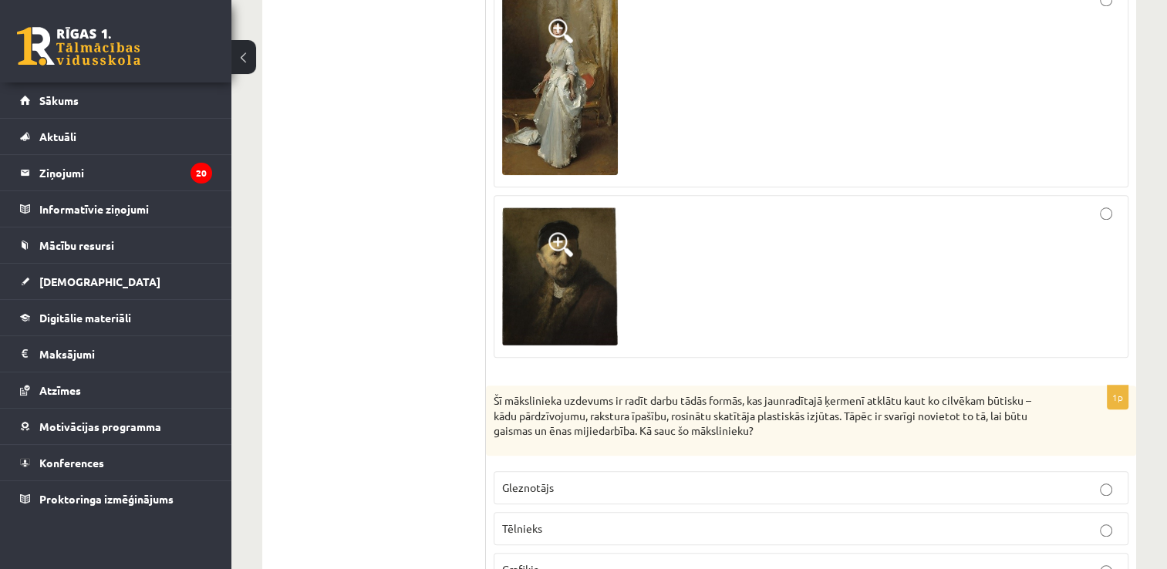
scroll to position [1543, 0]
click at [583, 262] on img at bounding box center [560, 276] width 116 height 138
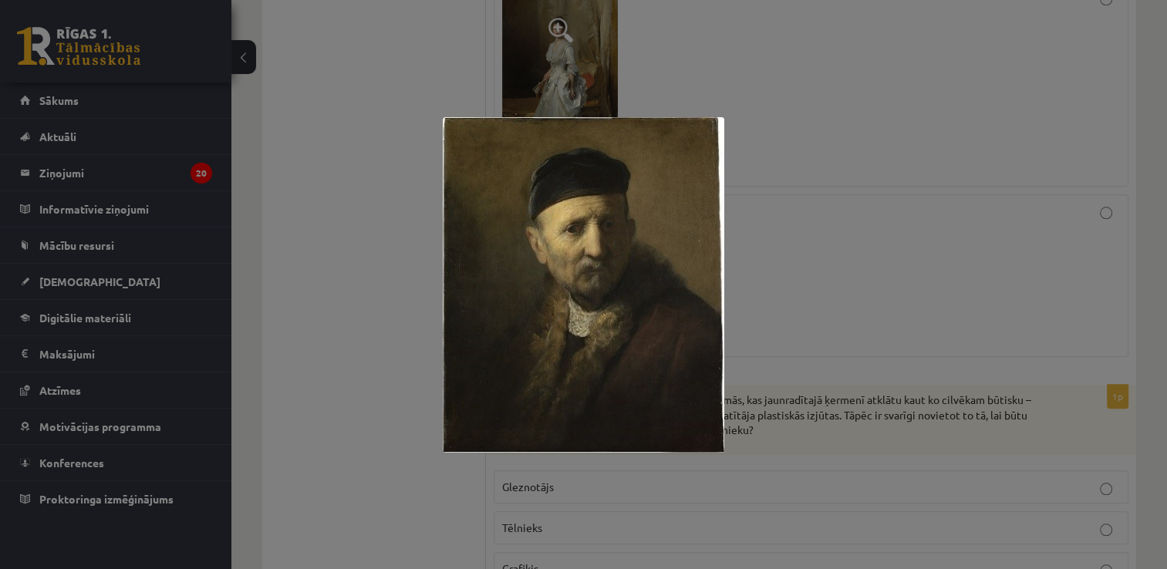
click at [741, 210] on div at bounding box center [583, 284] width 1167 height 569
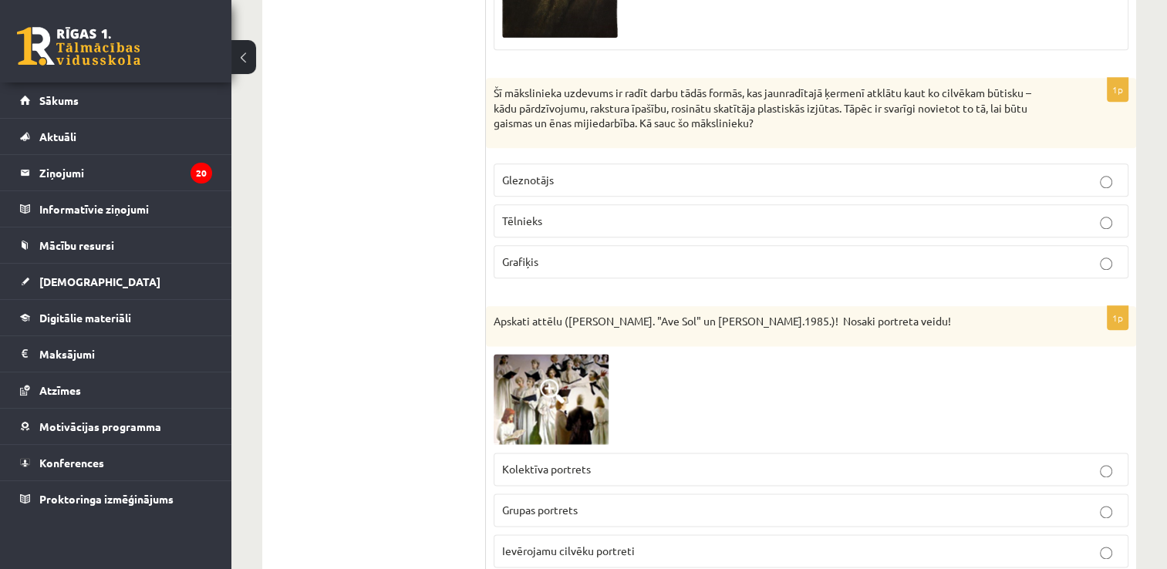
scroll to position [1852, 0]
click at [623, 172] on p "Gleznotājs" at bounding box center [811, 178] width 618 height 16
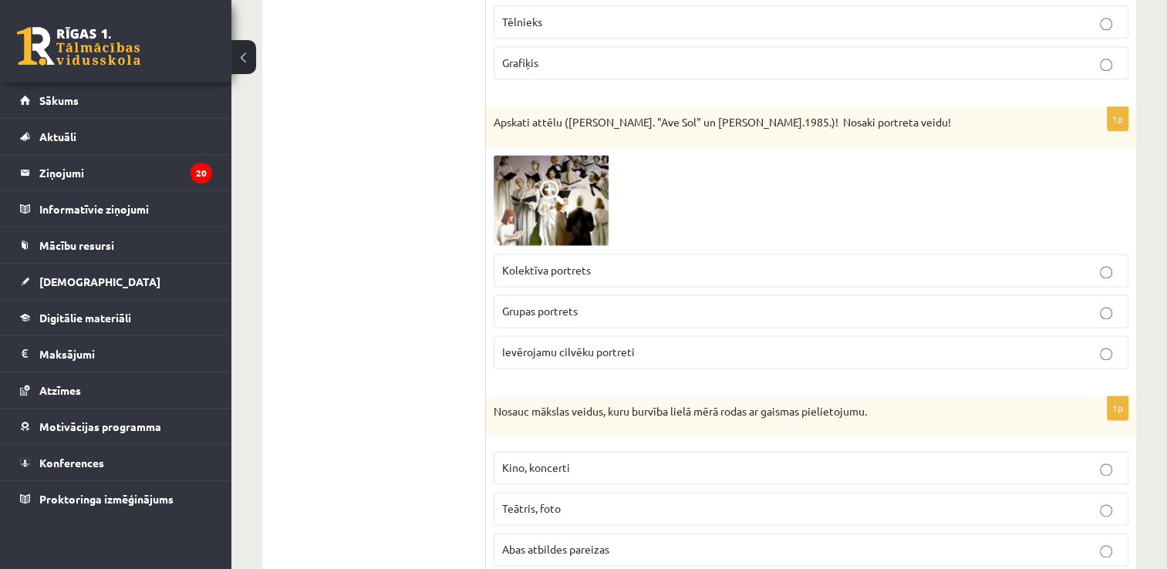
scroll to position [2083, 0]
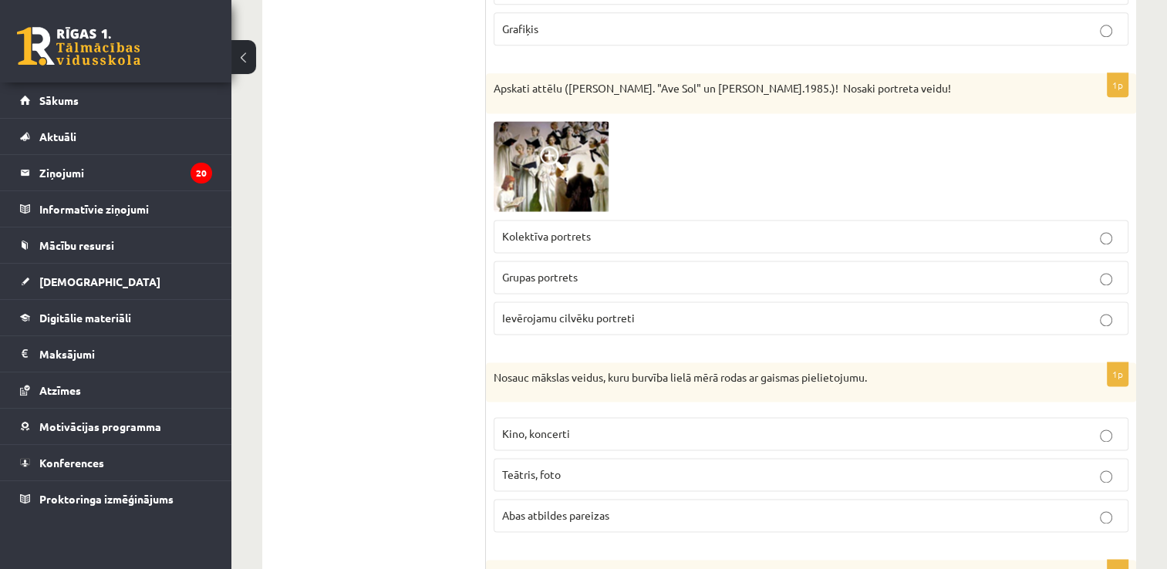
click at [534, 154] on img at bounding box center [552, 166] width 116 height 91
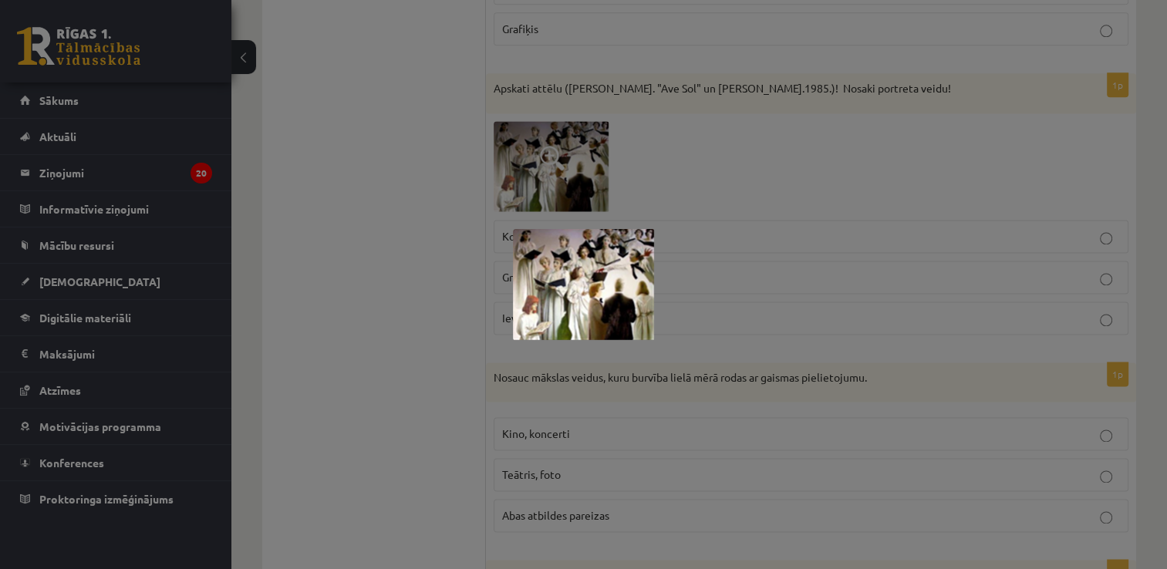
click at [790, 157] on div at bounding box center [583, 284] width 1167 height 569
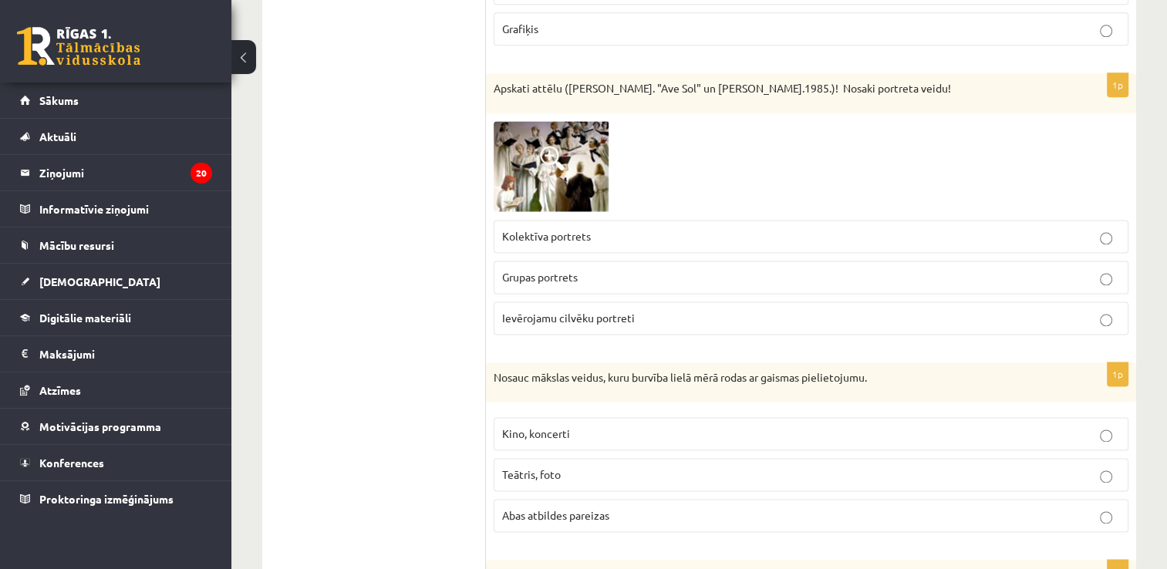
click at [716, 221] on label "Kolektīva portrets" at bounding box center [811, 236] width 635 height 33
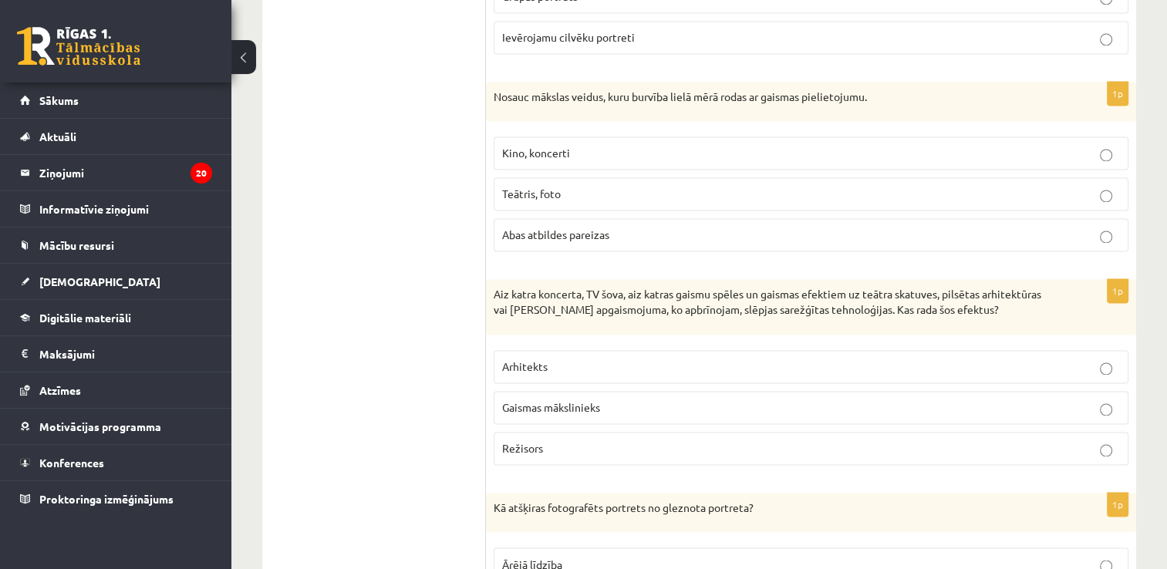
scroll to position [2392, 0]
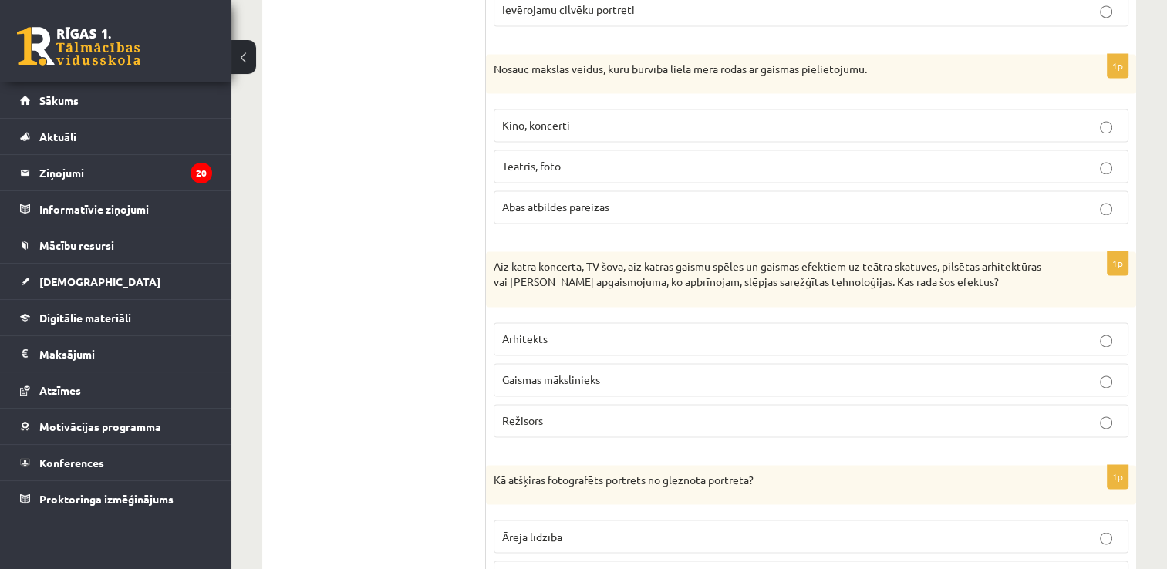
click at [589, 200] on span "Abas atbildes pareizas" at bounding box center [555, 207] width 107 height 14
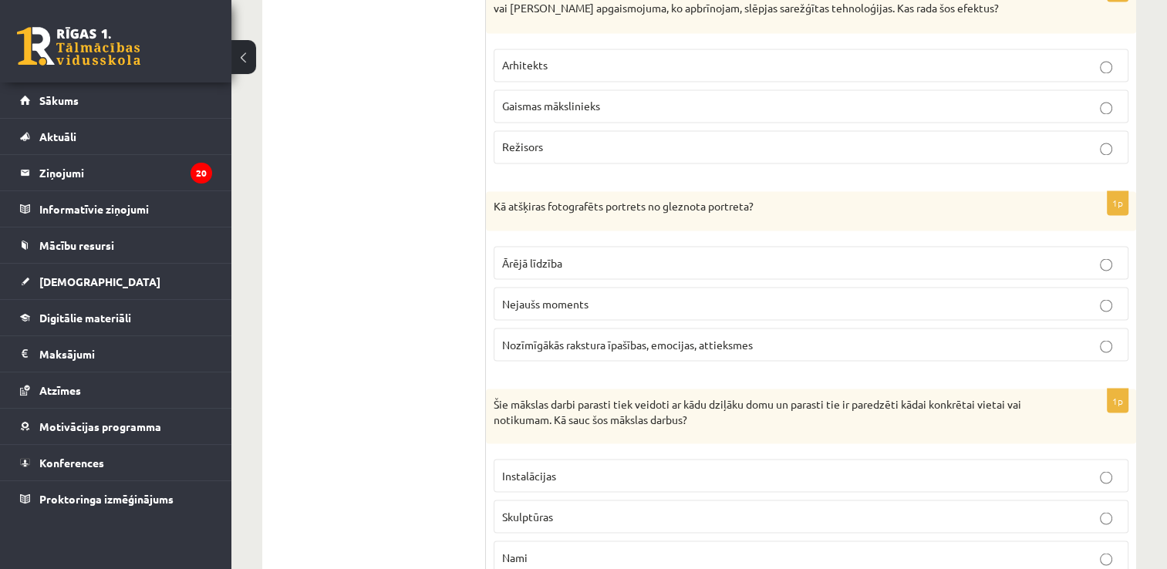
scroll to position [2700, 0]
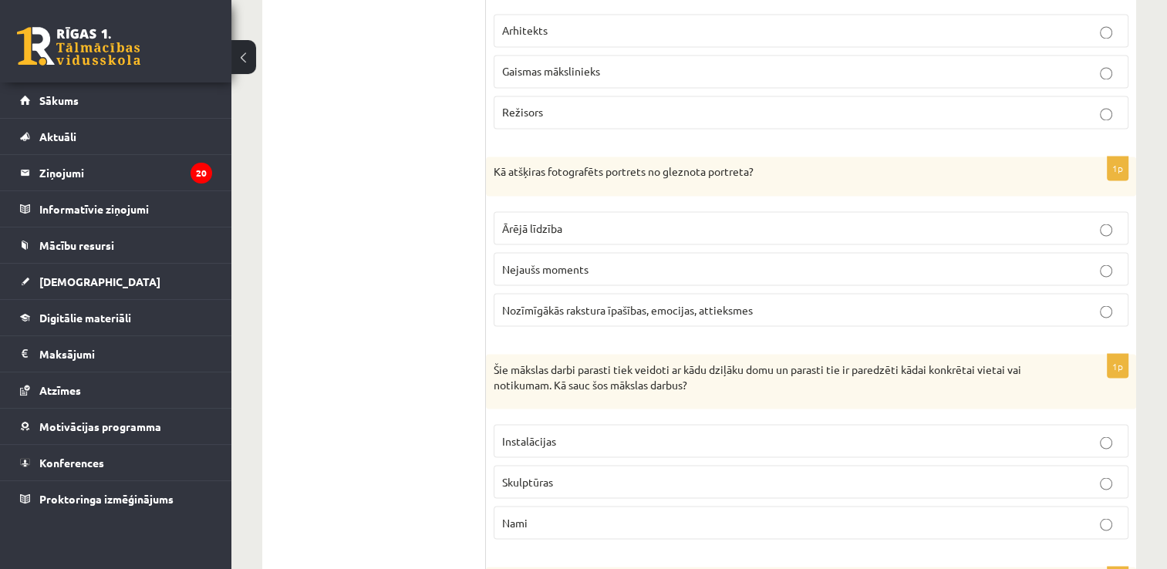
click at [644, 96] on label "Režisors" at bounding box center [811, 112] width 635 height 33
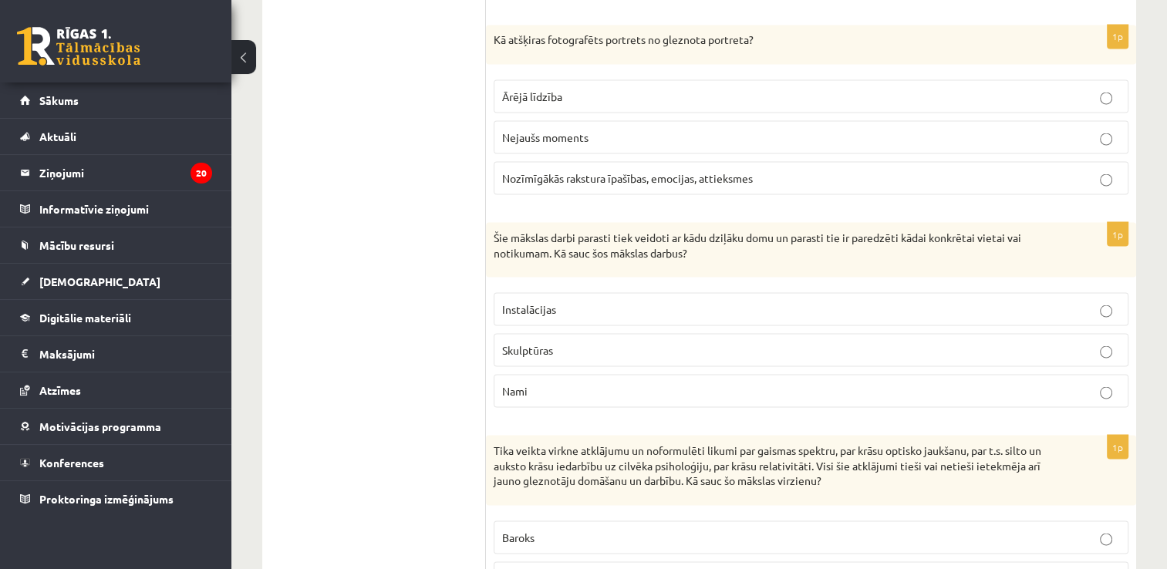
scroll to position [2854, 0]
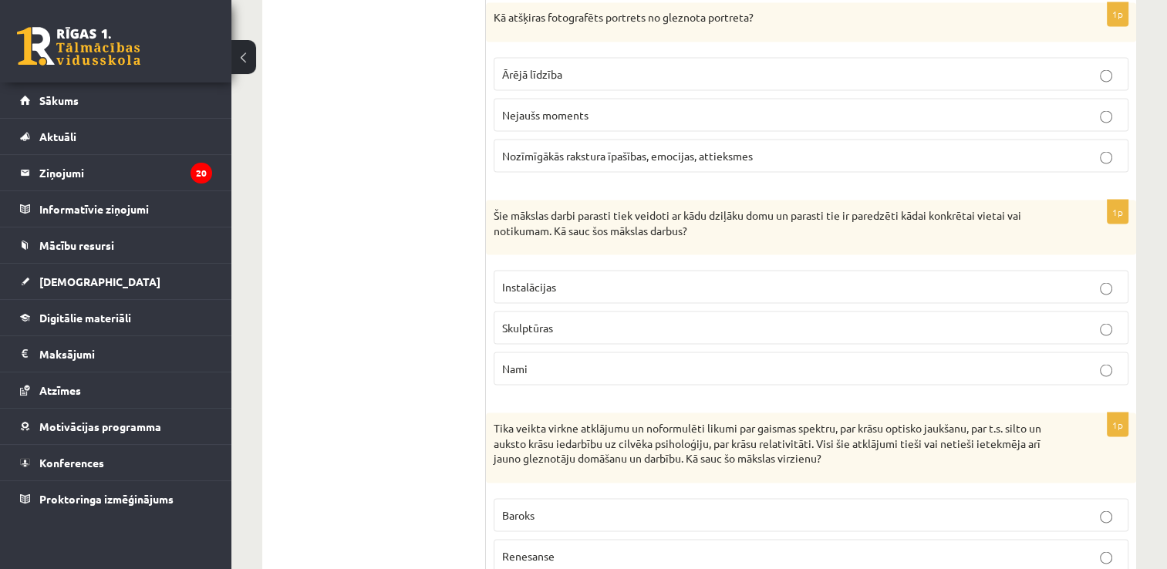
click at [614, 150] on span "Nozīmīgākās rakstura īpašības, emocijas, attieksmes" at bounding box center [627, 155] width 251 height 14
click at [566, 322] on p "Skulptūras" at bounding box center [811, 327] width 618 height 16
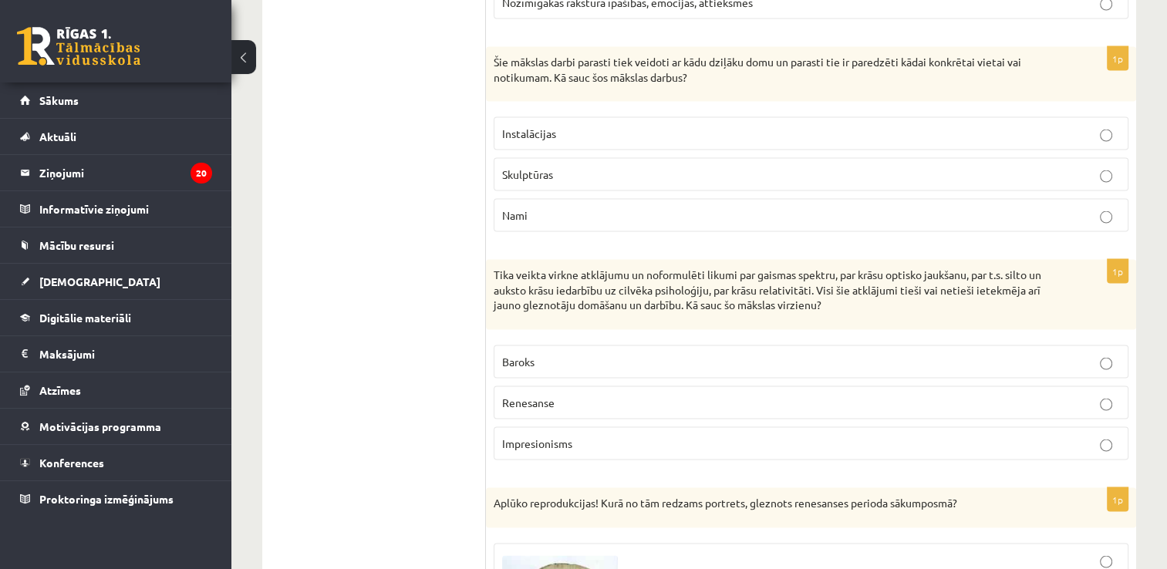
scroll to position [3009, 0]
click at [532, 435] on span "Impresionisms" at bounding box center [537, 442] width 70 height 14
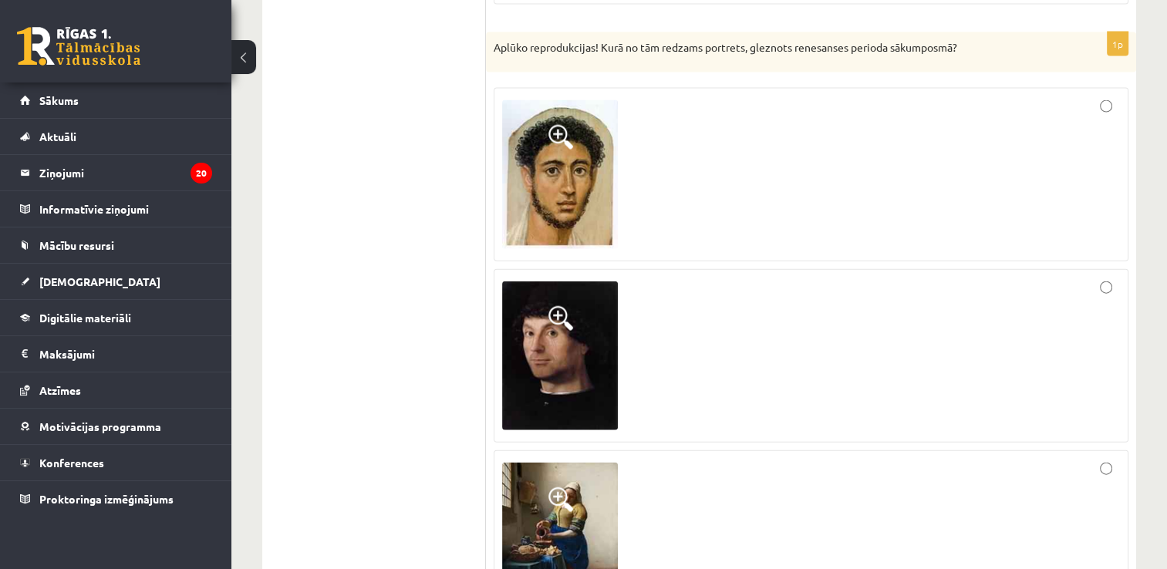
scroll to position [3472, 0]
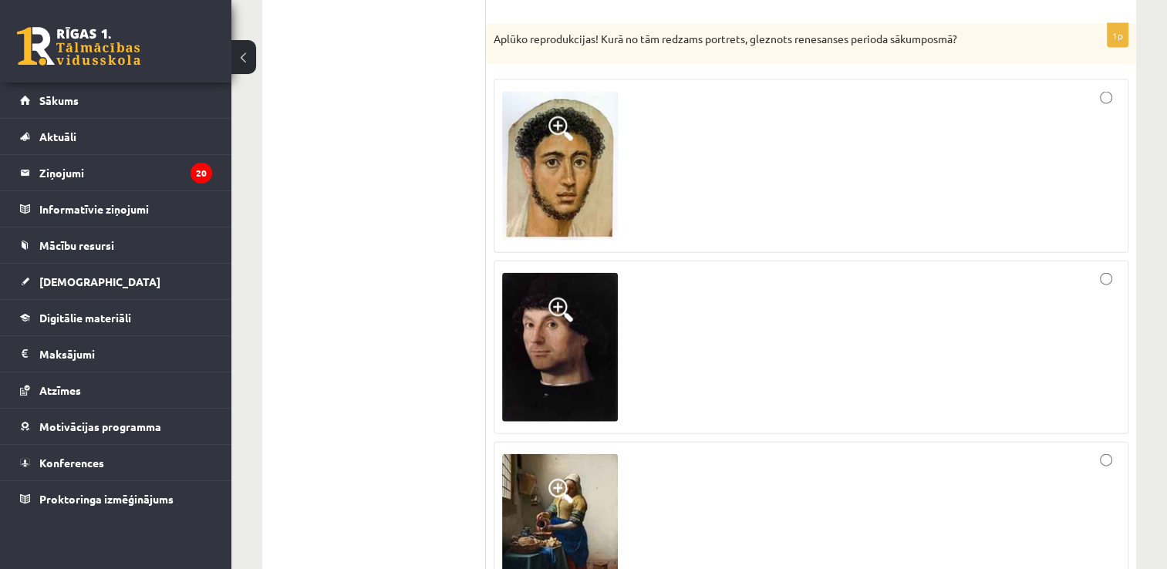
click at [903, 332] on div at bounding box center [811, 347] width 618 height 157
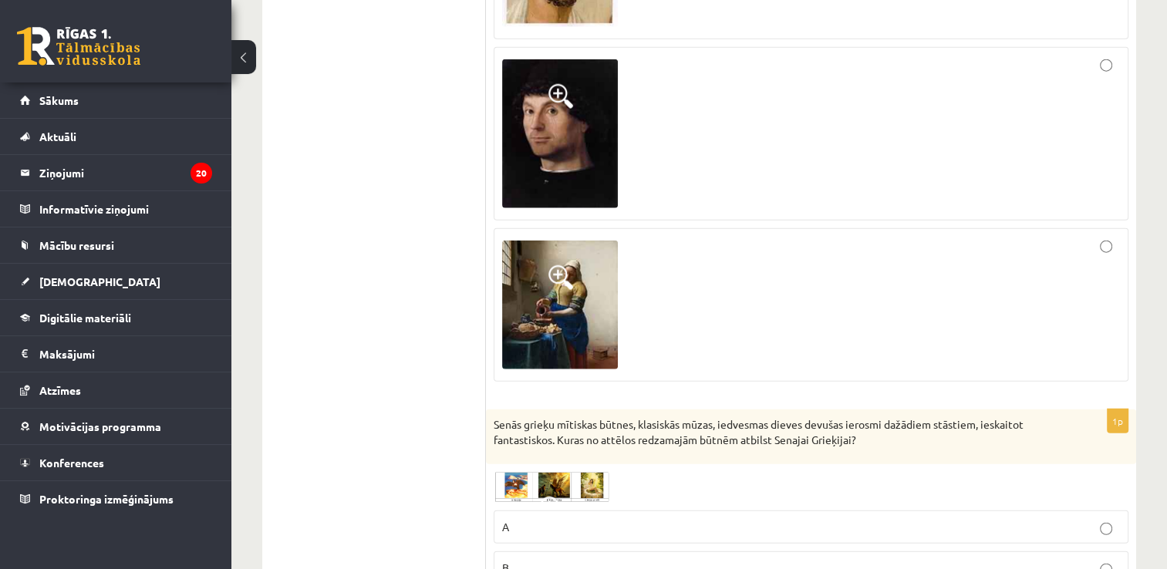
scroll to position [3703, 0]
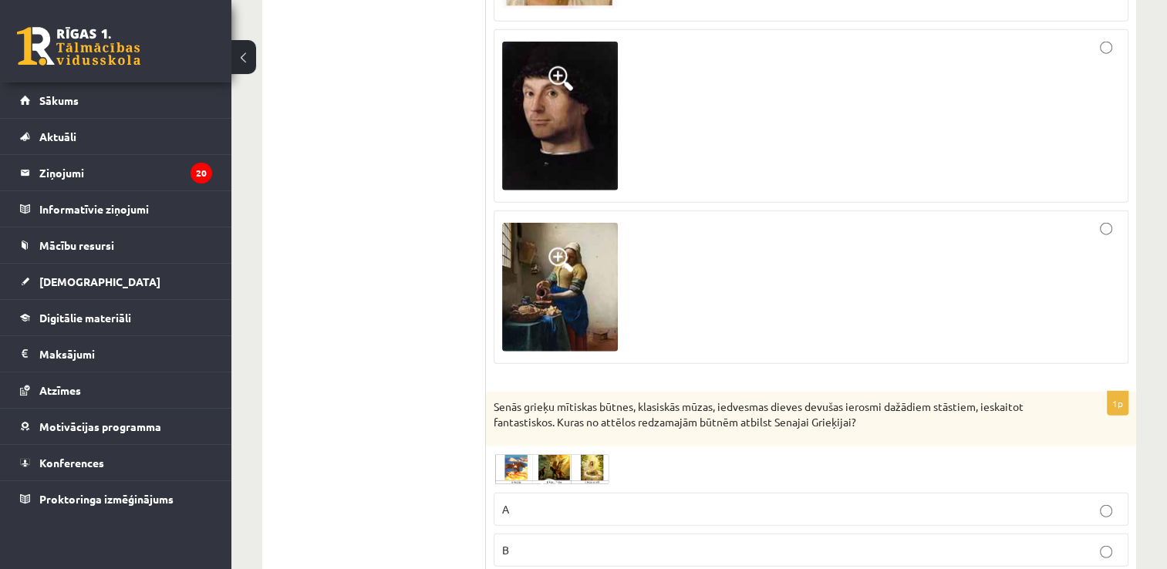
click at [829, 303] on div at bounding box center [811, 287] width 618 height 137
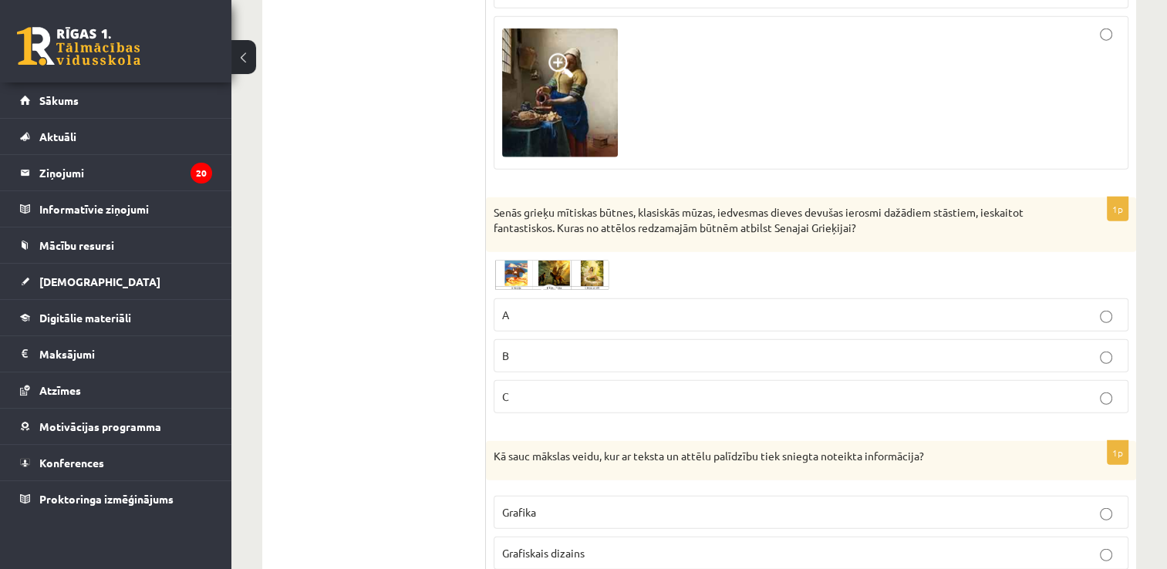
scroll to position [3935, 0]
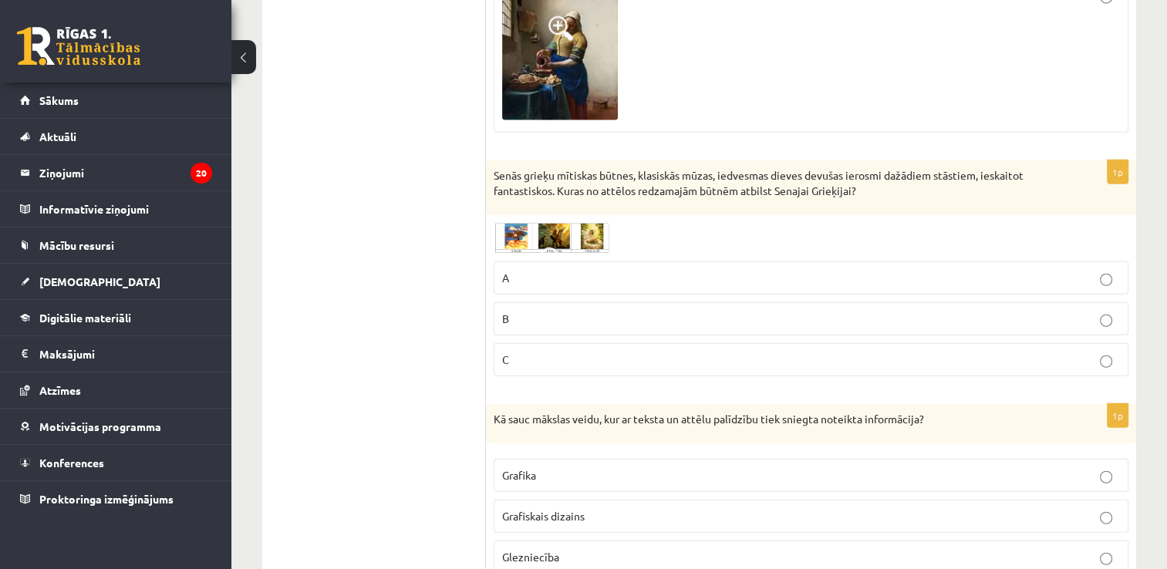
click at [507, 223] on img at bounding box center [552, 238] width 116 height 30
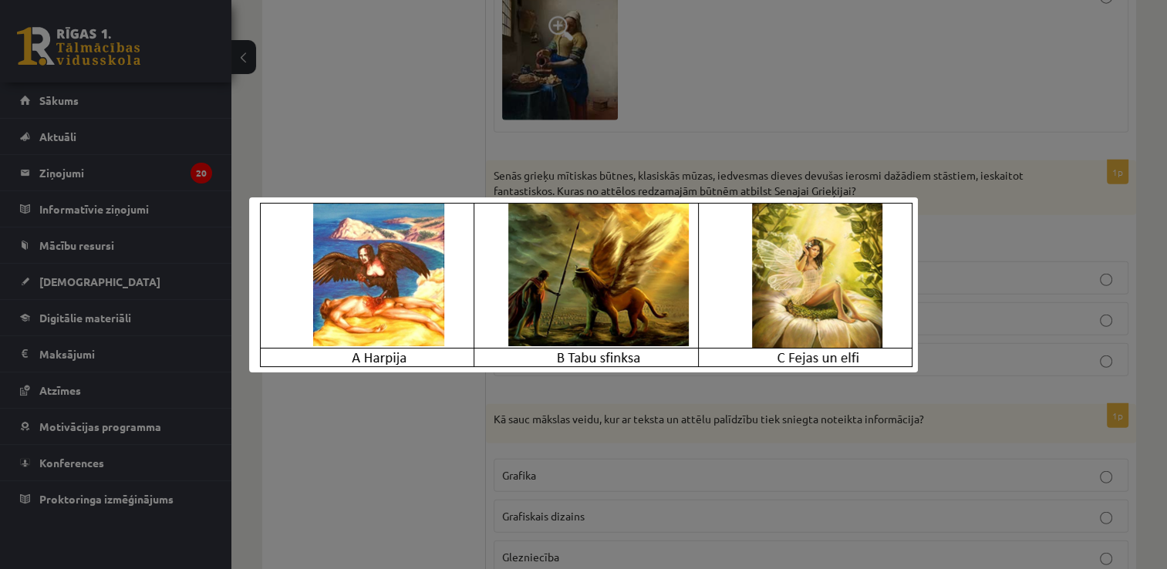
click at [599, 65] on div at bounding box center [583, 284] width 1167 height 569
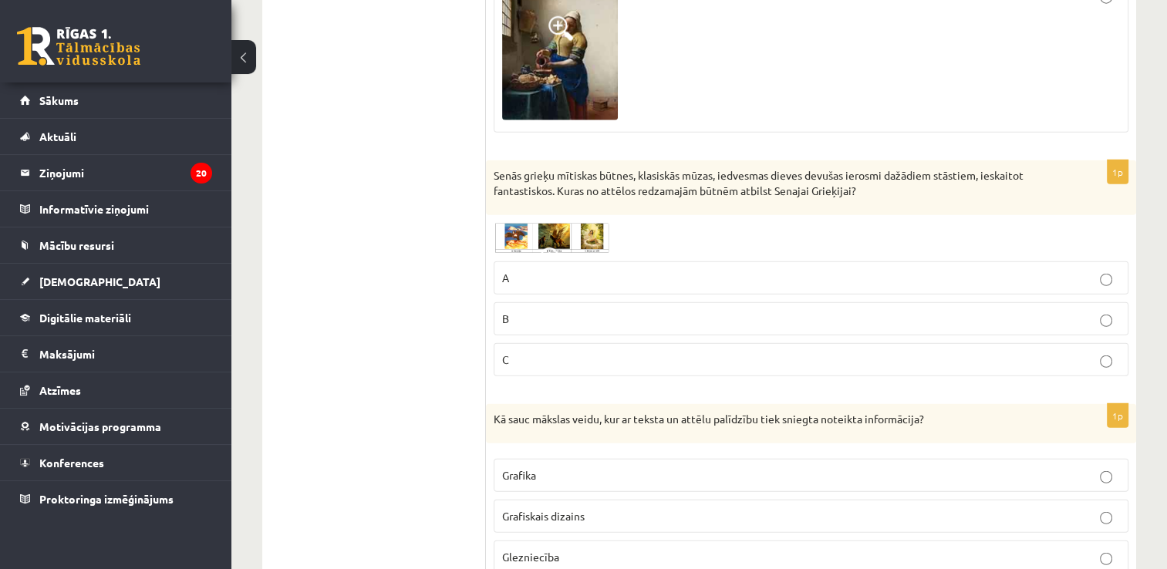
click at [507, 271] on span "A" at bounding box center [505, 278] width 7 height 14
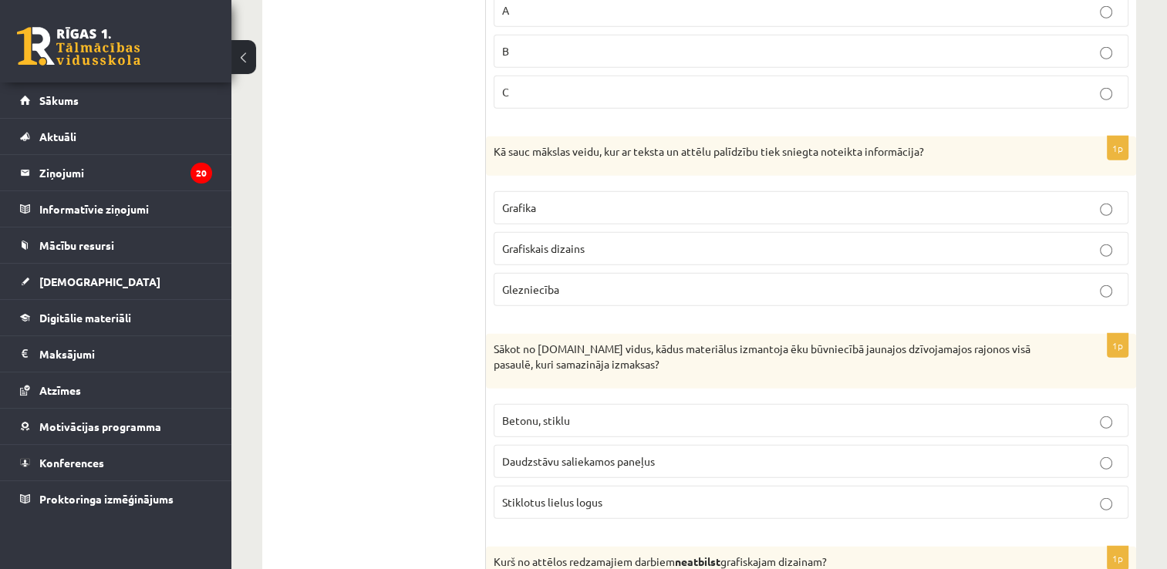
scroll to position [4166, 0]
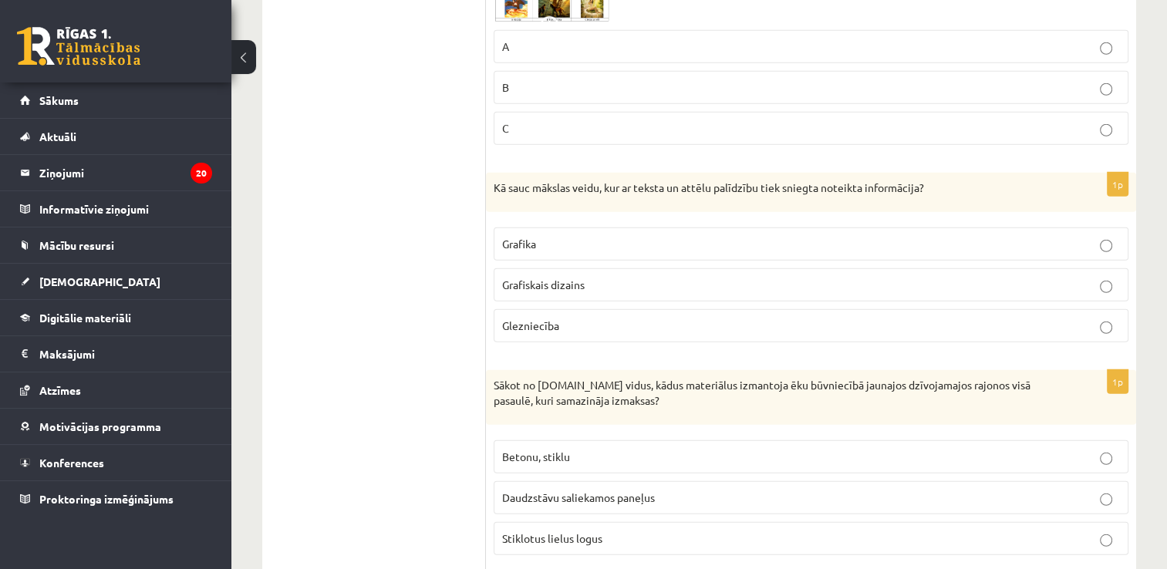
click at [538, 278] on span "Grafiskais dizains" at bounding box center [543, 285] width 83 height 14
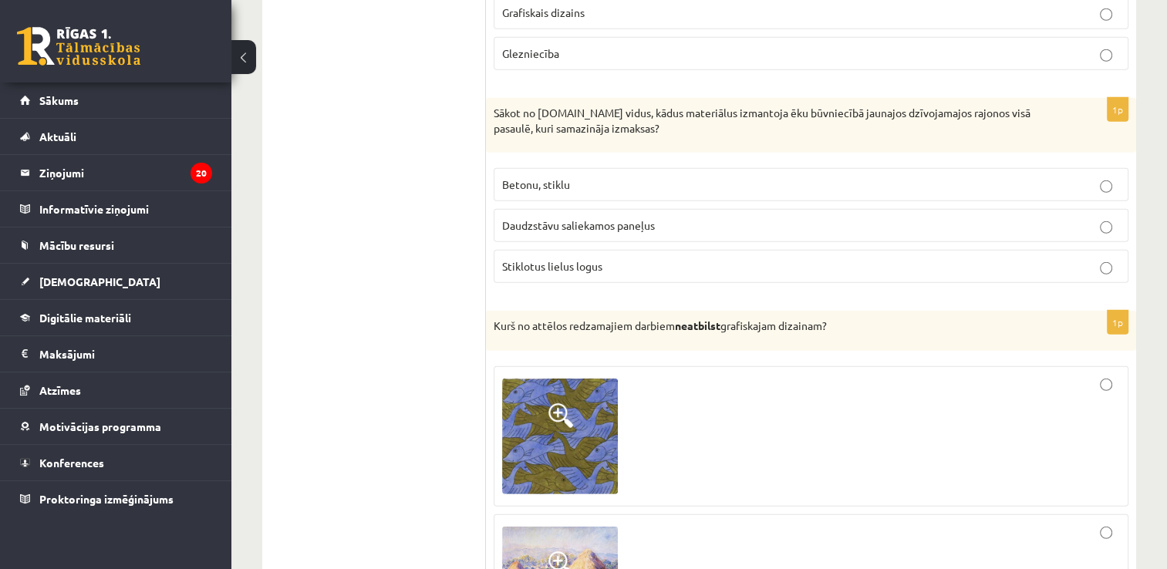
scroll to position [4475, 0]
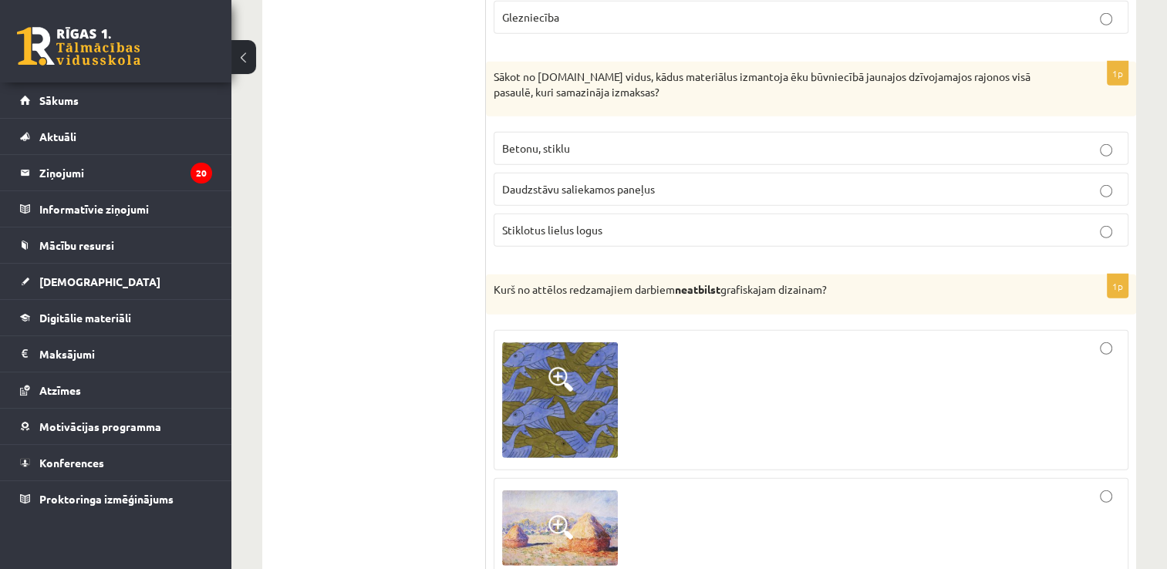
click at [552, 141] on span "Betonu, stiklu" at bounding box center [536, 148] width 68 height 14
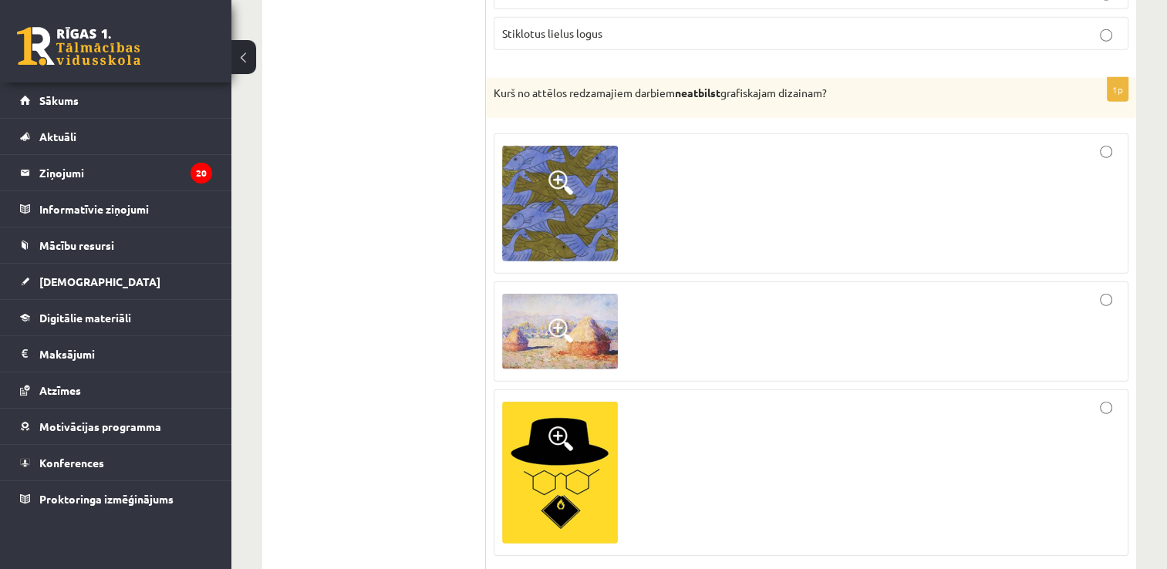
scroll to position [4706, 0]
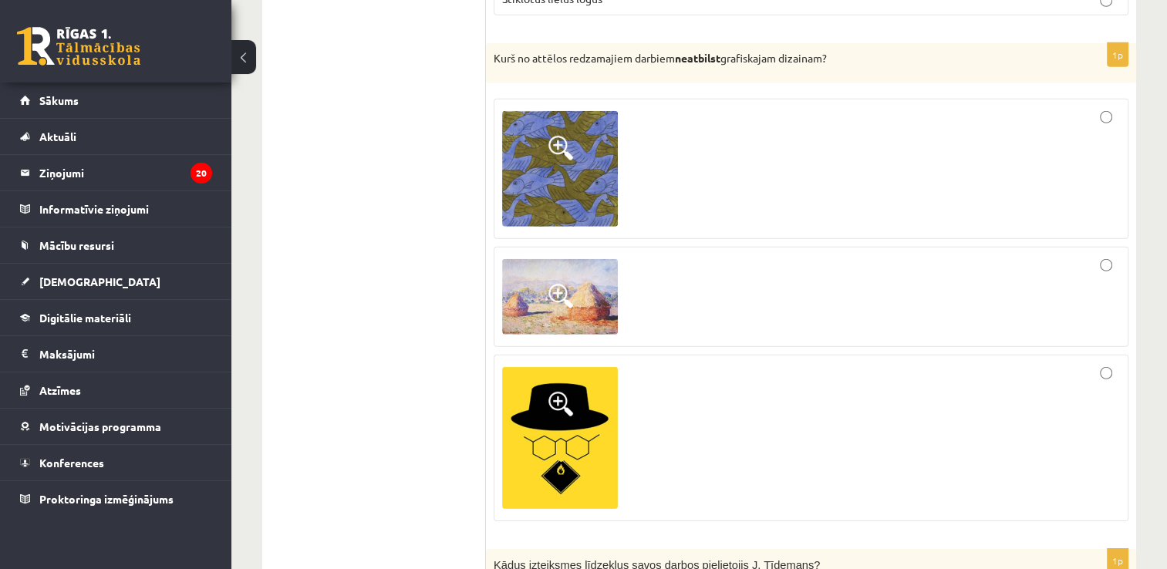
click at [703, 258] on div at bounding box center [811, 296] width 618 height 83
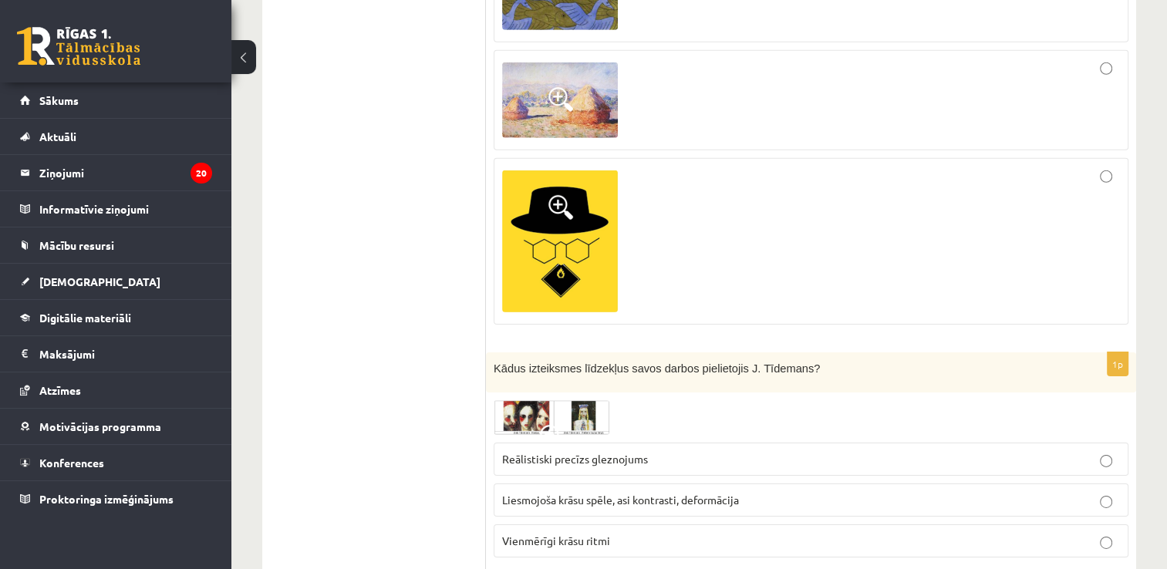
scroll to position [4937, 0]
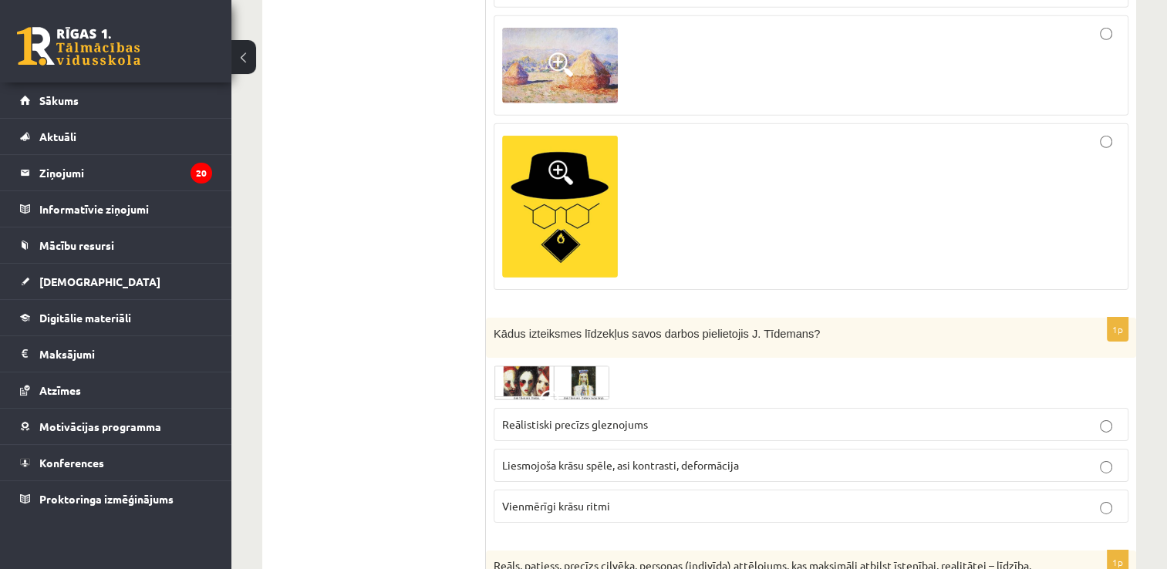
click at [658, 232] on div at bounding box center [811, 207] width 618 height 150
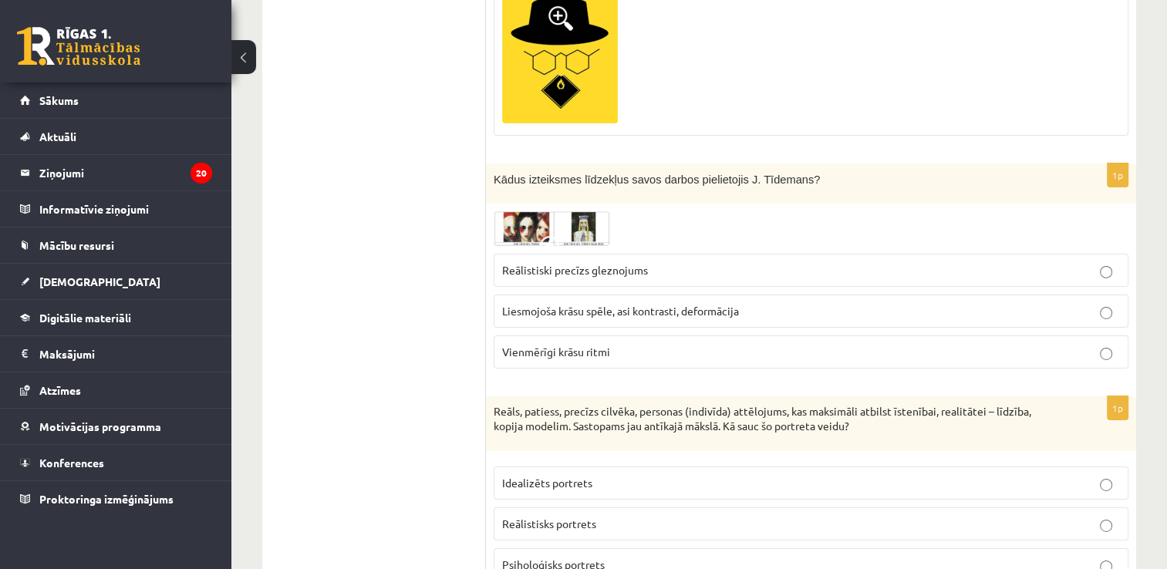
scroll to position [5169, 0]
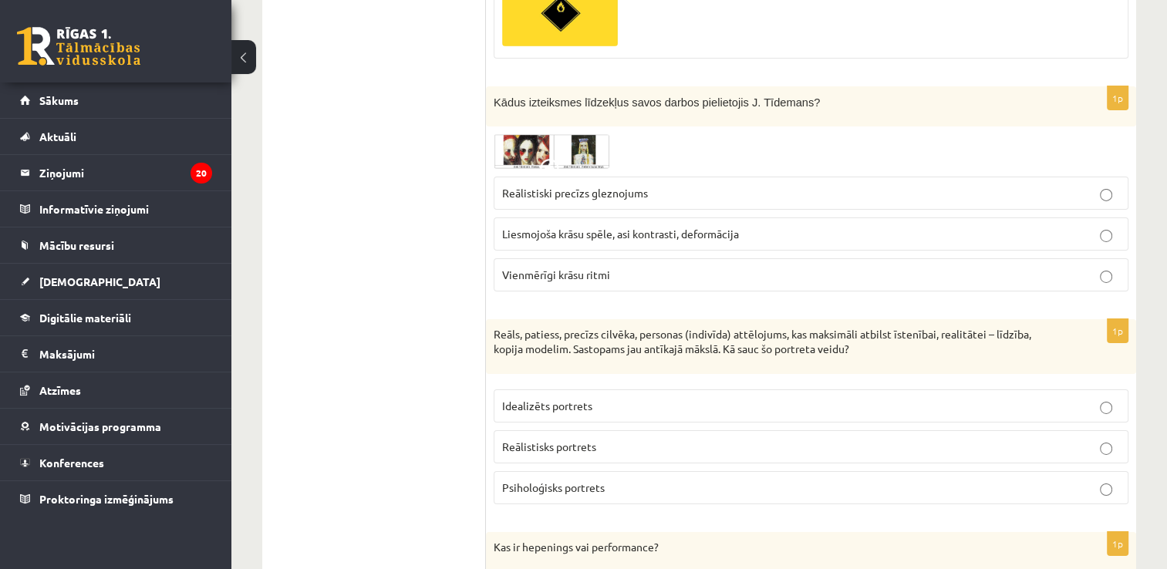
click at [549, 140] on img at bounding box center [552, 151] width 116 height 34
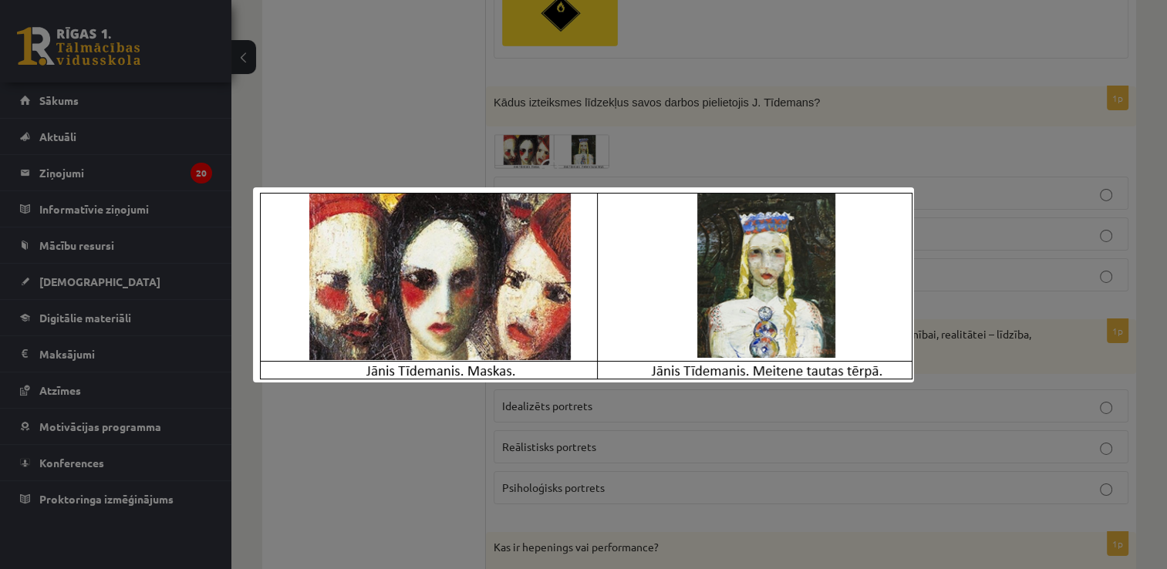
click at [489, 93] on div at bounding box center [583, 284] width 1167 height 569
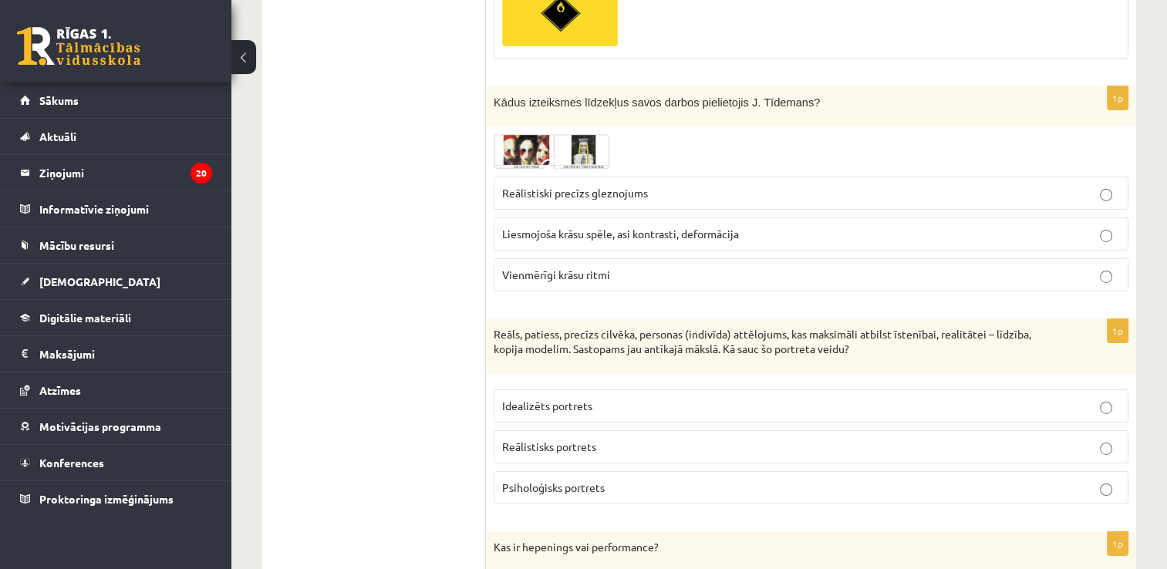
click at [549, 225] on label "Liesmojoša krāsu spēle, asi kontrasti, deformācija" at bounding box center [811, 234] width 635 height 33
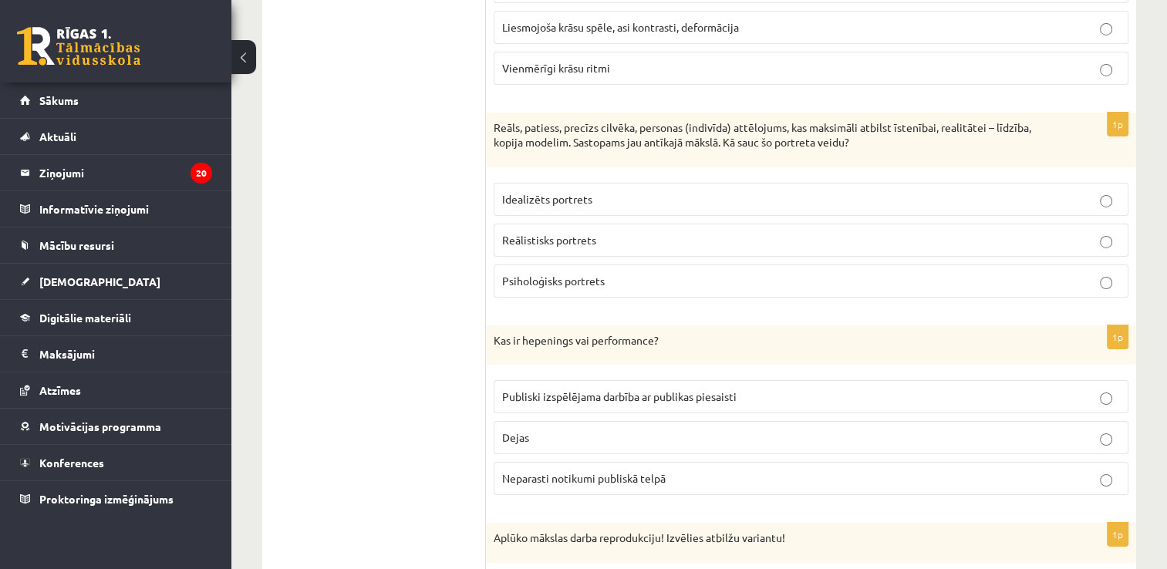
scroll to position [5400, 0]
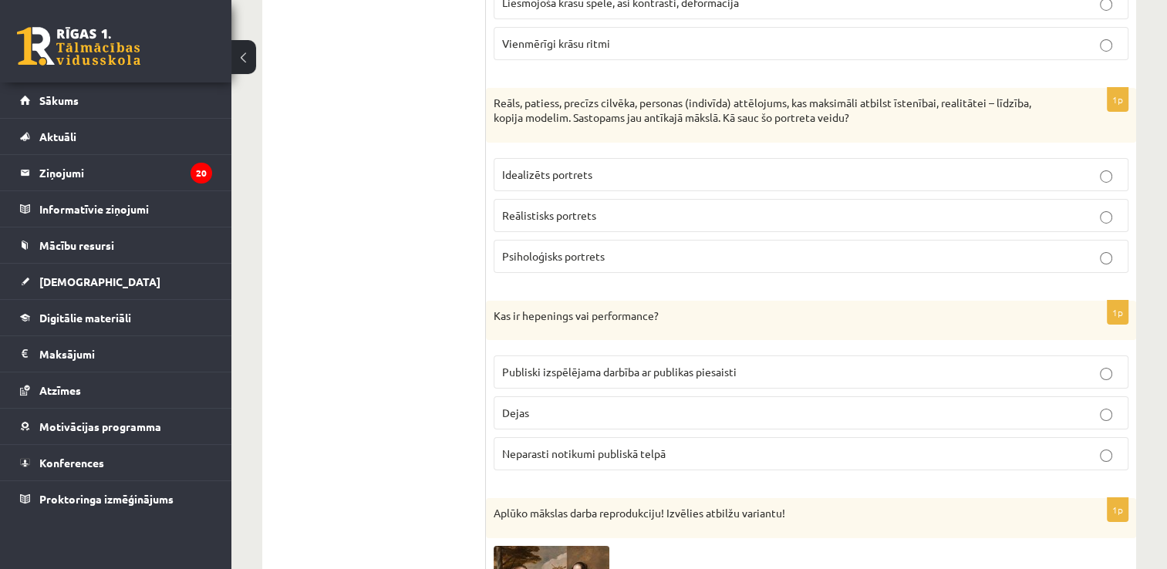
click at [576, 210] on label "Reālistisks portrets" at bounding box center [811, 215] width 635 height 33
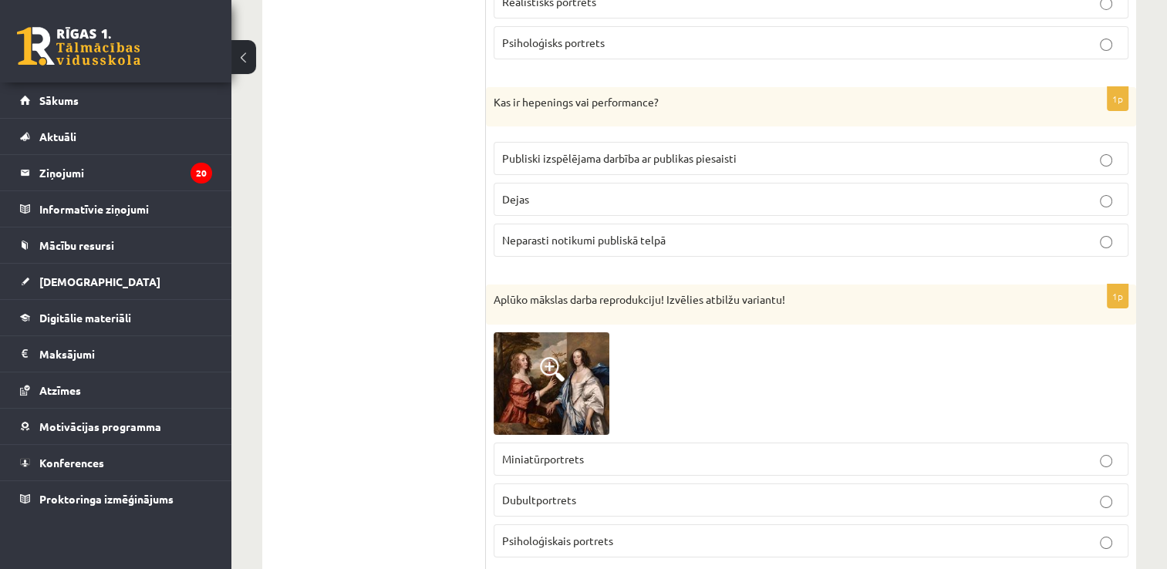
scroll to position [5632, 0]
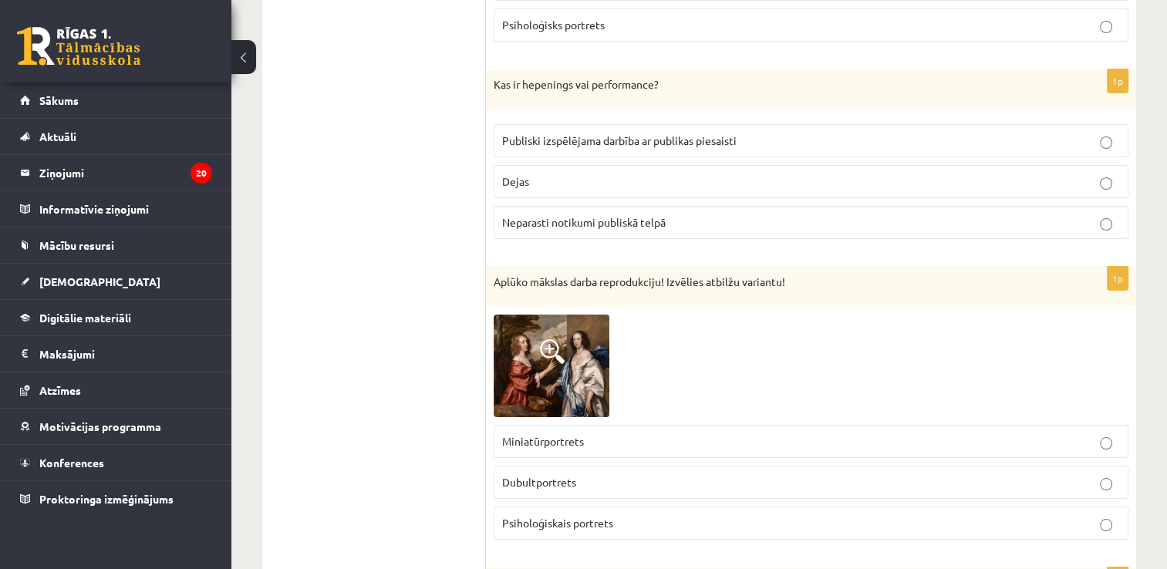
click at [515, 215] on span "Neparasti notikumi publiskā telpā" at bounding box center [584, 222] width 164 height 14
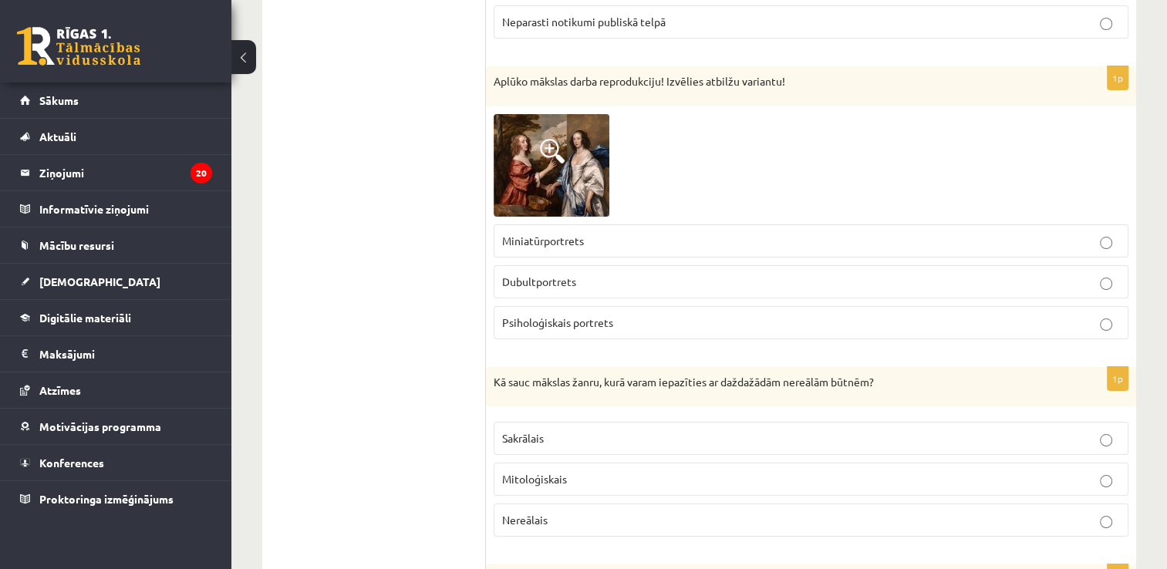
scroll to position [5863, 0]
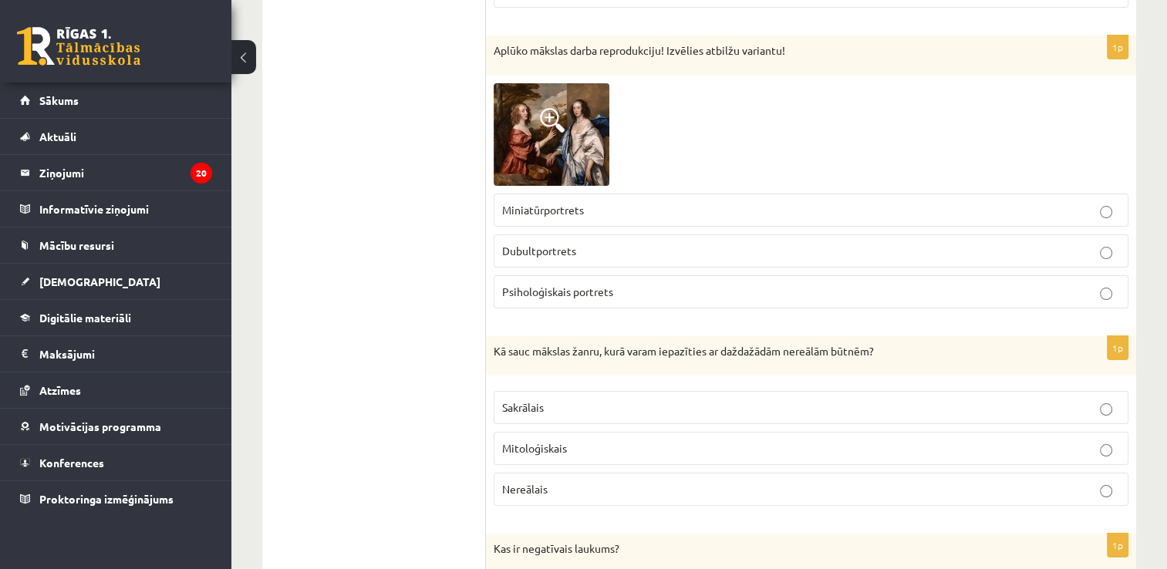
click at [528, 119] on img at bounding box center [552, 134] width 116 height 103
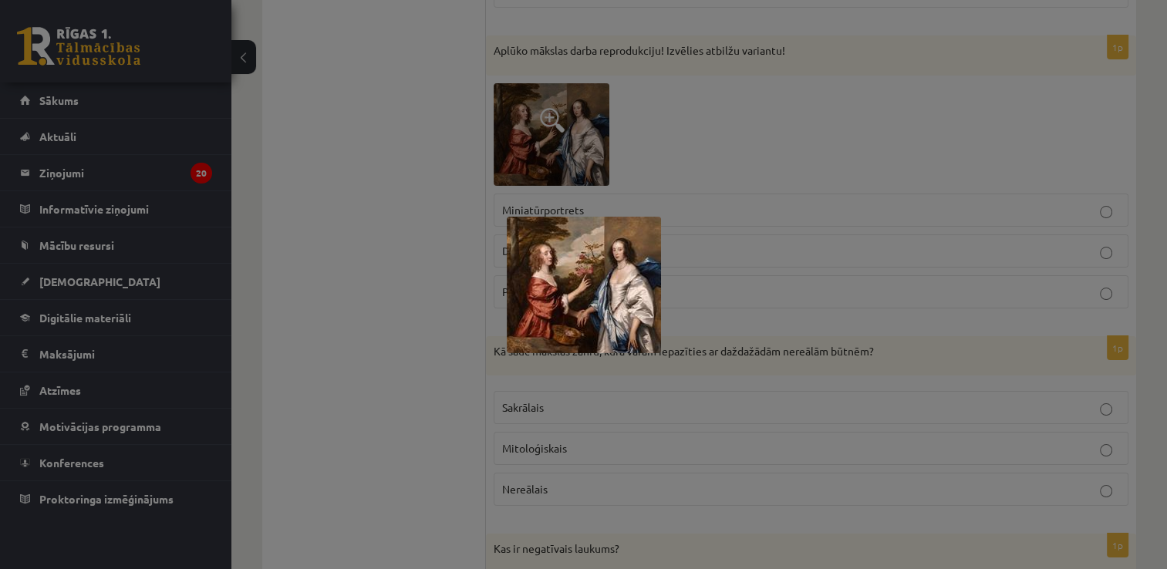
click at [628, 88] on div at bounding box center [583, 284] width 1167 height 569
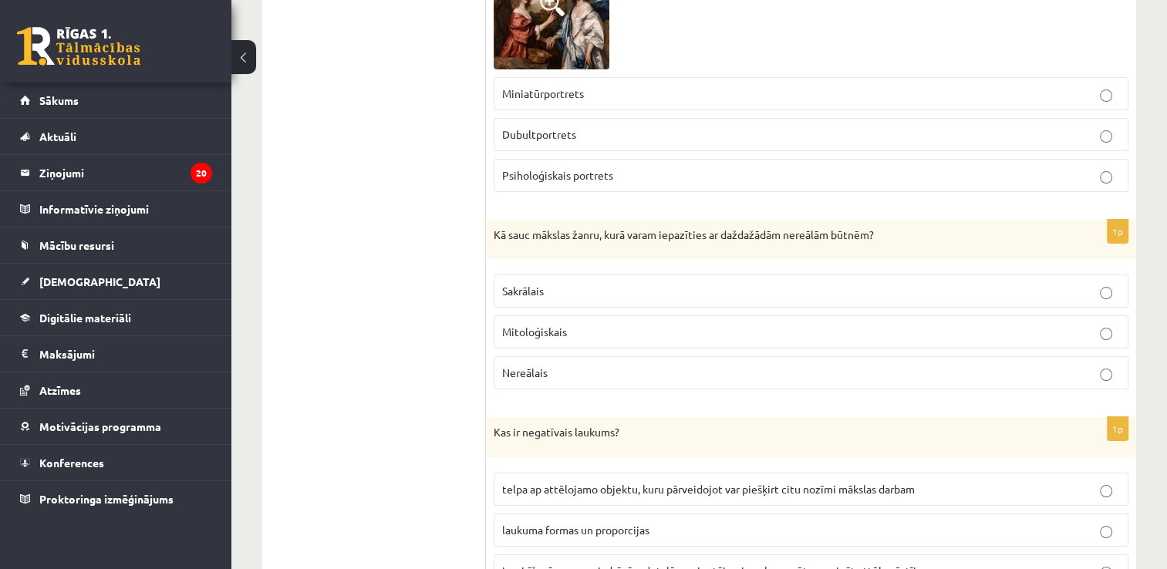
scroll to position [6018, 0]
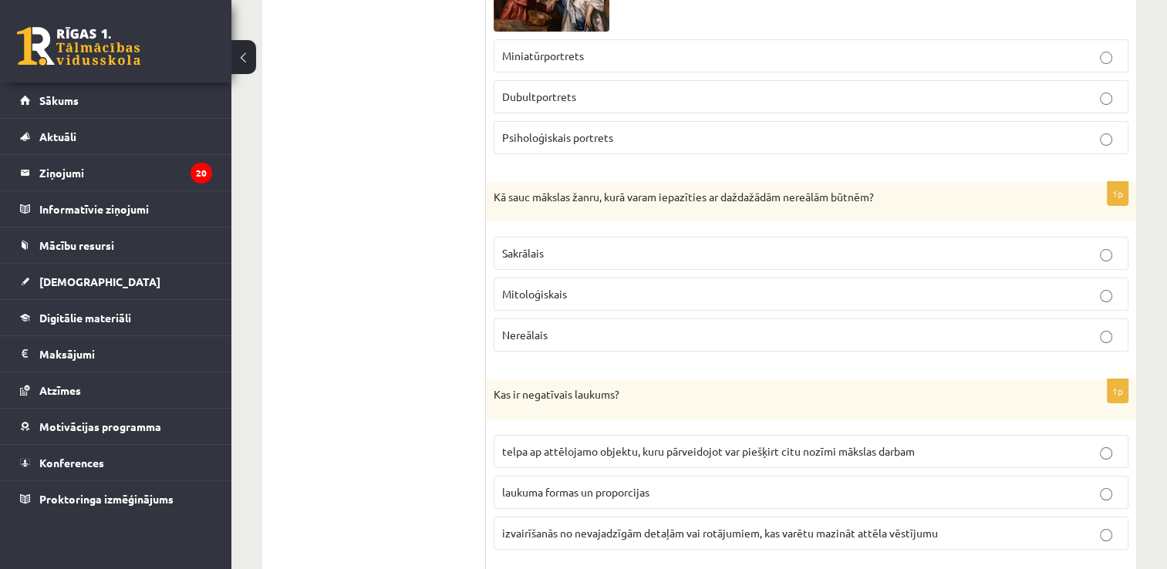
click at [543, 89] on span "Dubultportrets" at bounding box center [539, 96] width 74 height 14
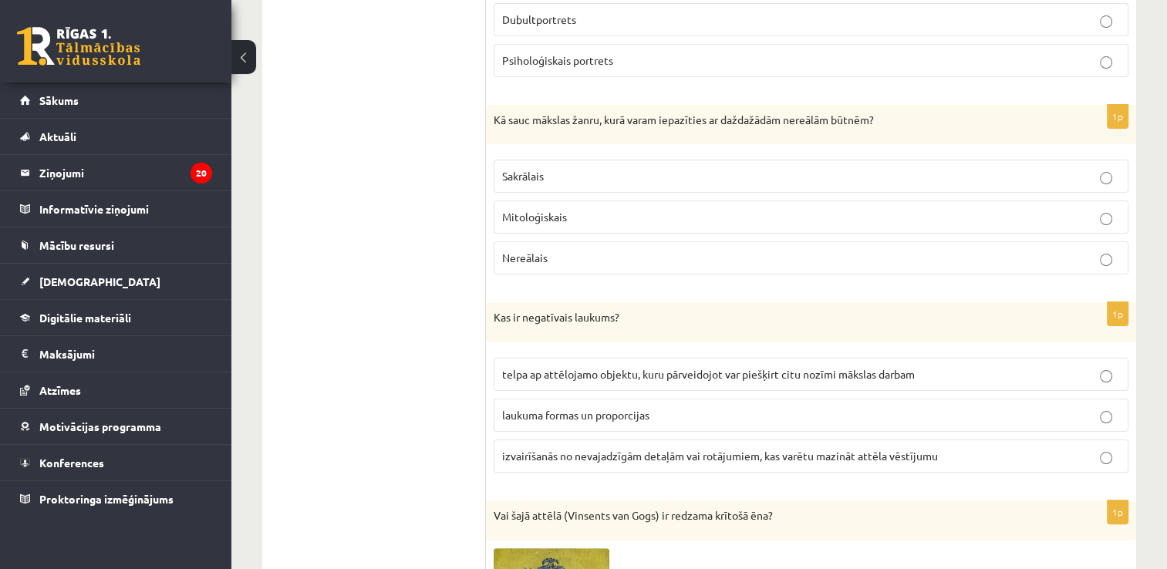
scroll to position [6172, 0]
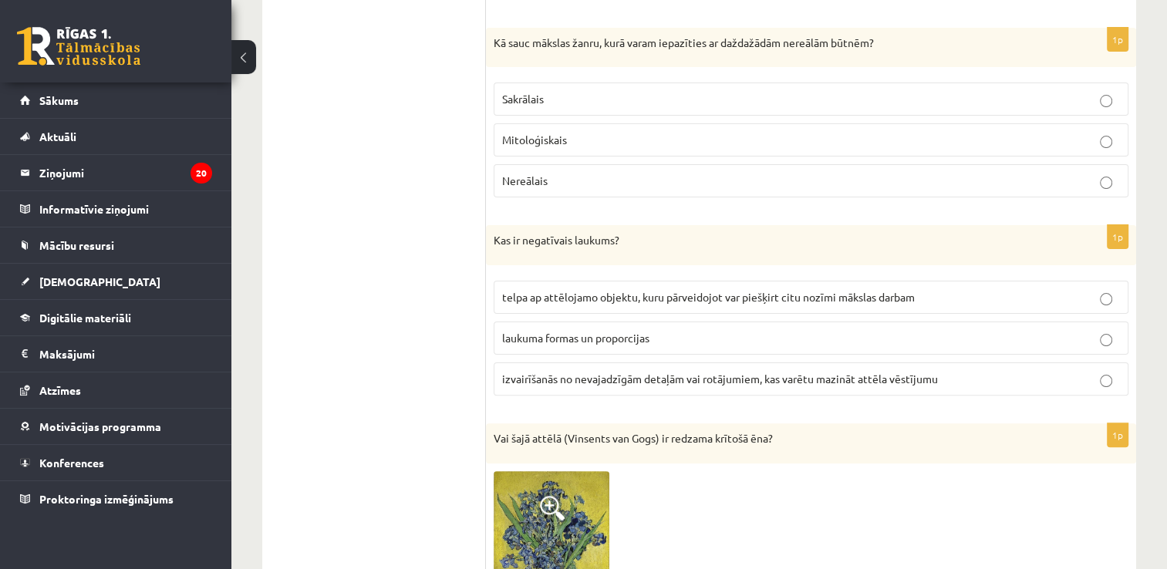
click at [574, 173] on p "Nereālais" at bounding box center [811, 181] width 618 height 16
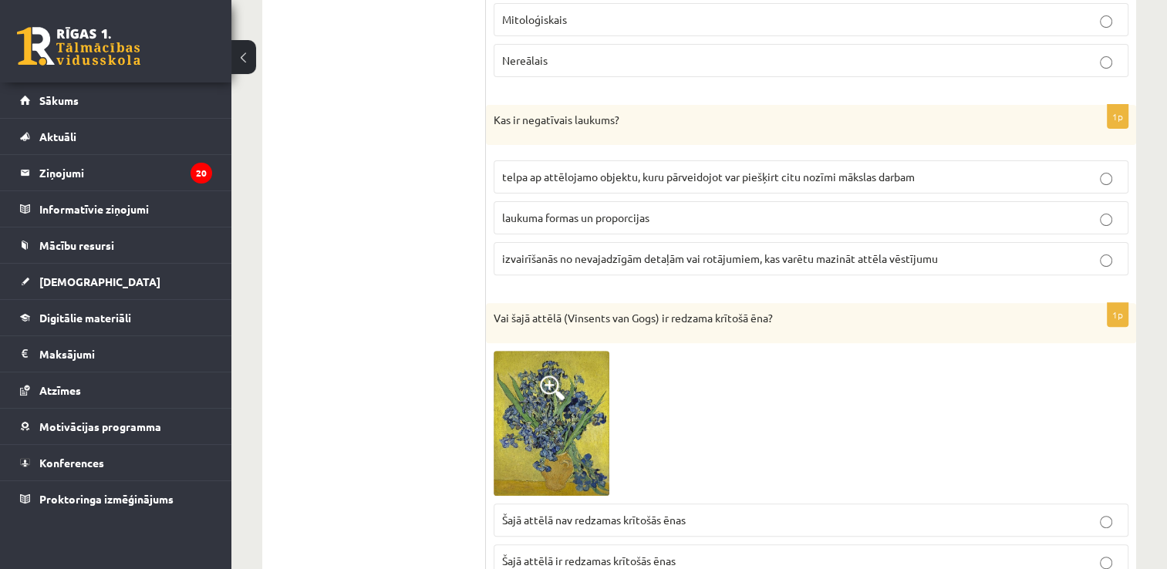
scroll to position [6326, 0]
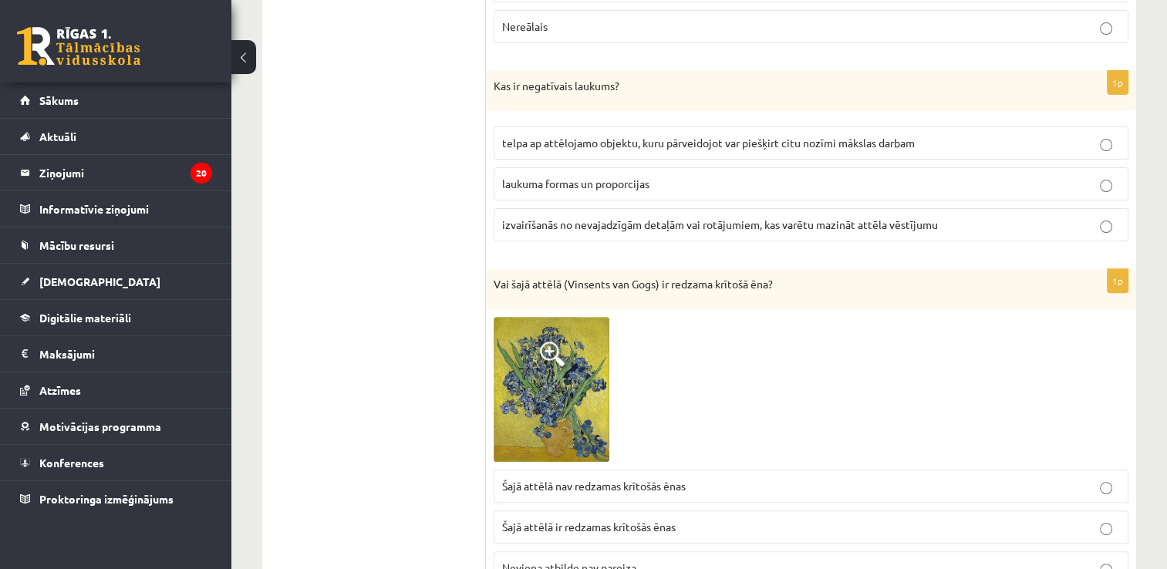
drag, startPoint x: 622, startPoint y: 113, endPoint x: 601, endPoint y: 145, distance: 37.9
click at [601, 145] on fieldset "telpa ap attēlojamo objektu, kuru pārveidojot var piešķirt citu nozīmi mākslas …" at bounding box center [811, 182] width 635 height 127
click at [589, 218] on span "izvairīšanās no nevajadzīgām detaļām vai rotājumiem, kas varētu mazināt attēla …" at bounding box center [720, 225] width 436 height 14
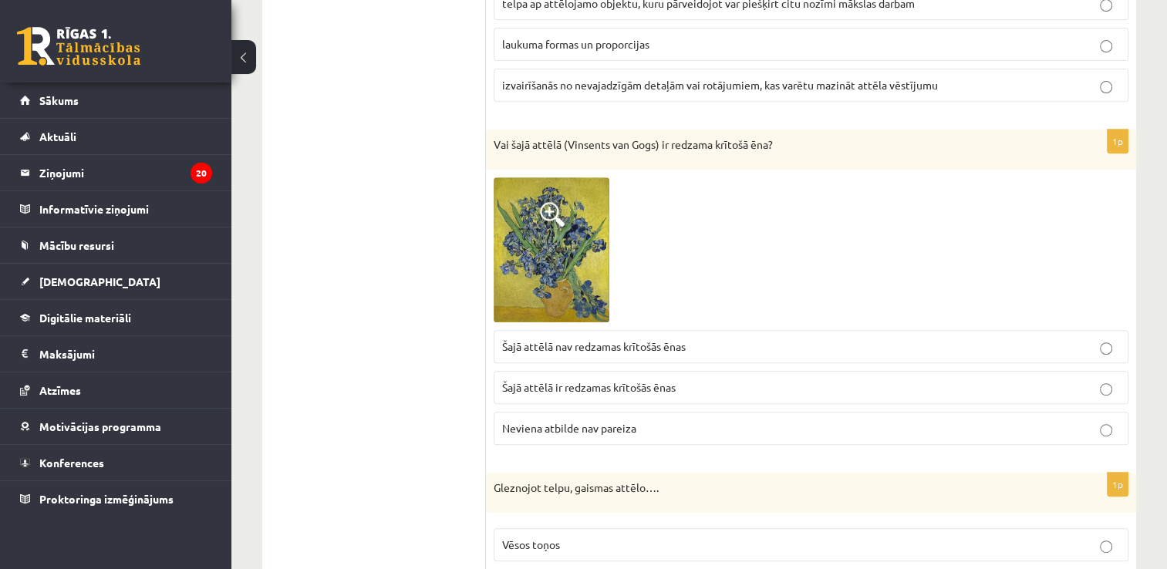
scroll to position [6480, 0]
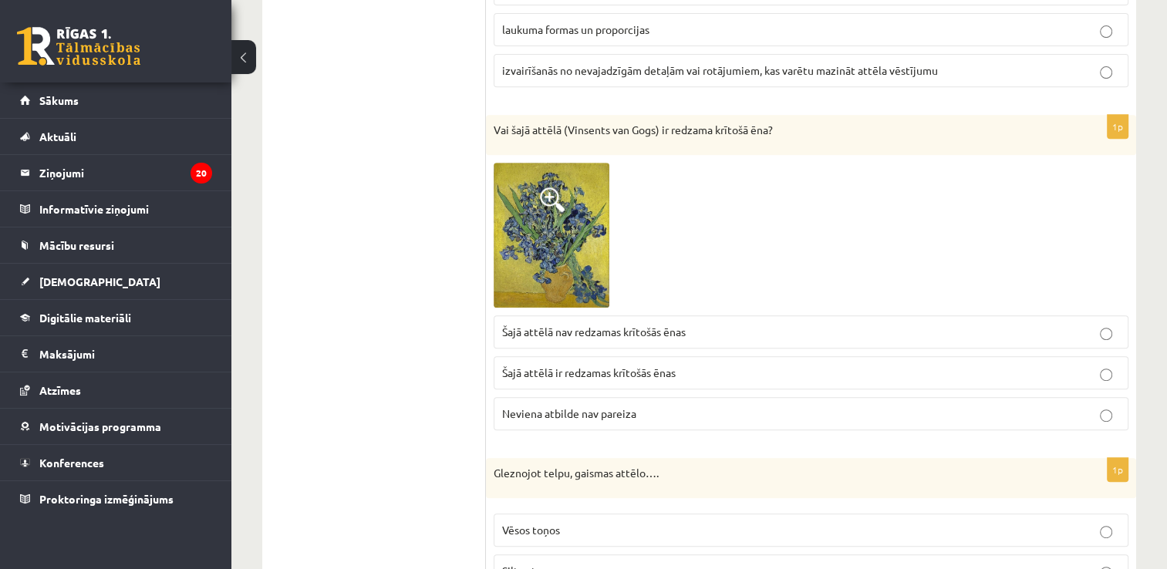
click at [544, 221] on img at bounding box center [552, 236] width 116 height 146
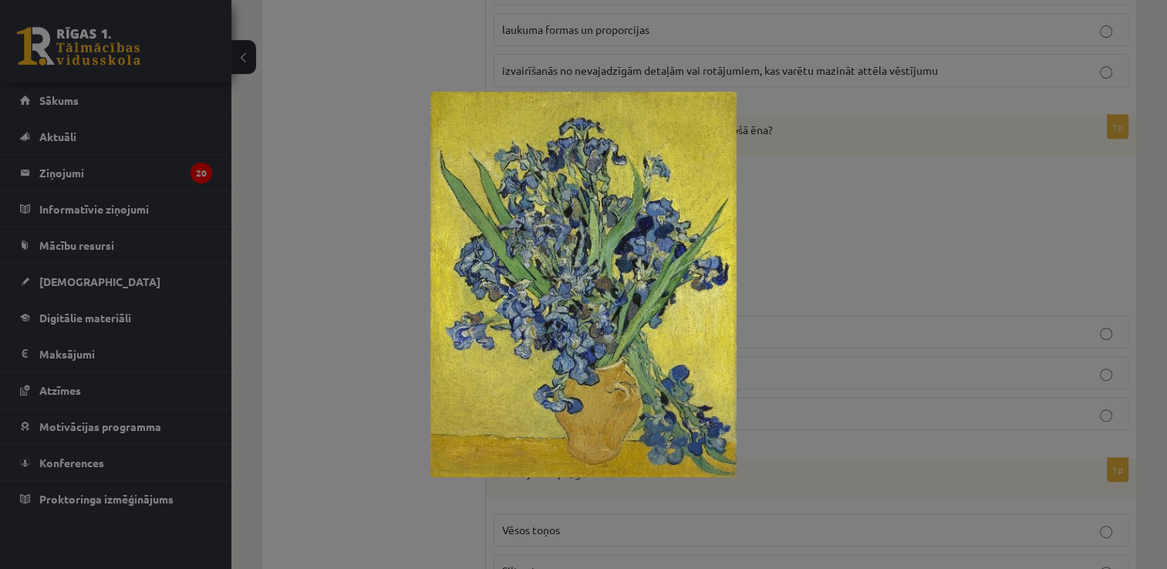
click at [777, 115] on div at bounding box center [583, 284] width 1167 height 569
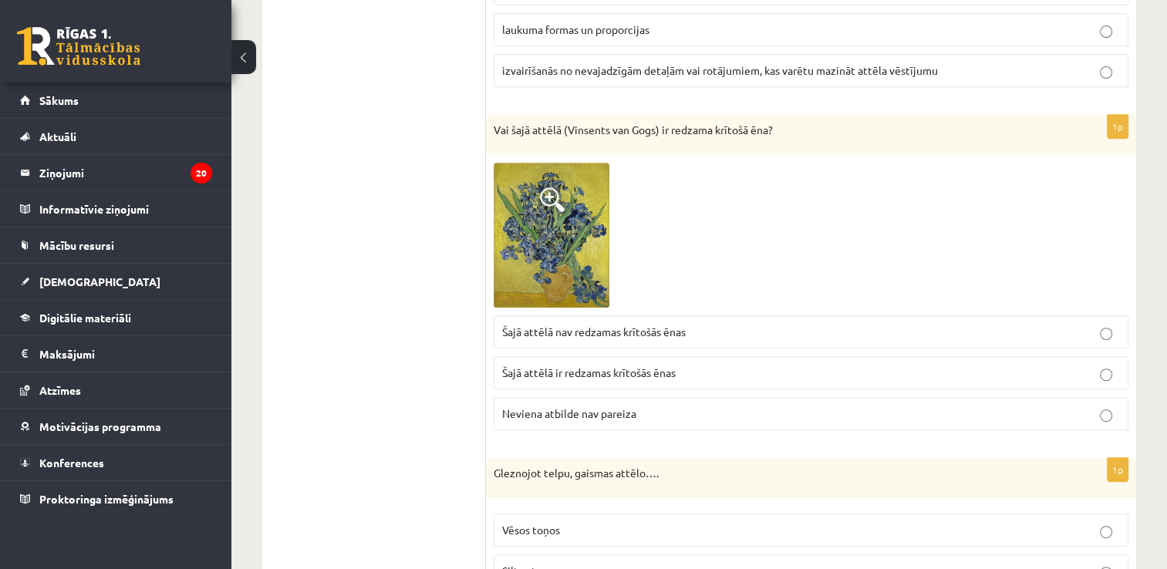
scroll to position [6558, 0]
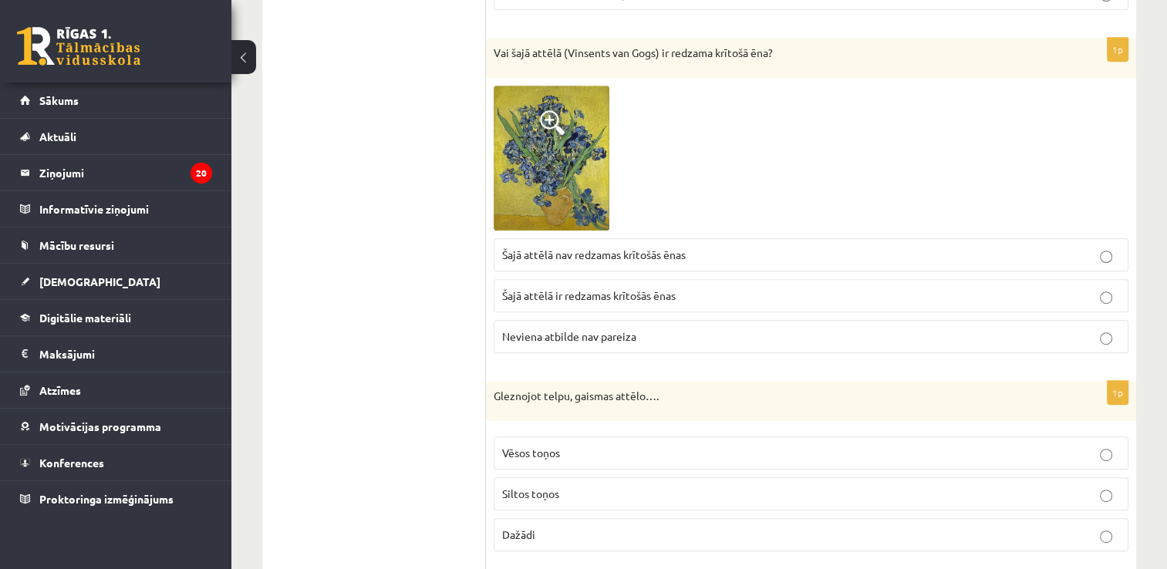
click at [545, 248] on span "Šajā attēlā nav redzamas krītošās ēnas" at bounding box center [594, 255] width 184 height 14
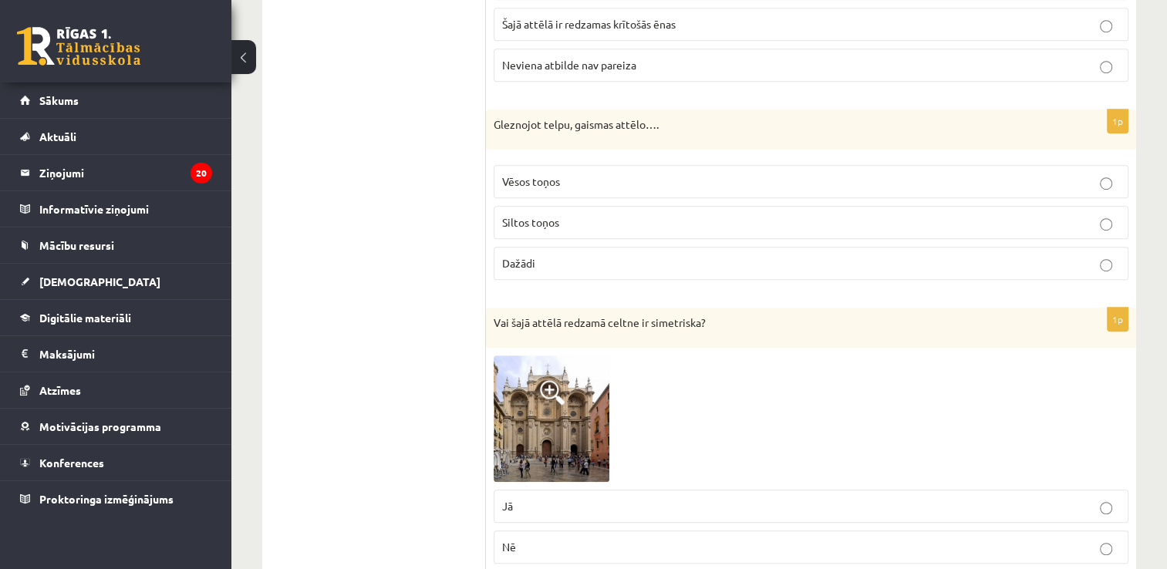
scroll to position [6866, 0]
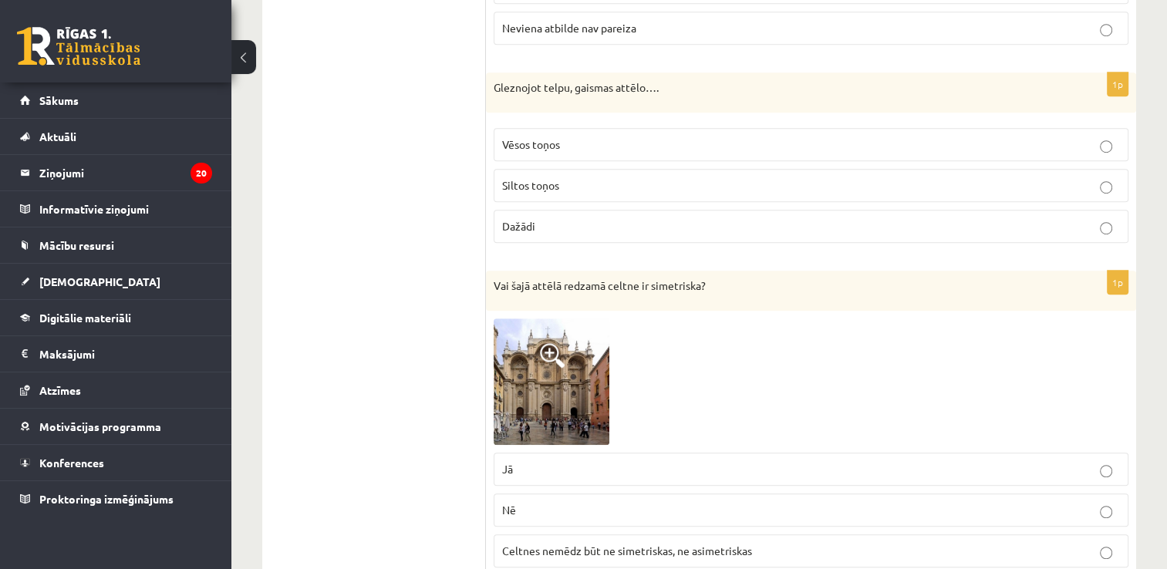
click at [536, 218] on p "Dažādi" at bounding box center [811, 226] width 618 height 16
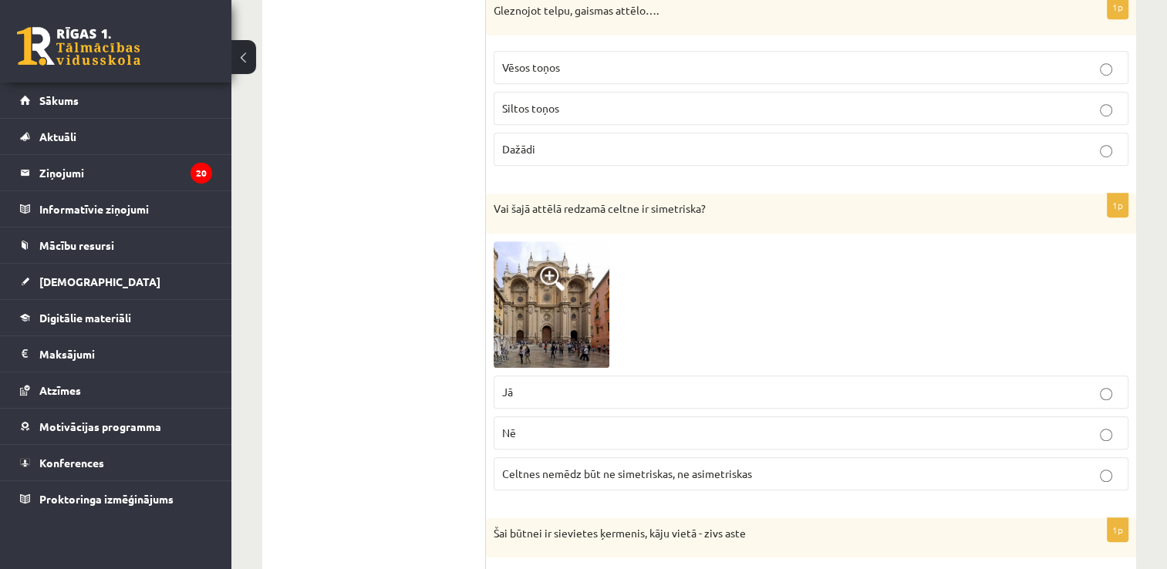
scroll to position [7020, 0]
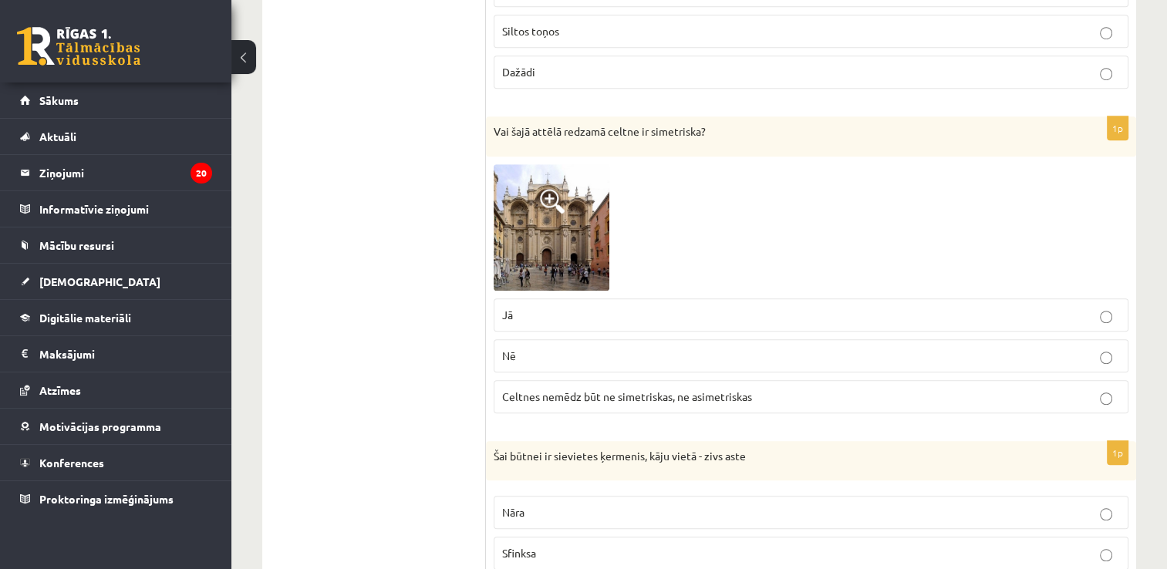
click at [528, 208] on img at bounding box center [552, 227] width 116 height 127
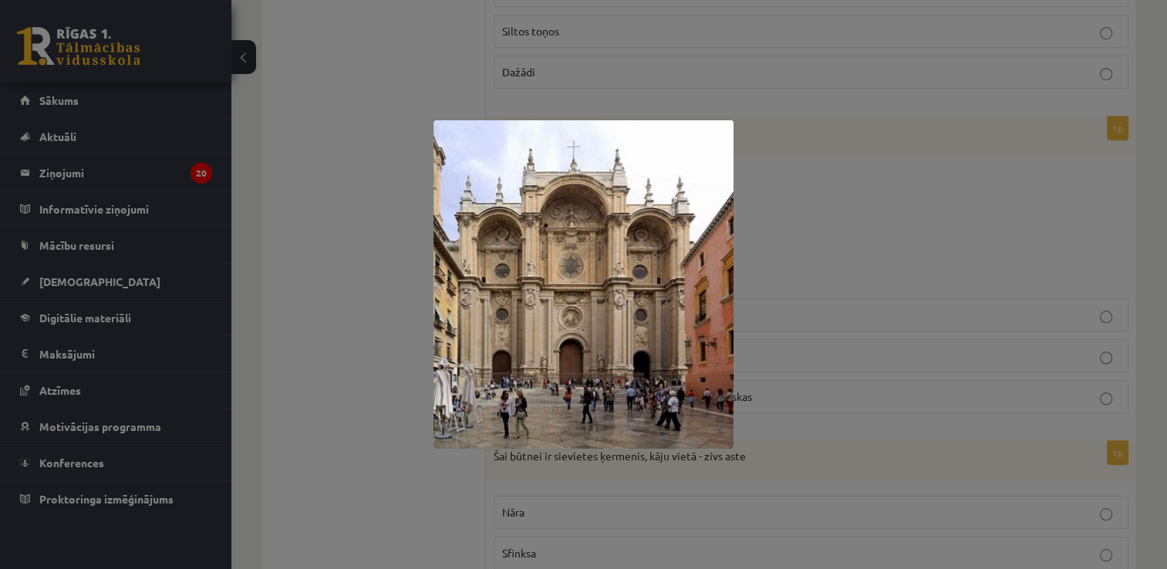
drag, startPoint x: 849, startPoint y: 80, endPoint x: 842, endPoint y: 69, distance: 13.5
click at [845, 71] on div at bounding box center [583, 284] width 1167 height 569
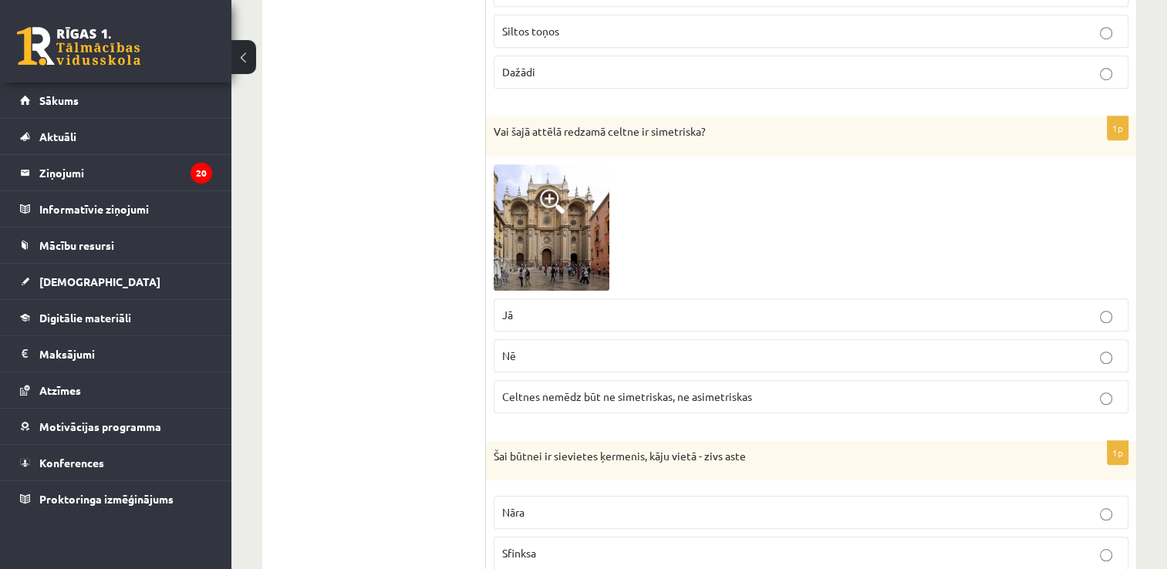
scroll to position [7098, 0]
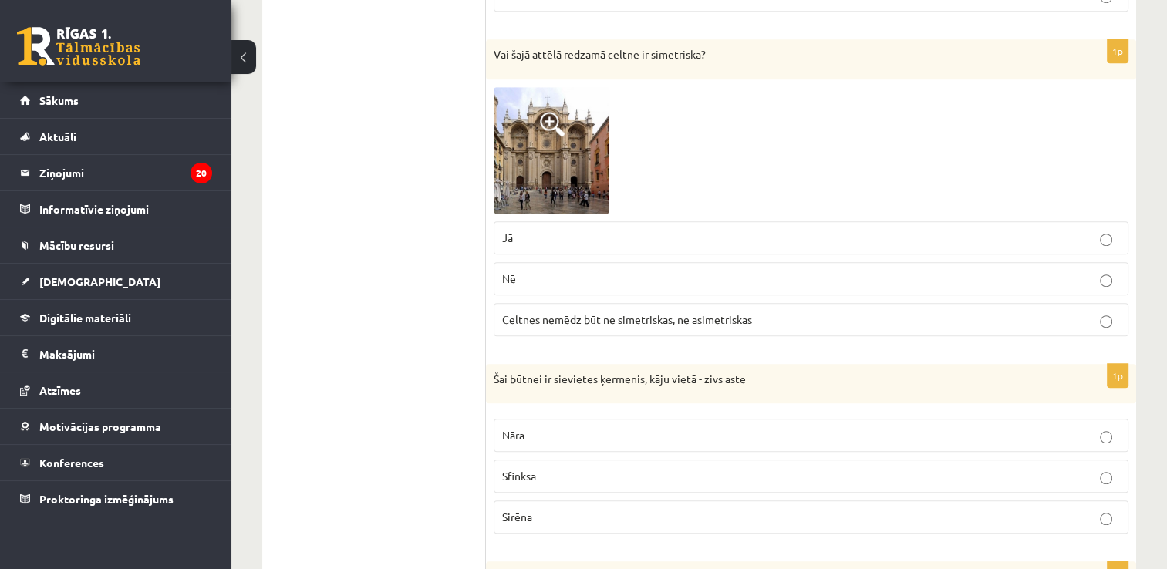
click at [555, 145] on img at bounding box center [552, 150] width 116 height 127
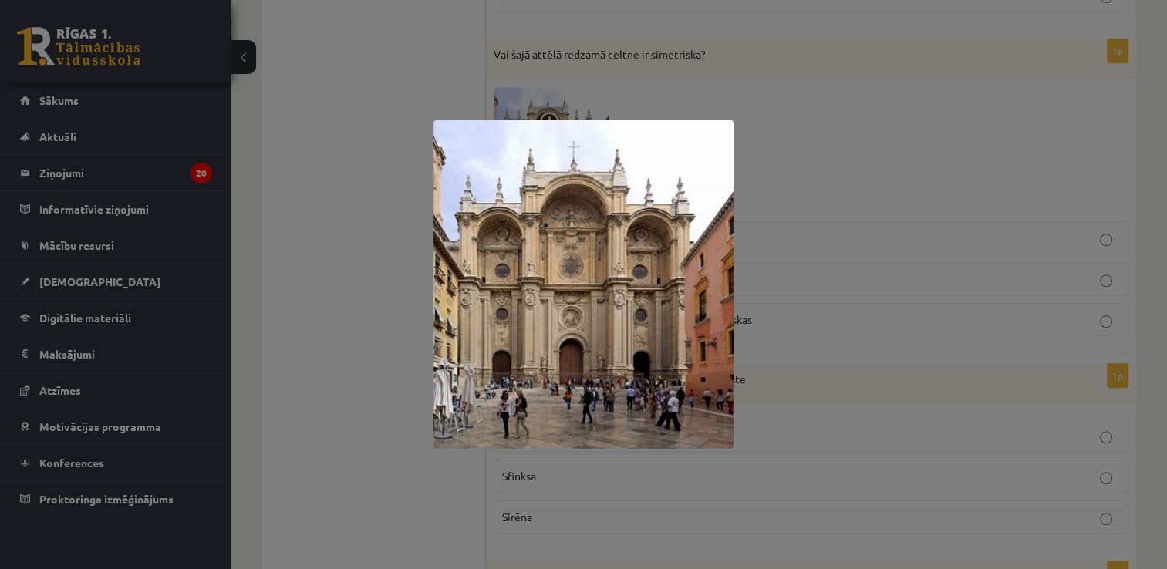
click at [748, 201] on div at bounding box center [583, 284] width 1167 height 569
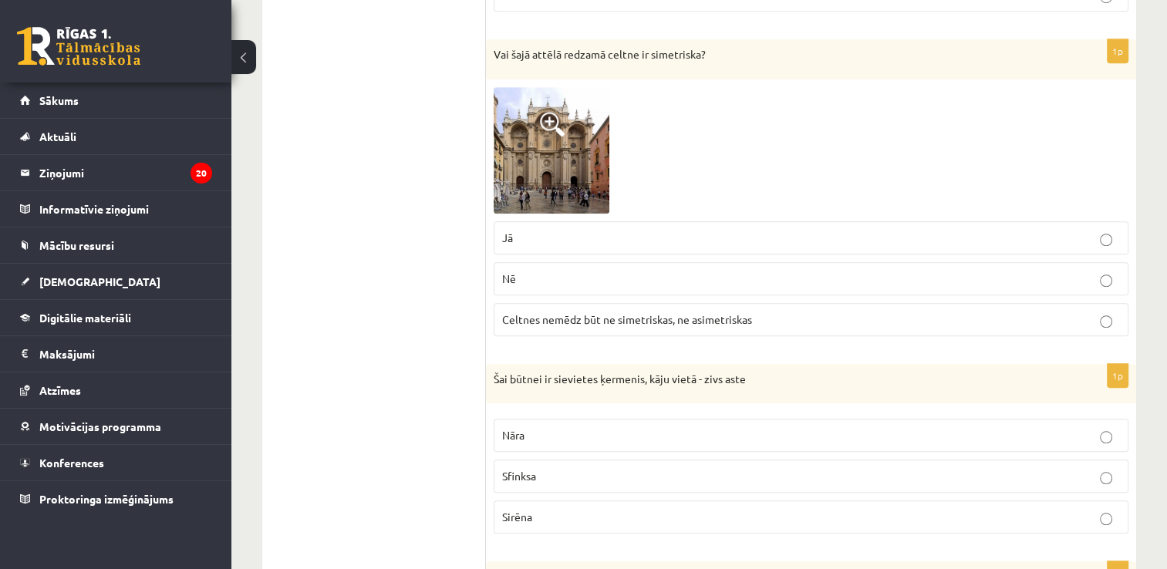
click at [608, 221] on label "Jā" at bounding box center [811, 237] width 635 height 33
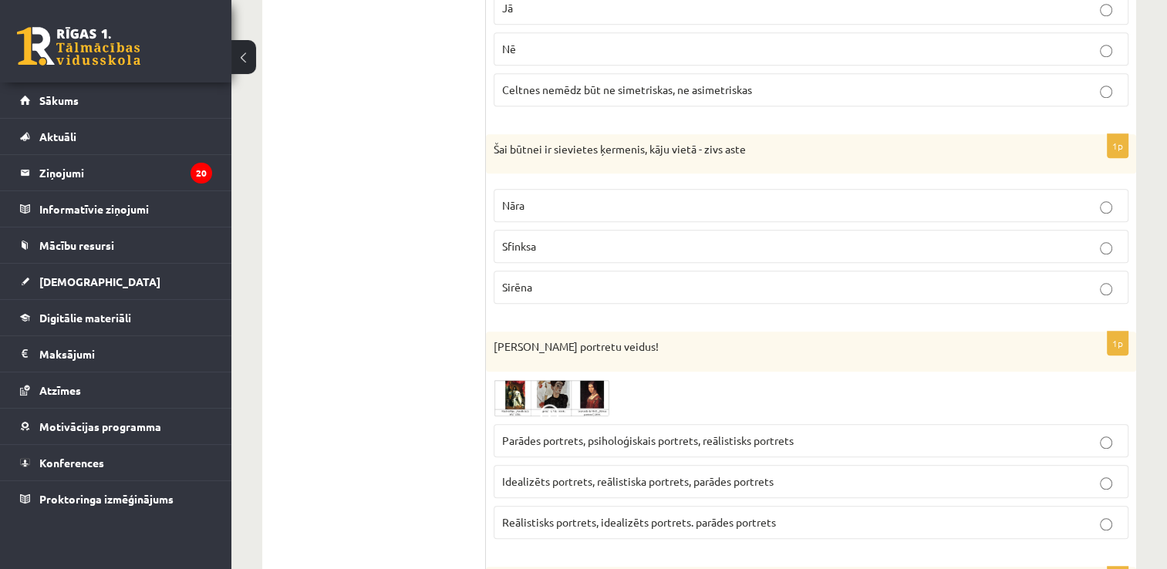
scroll to position [7329, 0]
click at [537, 196] on p "Nāra" at bounding box center [811, 204] width 618 height 16
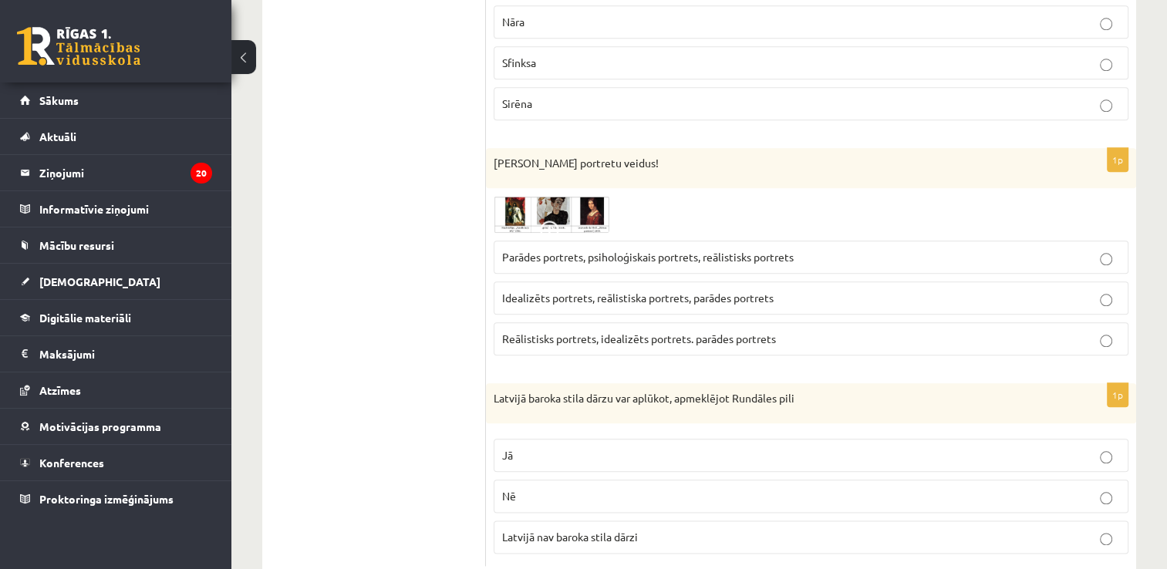
scroll to position [7527, 0]
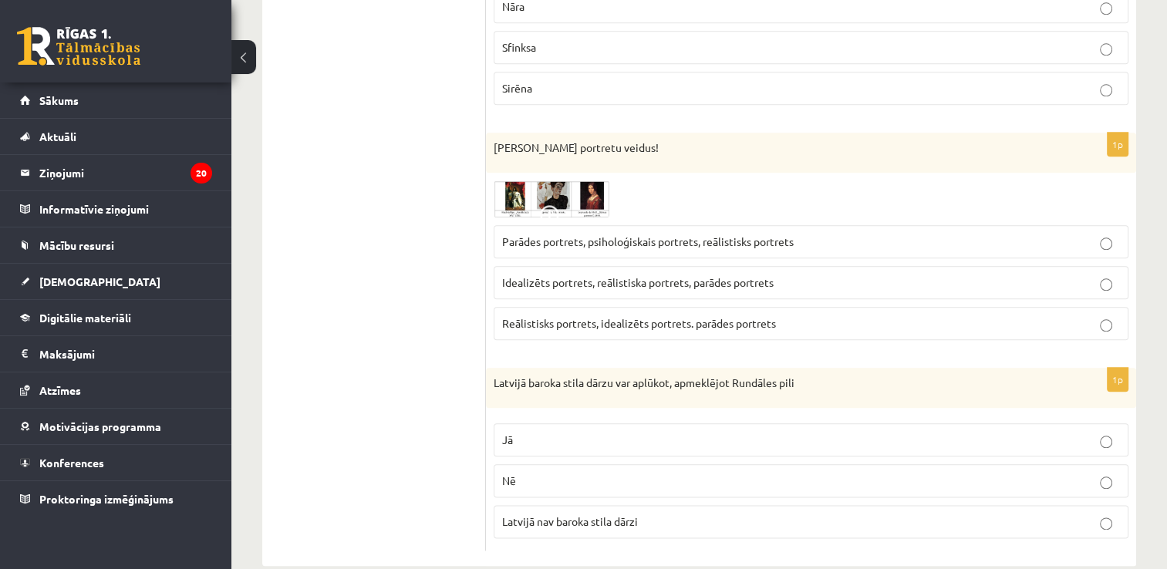
click at [536, 181] on img at bounding box center [552, 199] width 116 height 37
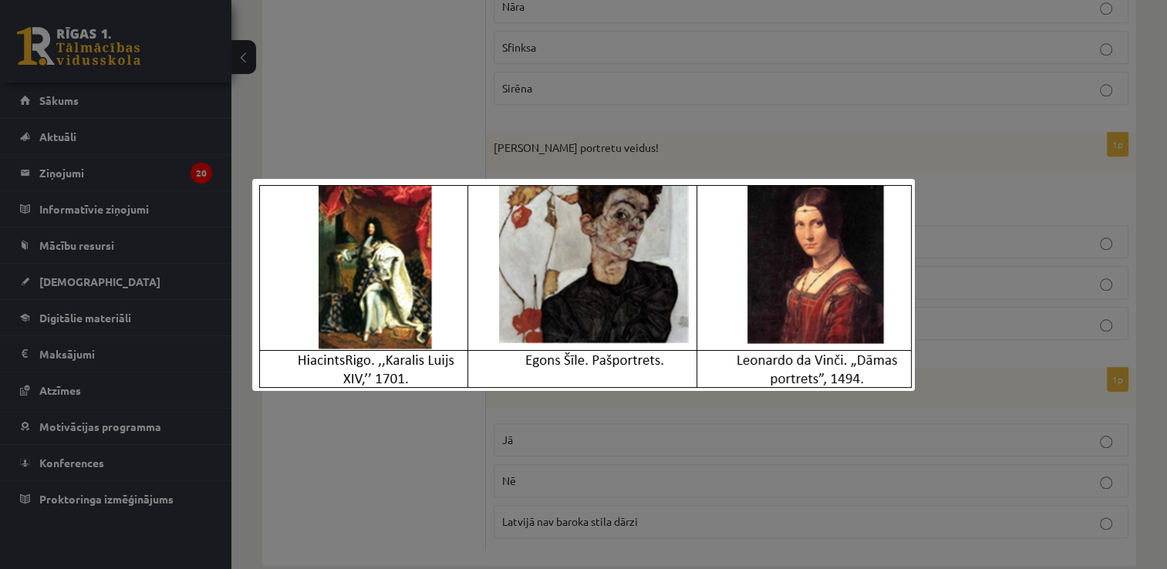
click at [697, 129] on div at bounding box center [583, 284] width 1167 height 569
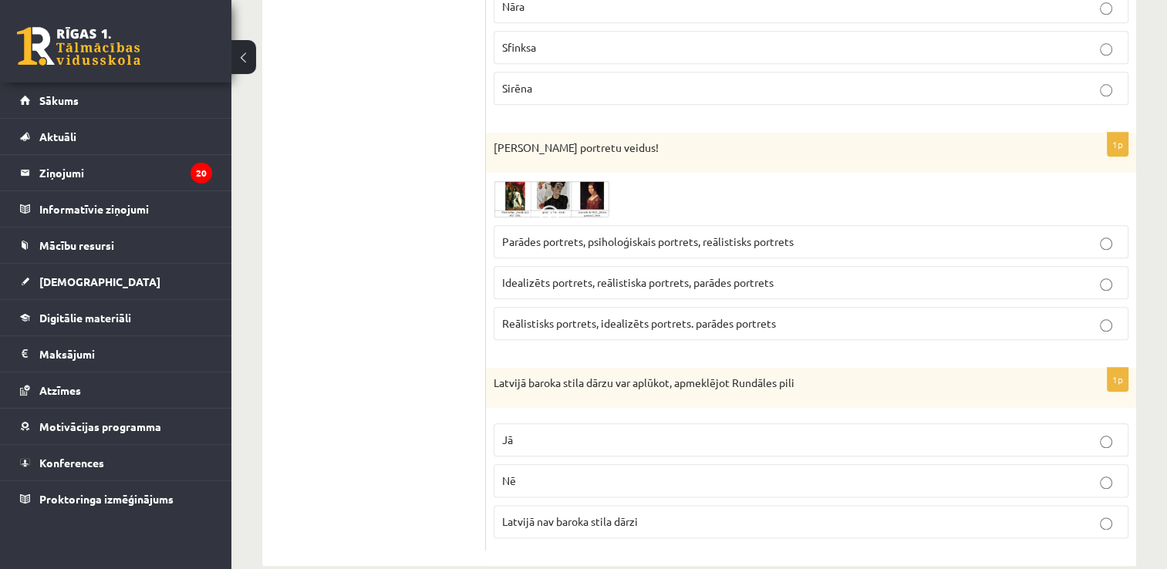
click at [567, 275] on span "Idealizēts portrets, reālistiska portrets, parādes portrets" at bounding box center [638, 282] width 272 height 14
click at [574, 432] on p "Jā" at bounding box center [811, 440] width 618 height 16
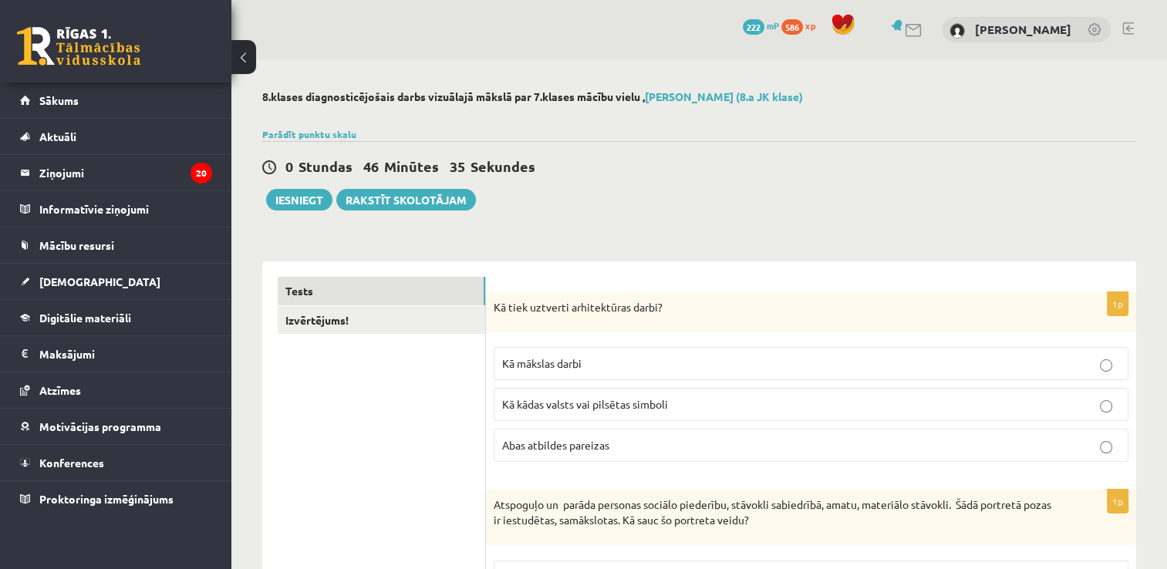
scroll to position [0, 0]
click at [453, 325] on link "Izvērtējums!" at bounding box center [382, 320] width 208 height 29
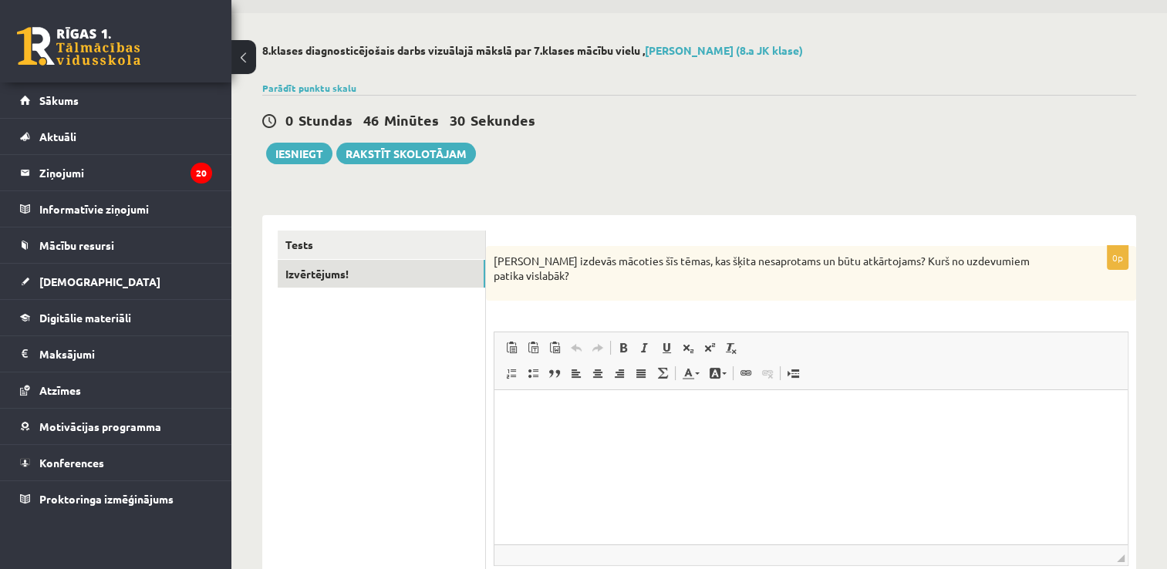
scroll to position [83, 0]
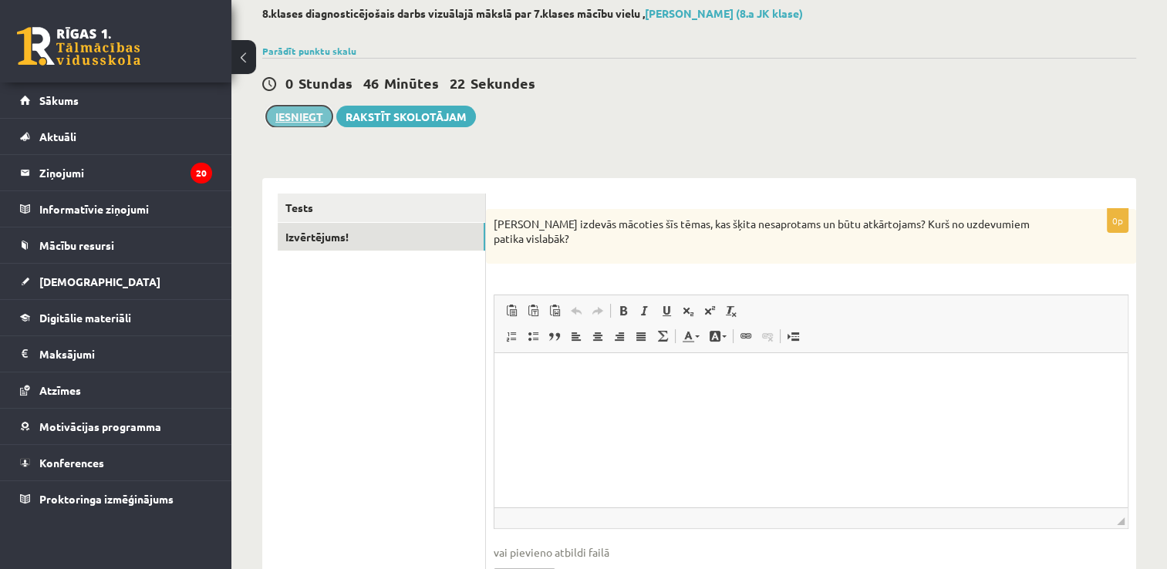
click at [292, 113] on button "Iesniegt" at bounding box center [299, 117] width 66 height 22
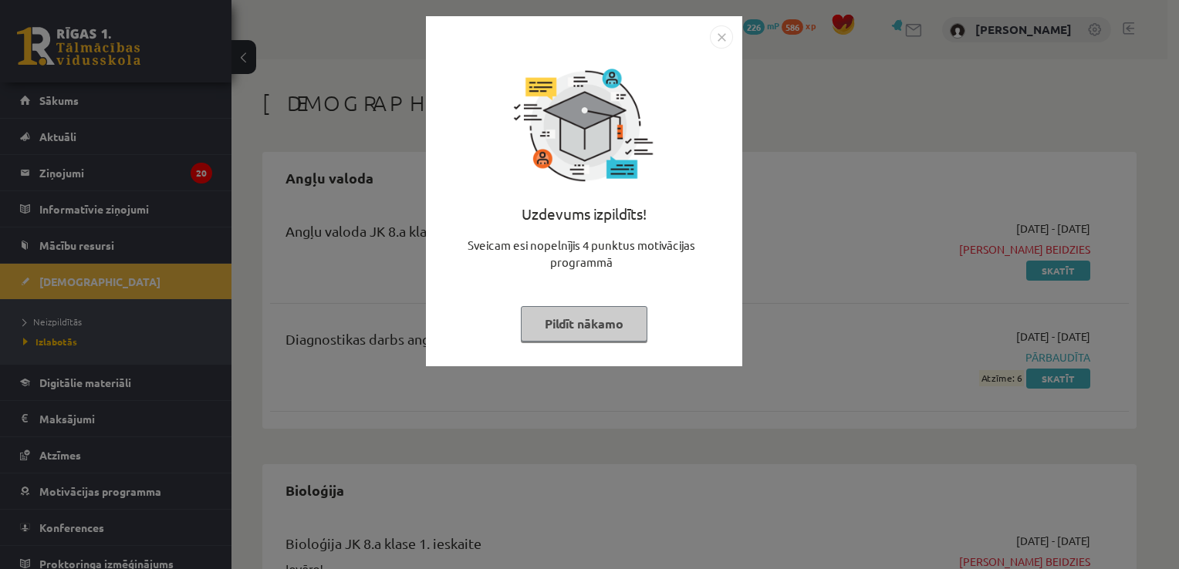
click at [714, 41] on img "Close" at bounding box center [721, 36] width 23 height 23
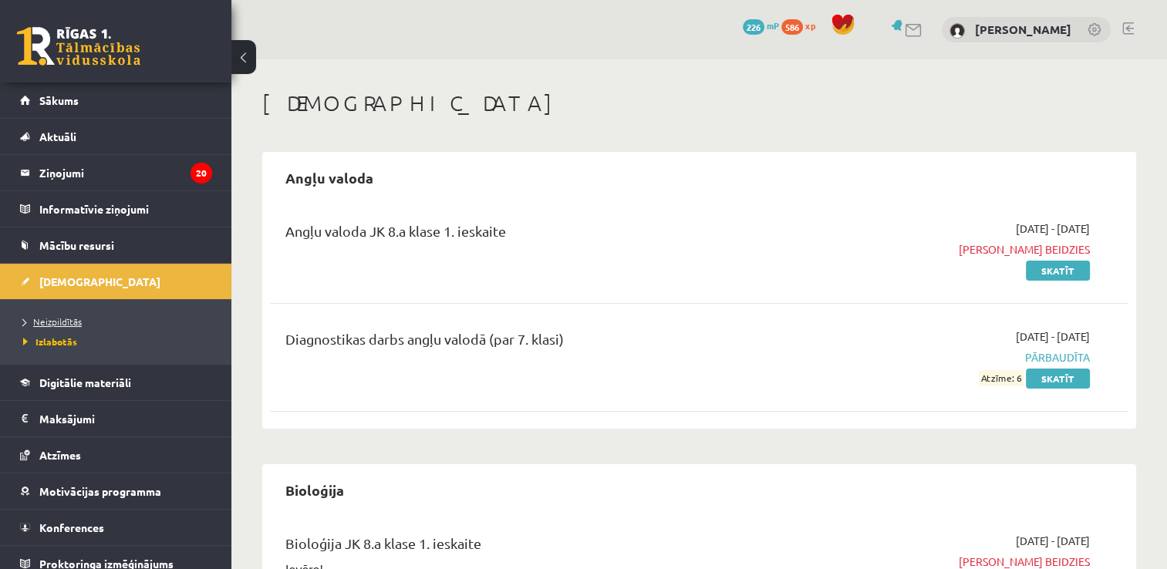
click at [68, 320] on span "Neizpildītās" at bounding box center [52, 322] width 59 height 12
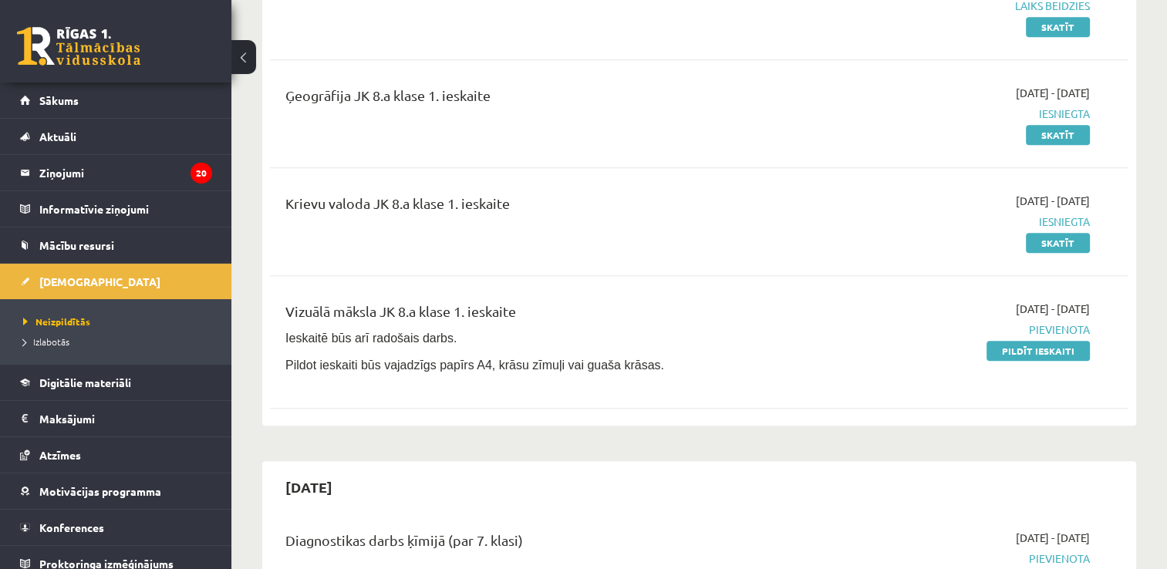
scroll to position [1620, 0]
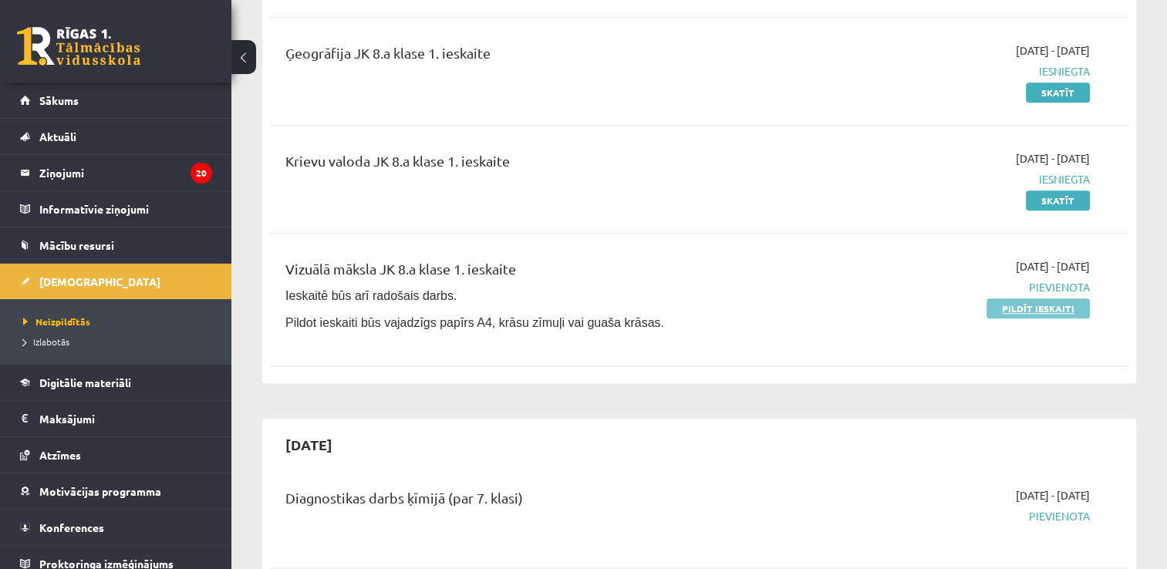
click at [1018, 319] on link "Pildīt ieskaiti" at bounding box center [1038, 309] width 103 height 20
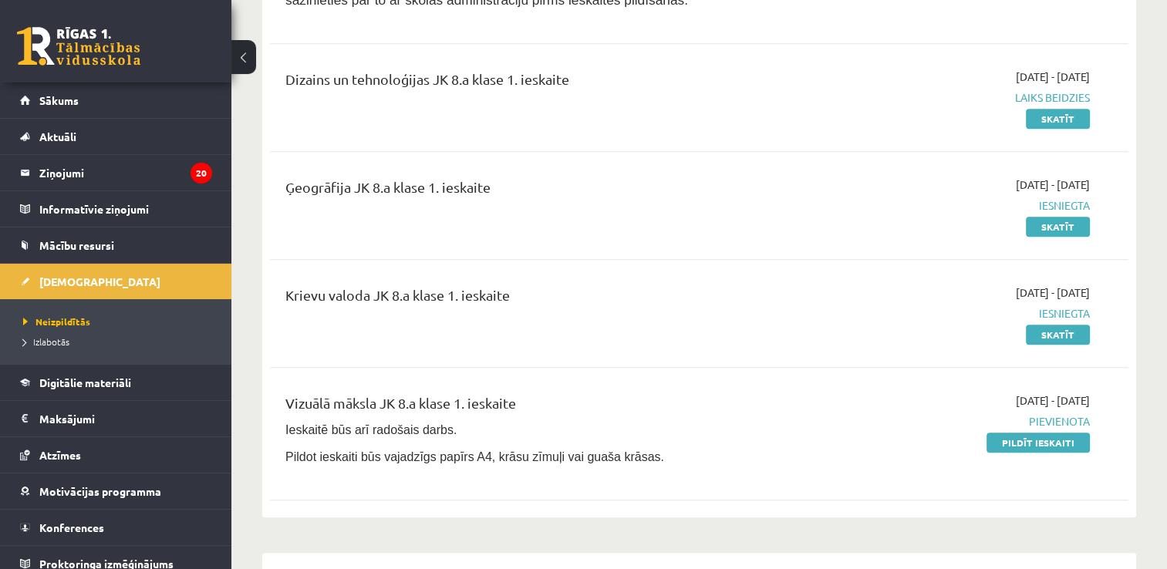
scroll to position [1543, 0]
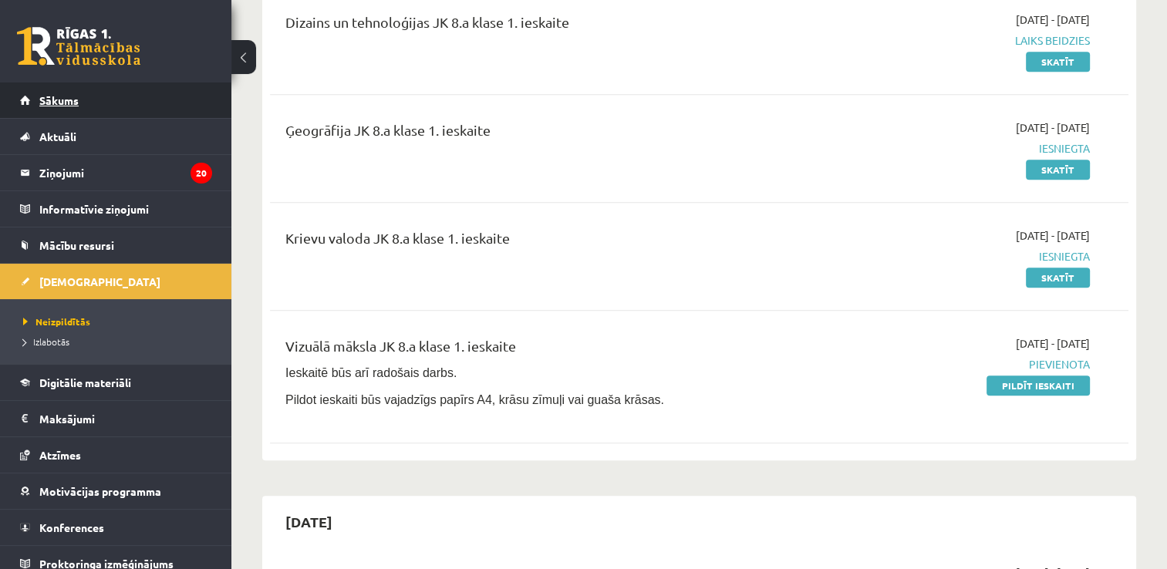
click at [53, 94] on span "Sākums" at bounding box center [58, 100] width 39 height 14
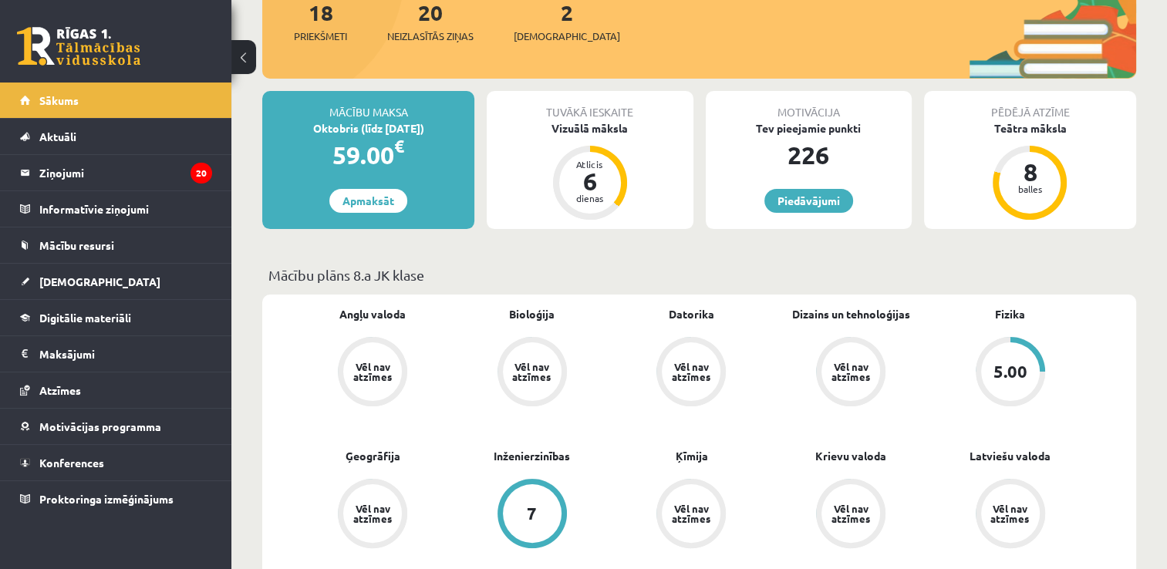
scroll to position [231, 0]
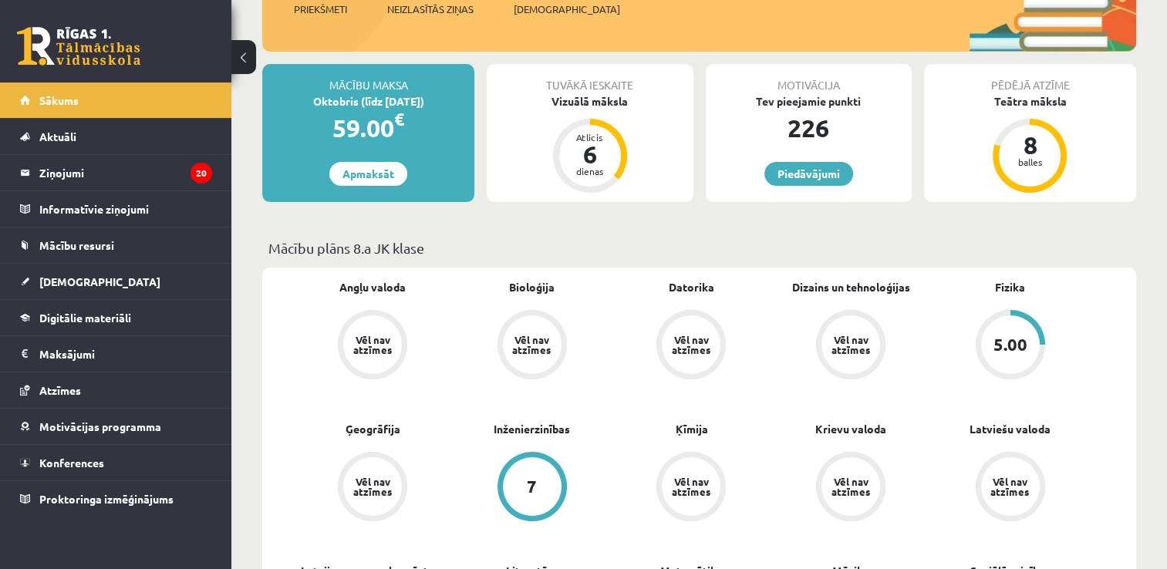
drag, startPoint x: 408, startPoint y: 420, endPoint x: 809, endPoint y: 39, distance: 553.9
click at [809, 39] on div "18 Priekšmeti 20 Neizlasītās ziņas 2 Ieskaites" at bounding box center [699, 10] width 874 height 83
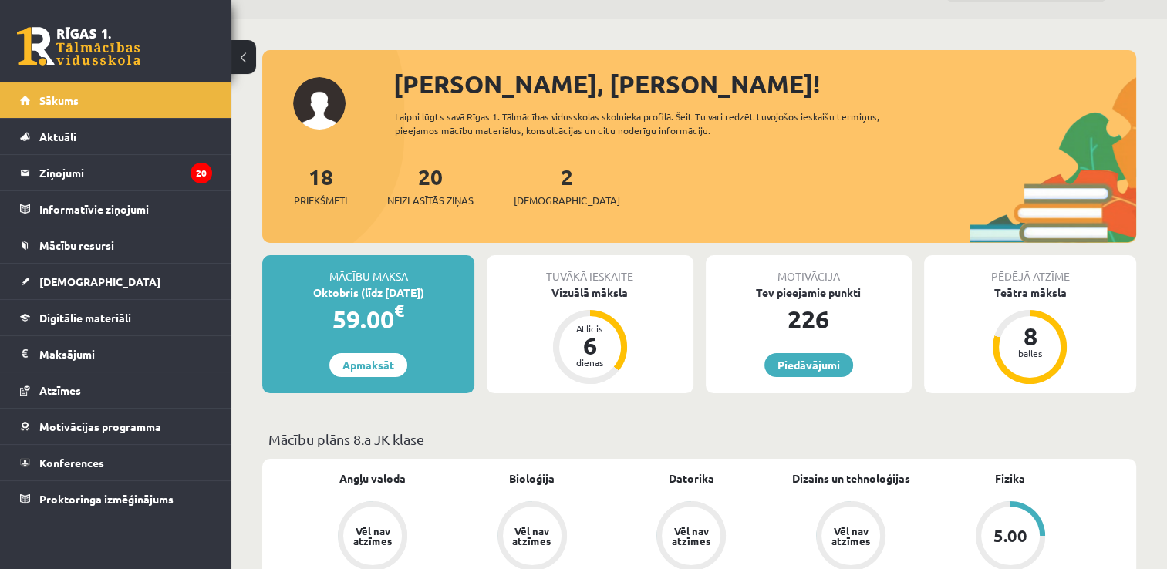
scroll to position [77, 0]
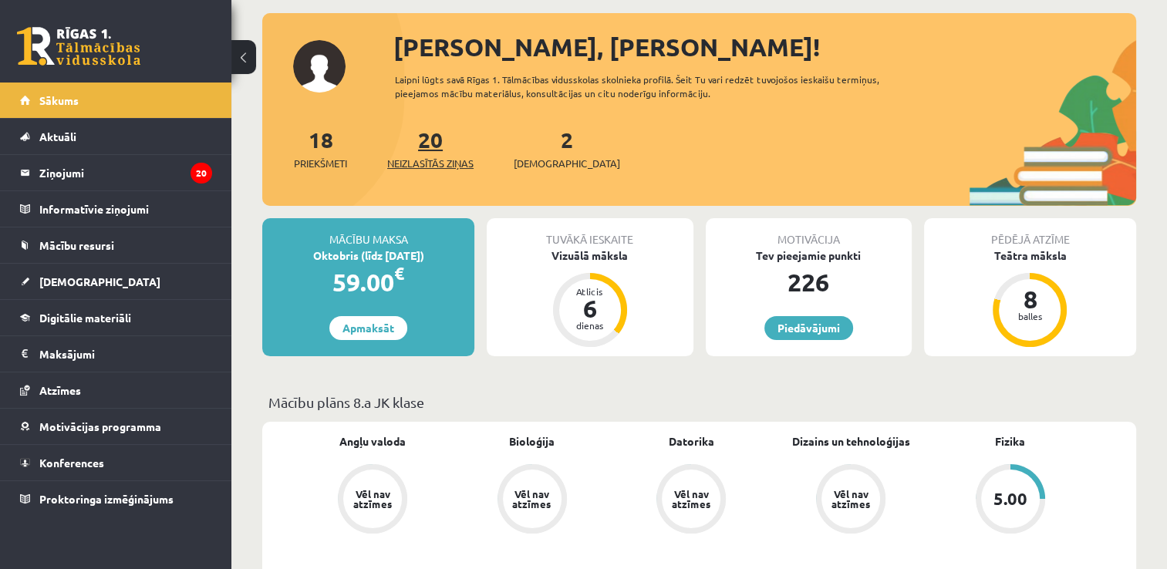
click at [417, 157] on span "Neizlasītās ziņas" at bounding box center [430, 163] width 86 height 15
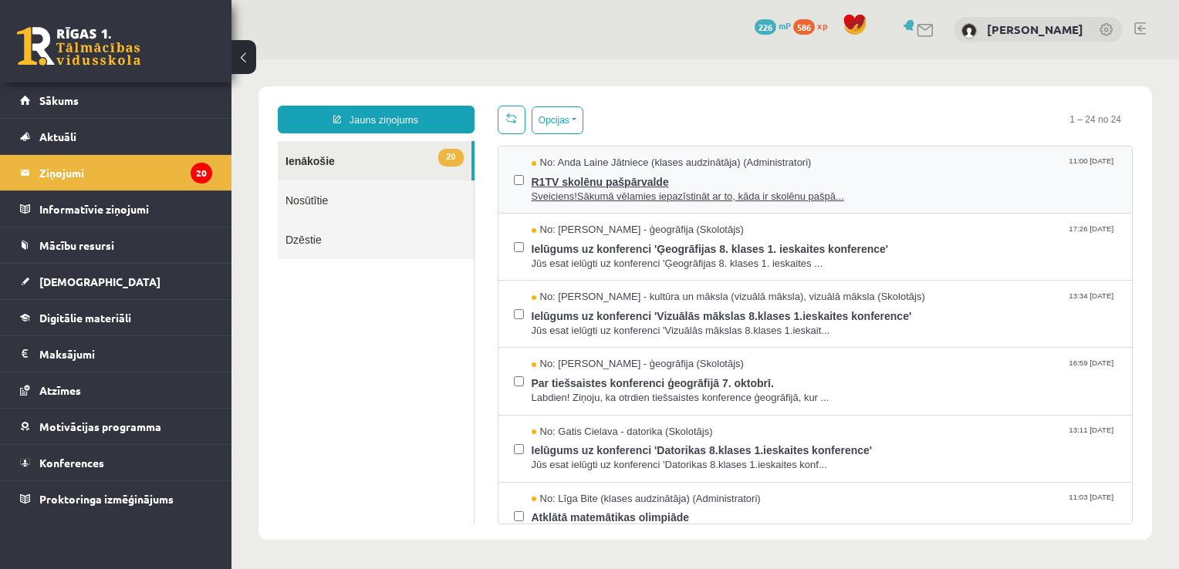
click at [714, 174] on span "R1TV skolēnu pašpārvalde" at bounding box center [825, 179] width 586 height 19
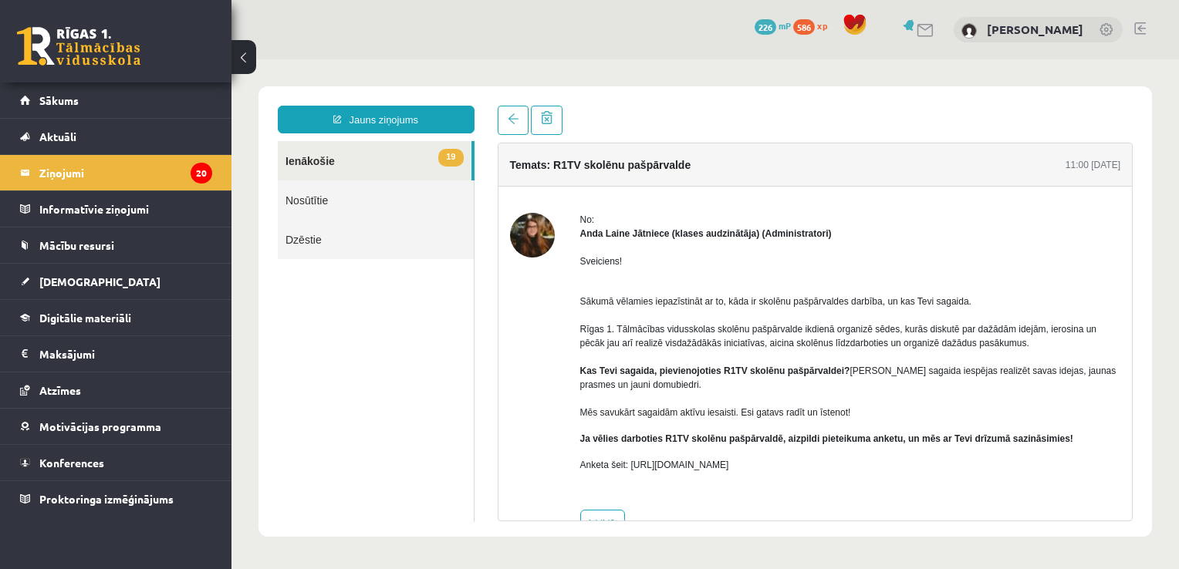
scroll to position [42, 0]
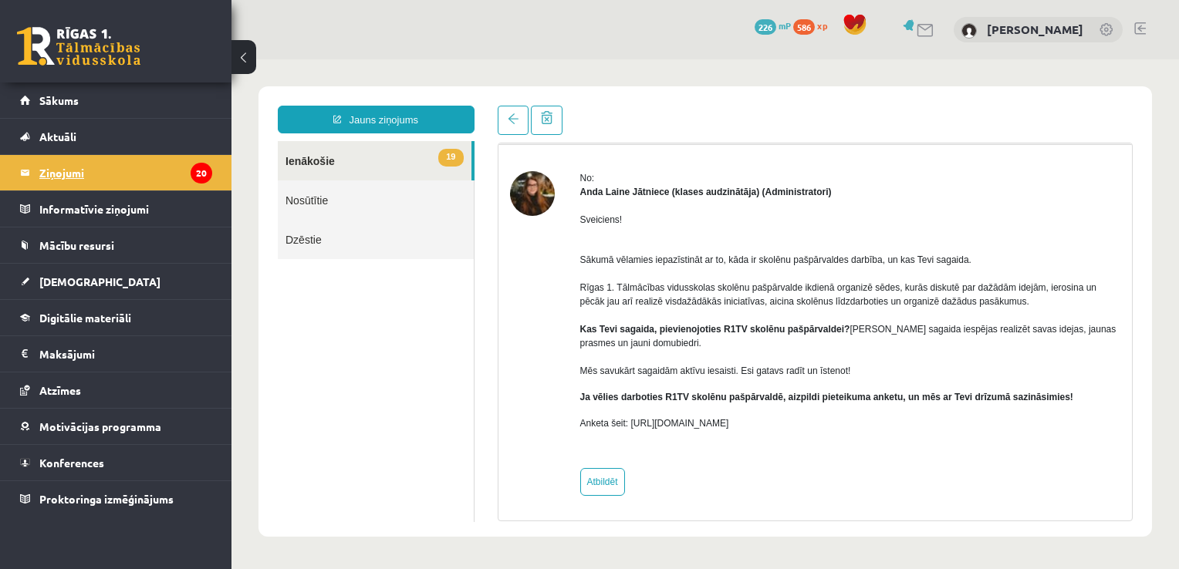
click at [105, 173] on legend "Ziņojumi 20" at bounding box center [125, 172] width 173 height 35
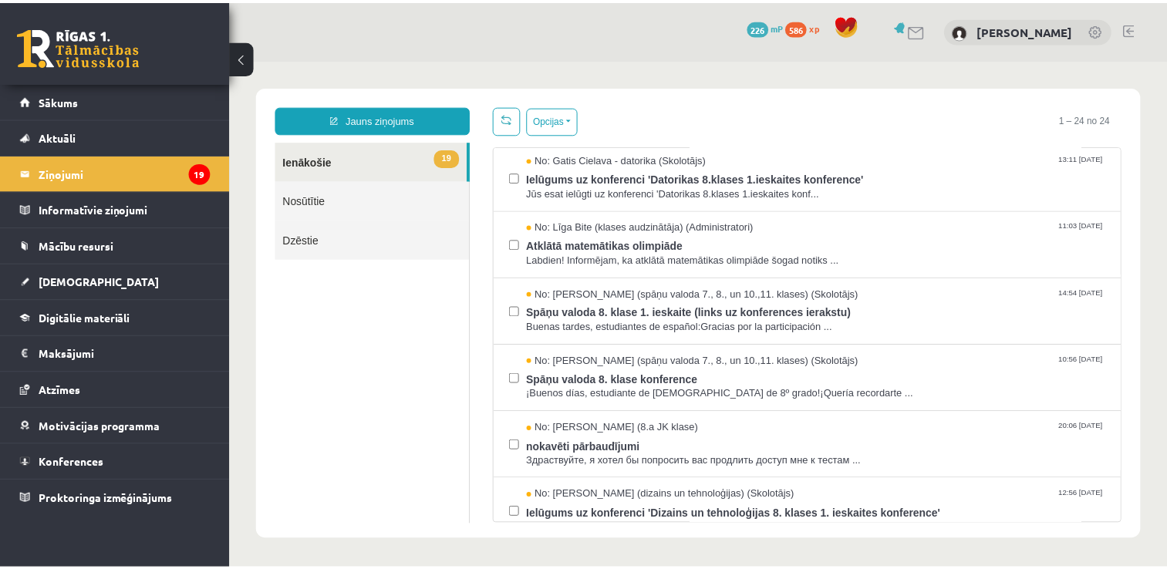
scroll to position [309, 0]
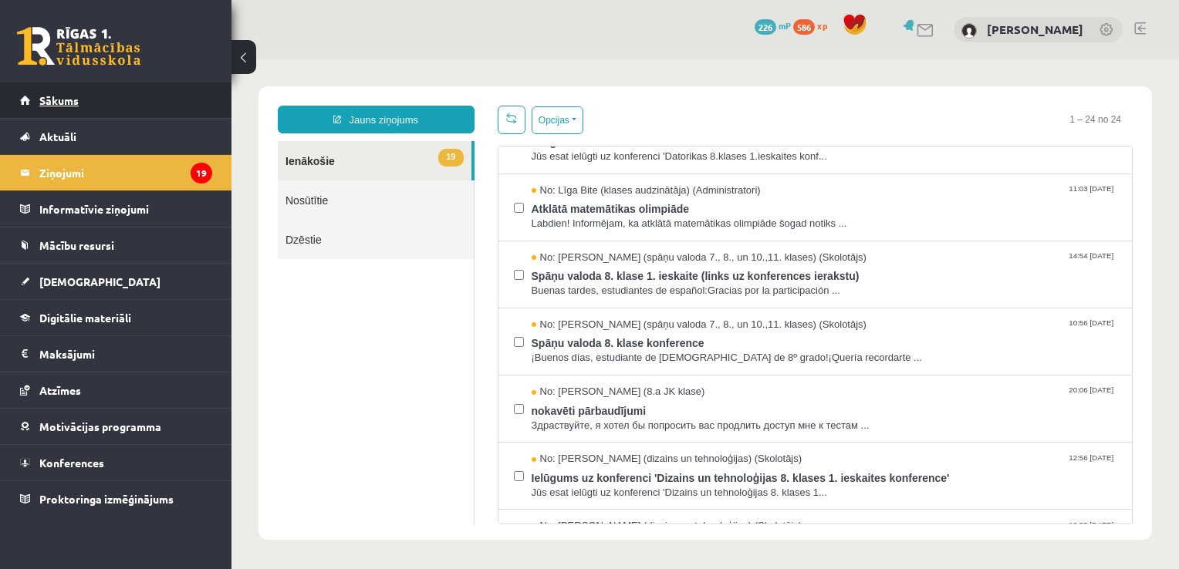
click at [109, 97] on link "Sākums" at bounding box center [116, 100] width 192 height 35
